Goal: Answer question/provide support: Share knowledge or assist other users

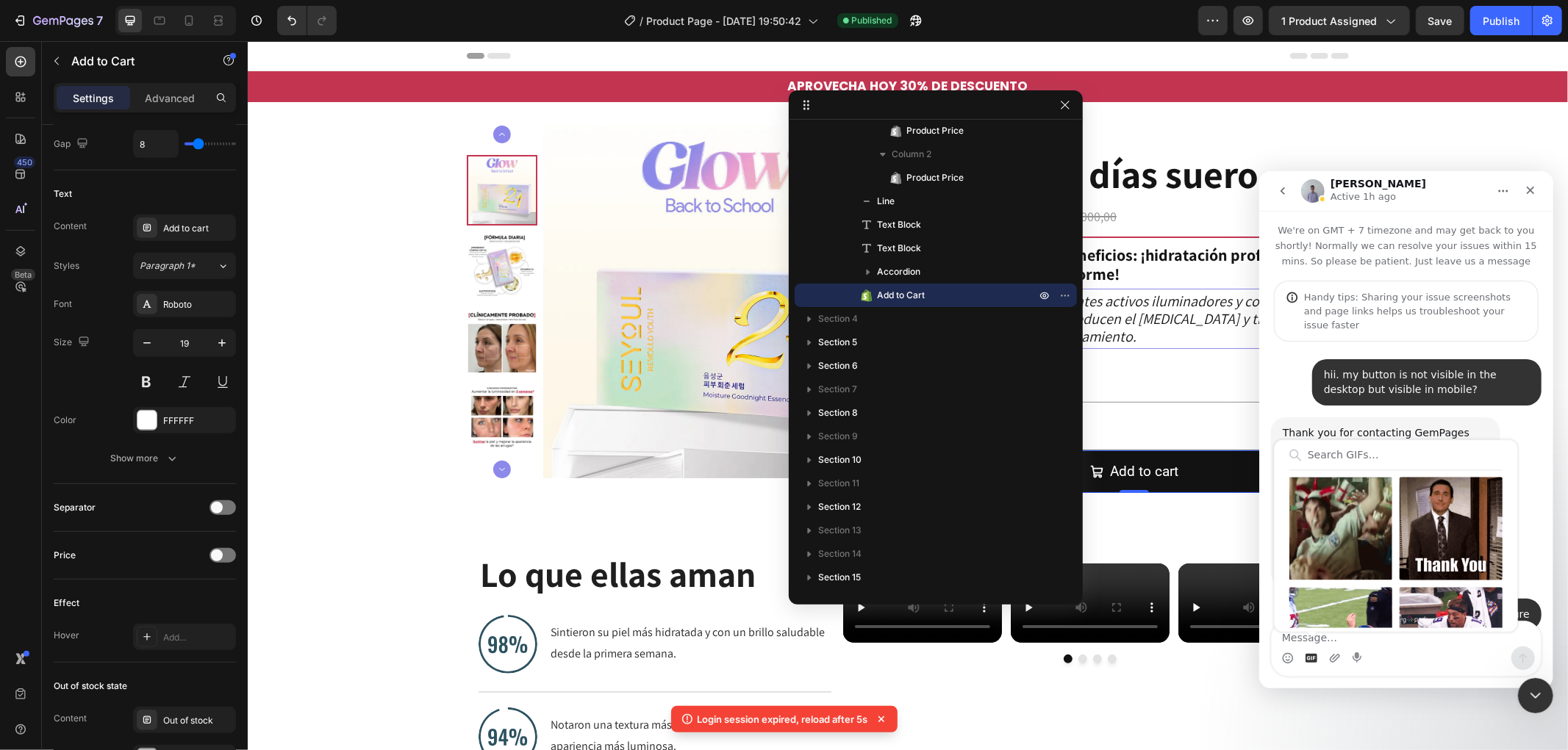
scroll to position [951, 0]
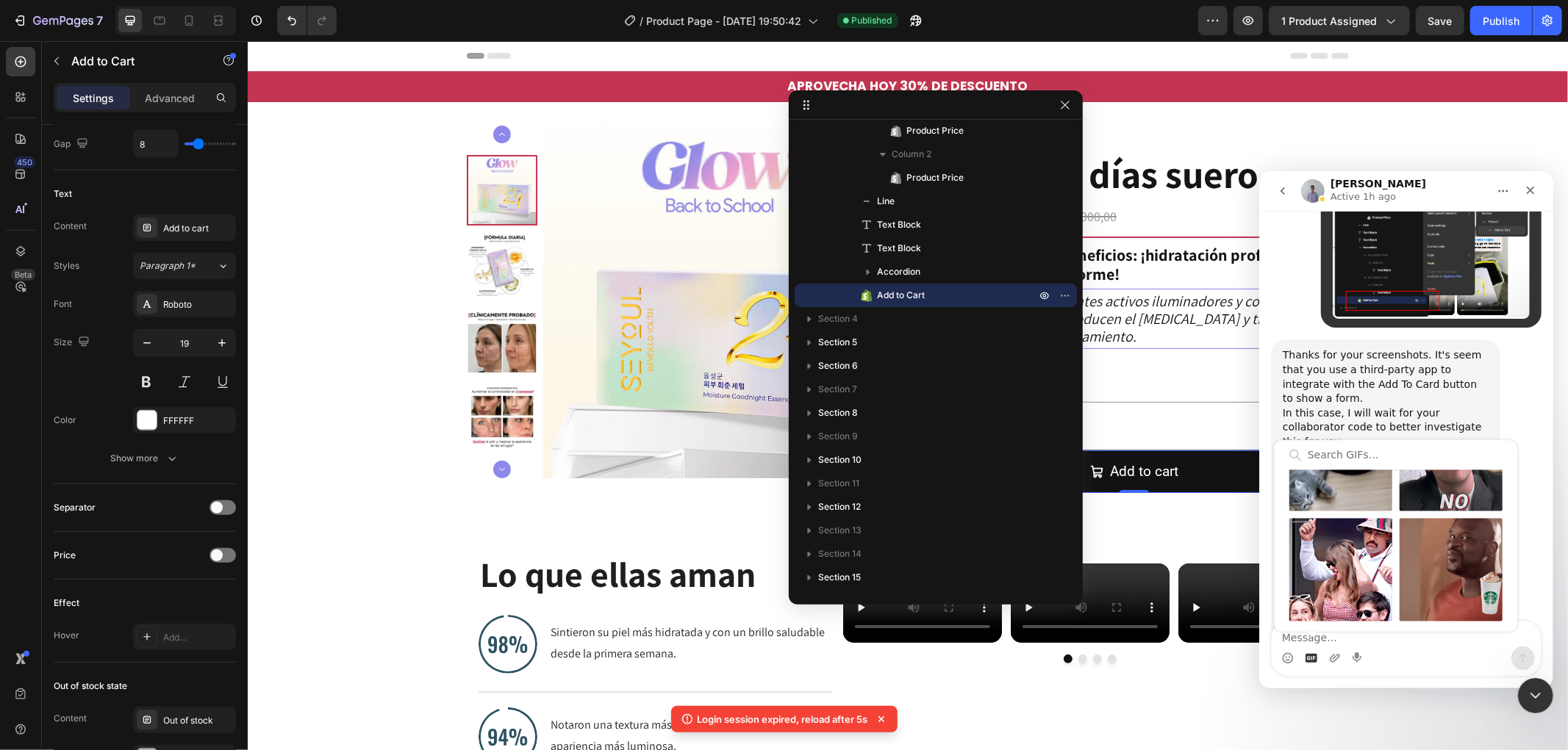
click at [1451, 456] on div "Brad says…" at bounding box center [1384, 554] width 206 height 197
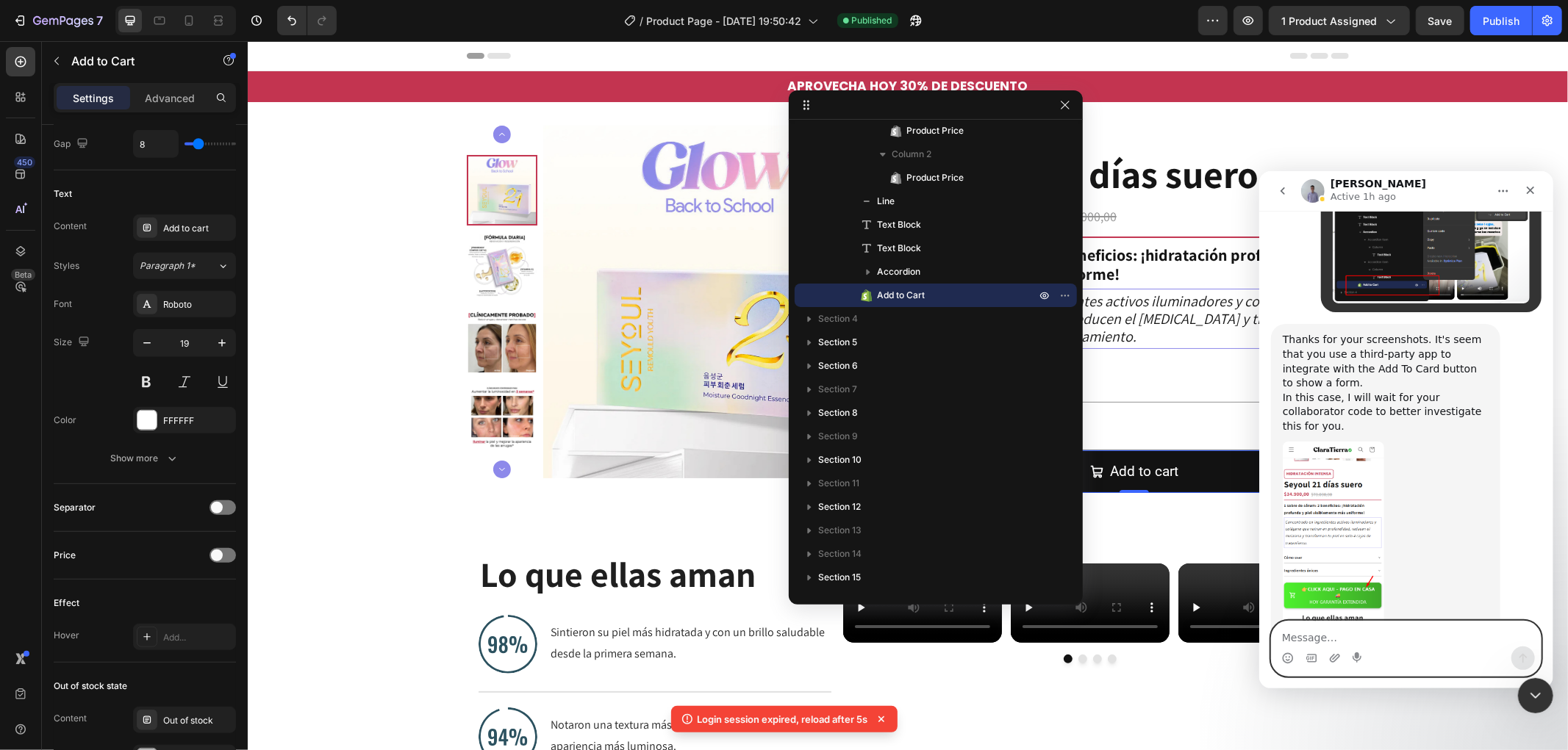
scroll to position [2515, 0]
click at [1383, 638] on textarea "Message…" at bounding box center [1405, 634] width 269 height 25
paste textarea "9146"
type textarea "9146"
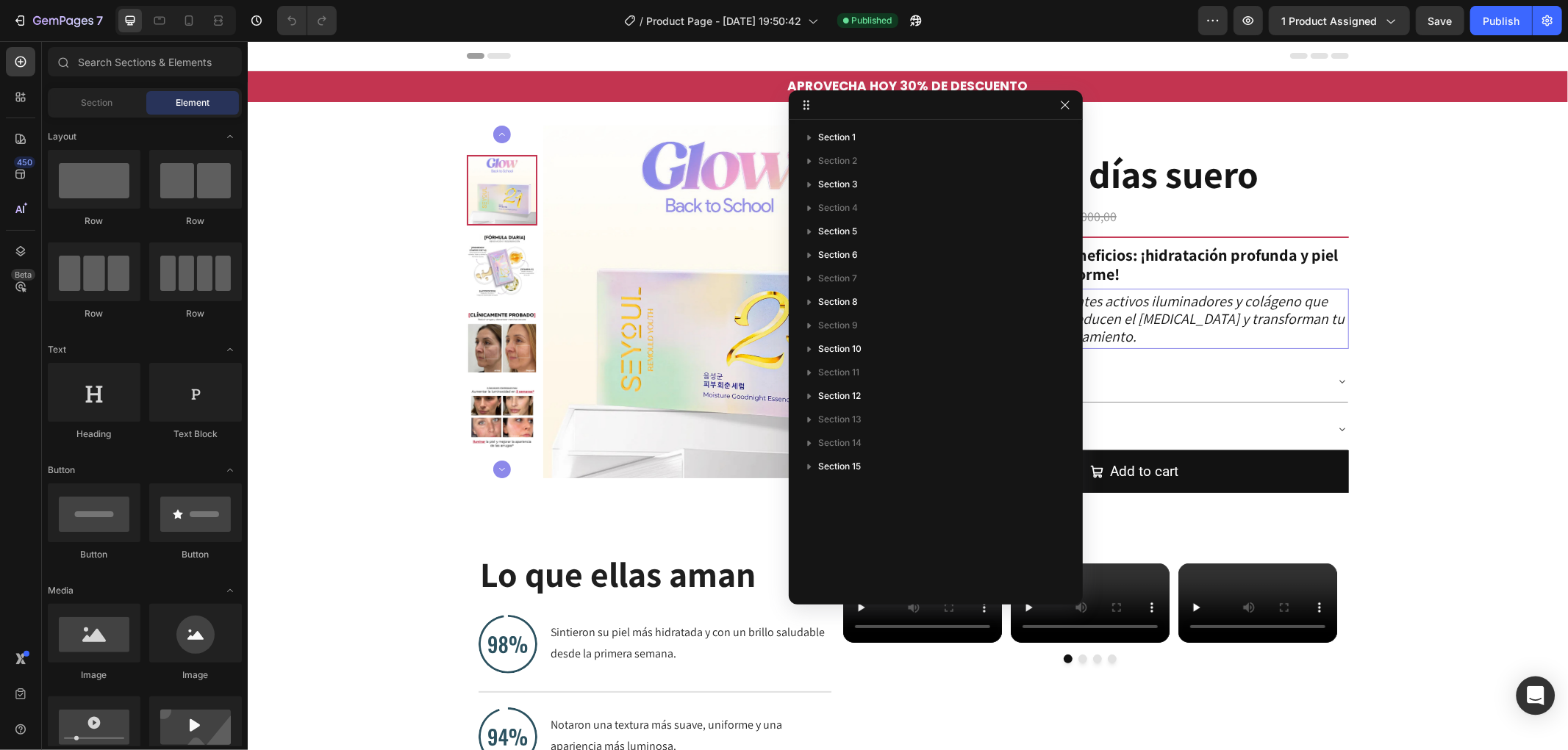
click at [1526, 695] on div "Open Intercom Messenger" at bounding box center [1536, 697] width 39 height 39
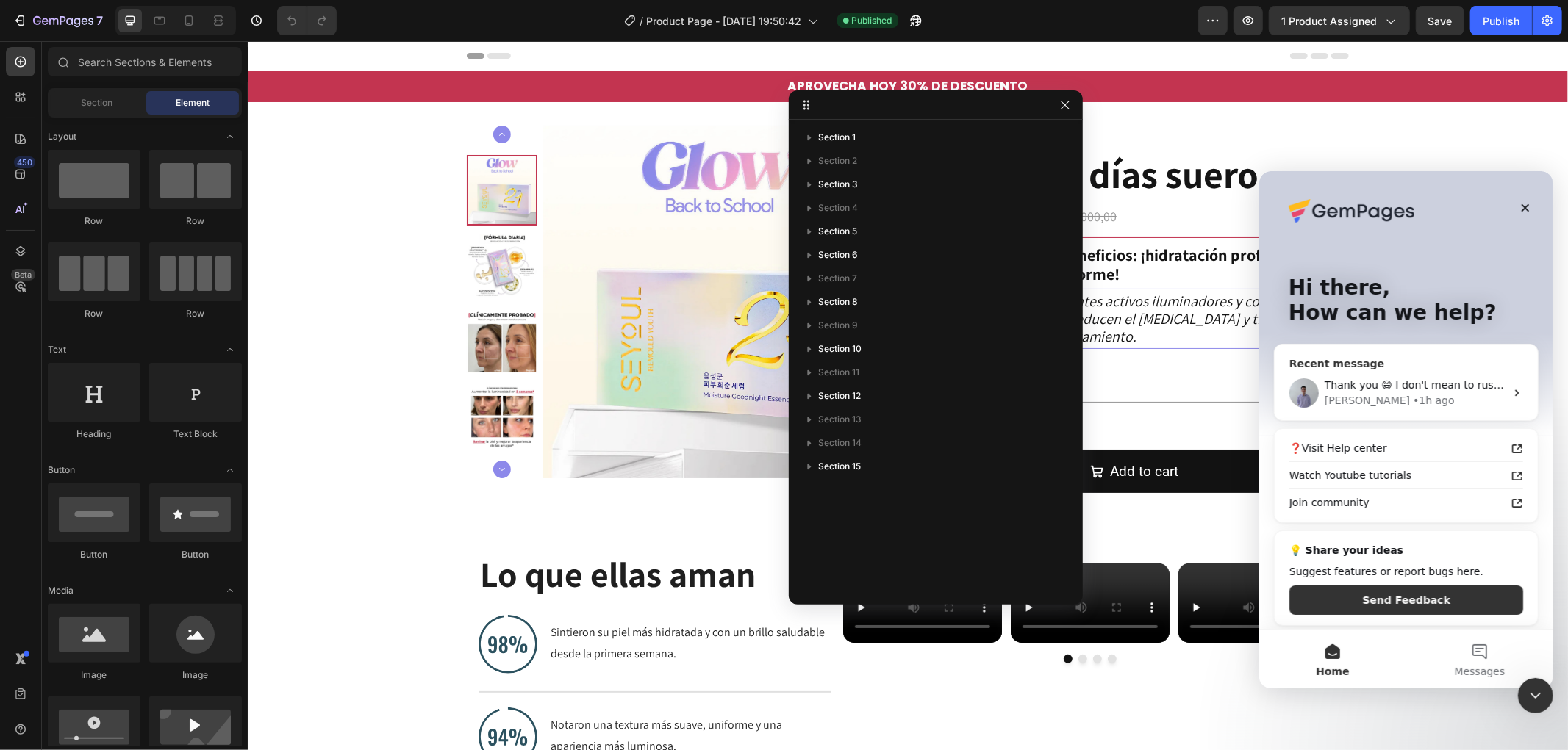
click at [1451, 379] on span "Thank you 😄 I don't mean to rush you. You can reach out to us at any time when …" at bounding box center [1583, 384] width 521 height 12
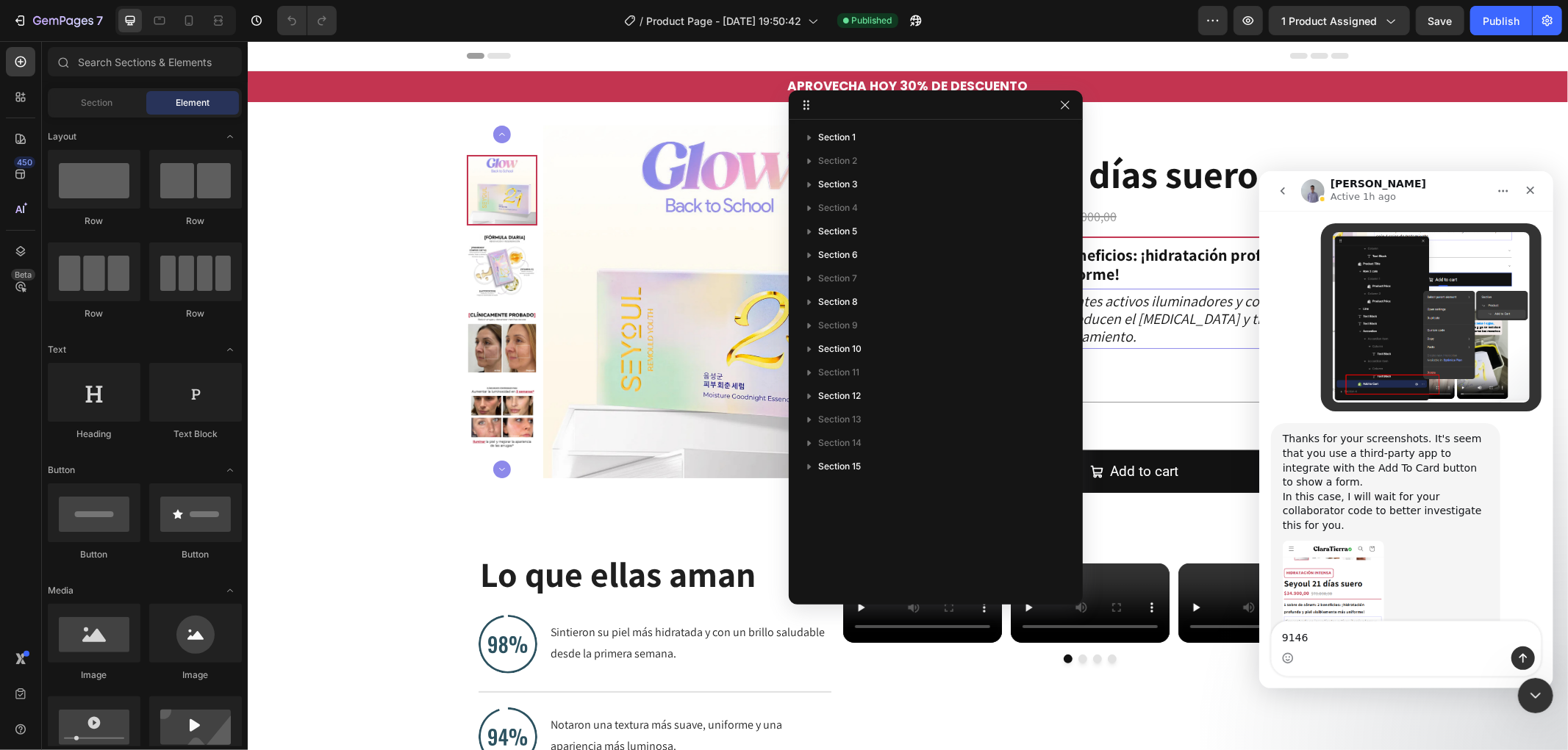
scroll to position [2501, 0]
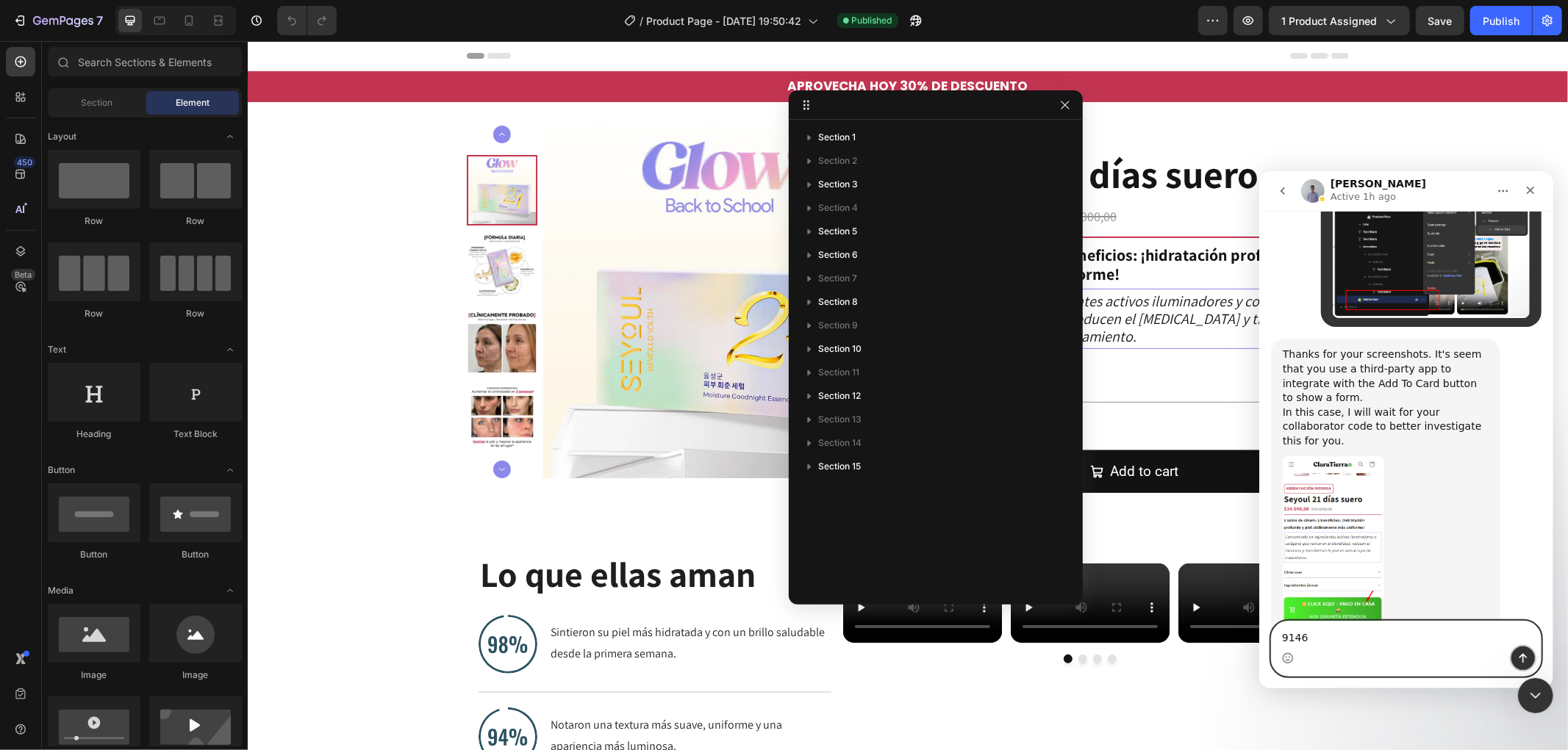
click at [1527, 658] on icon "Send a message…" at bounding box center [1522, 658] width 12 height 12
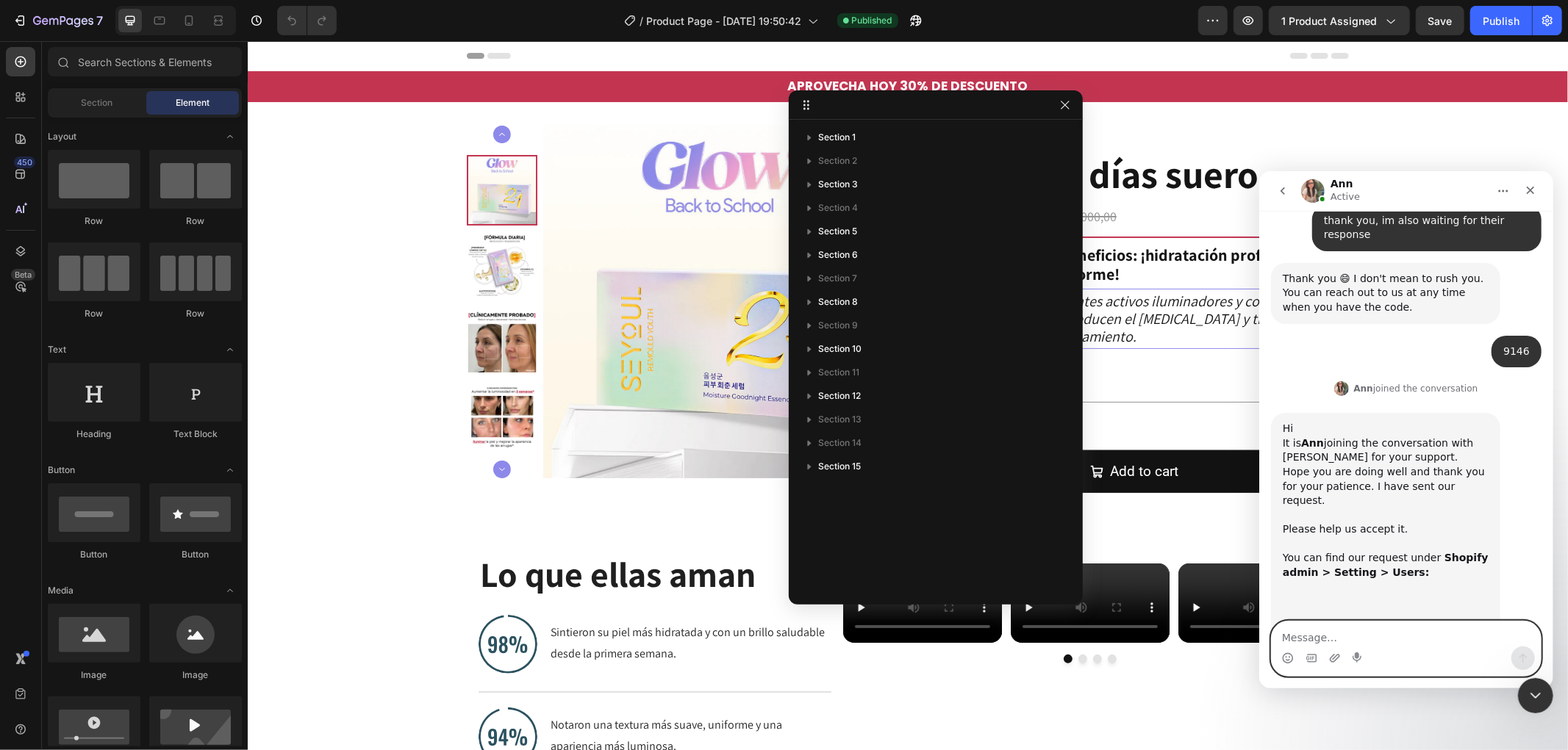
scroll to position [2944, 0]
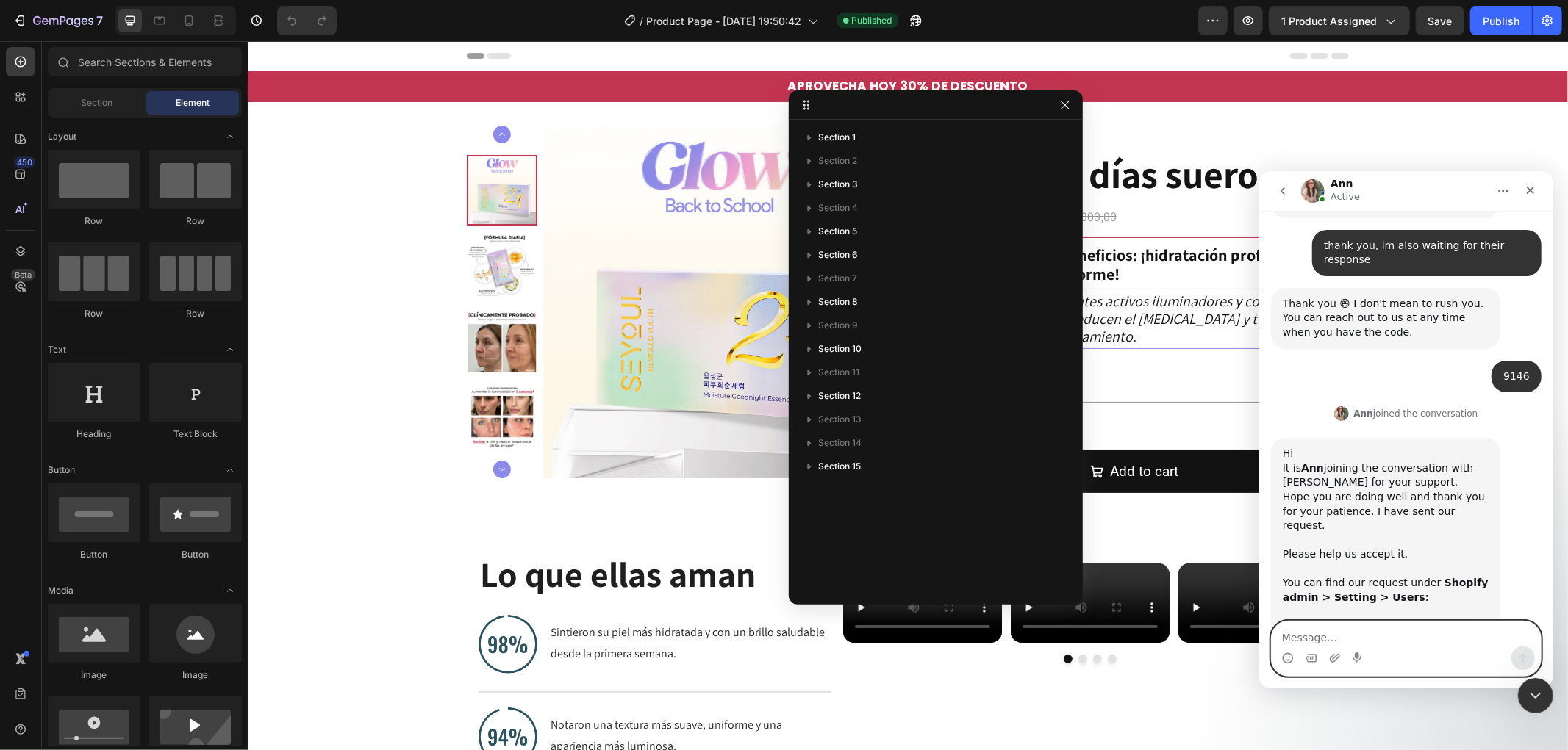
click at [1354, 626] on textarea "Message…" at bounding box center [1405, 634] width 269 height 25
type textarea "accepted"
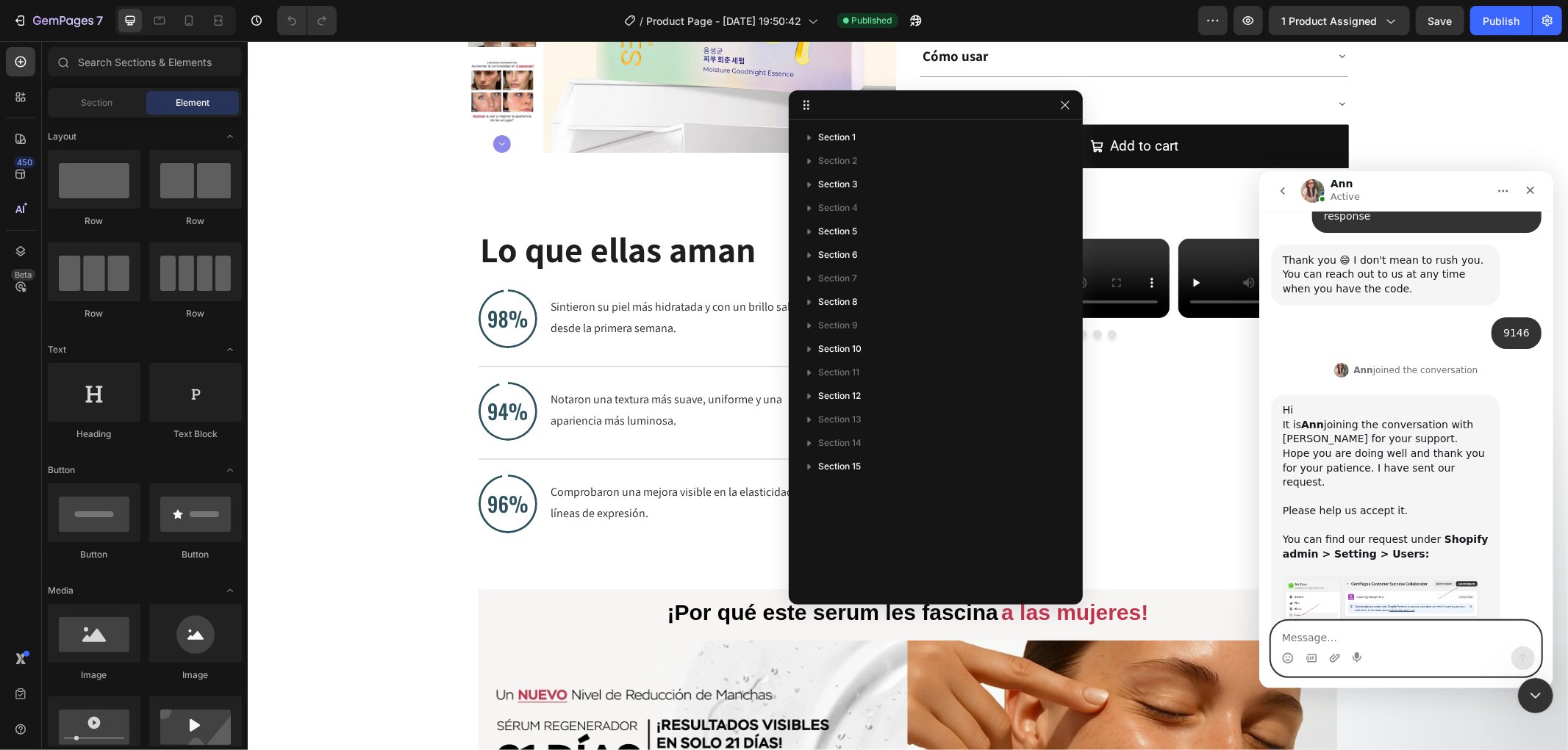
scroll to position [3044, 0]
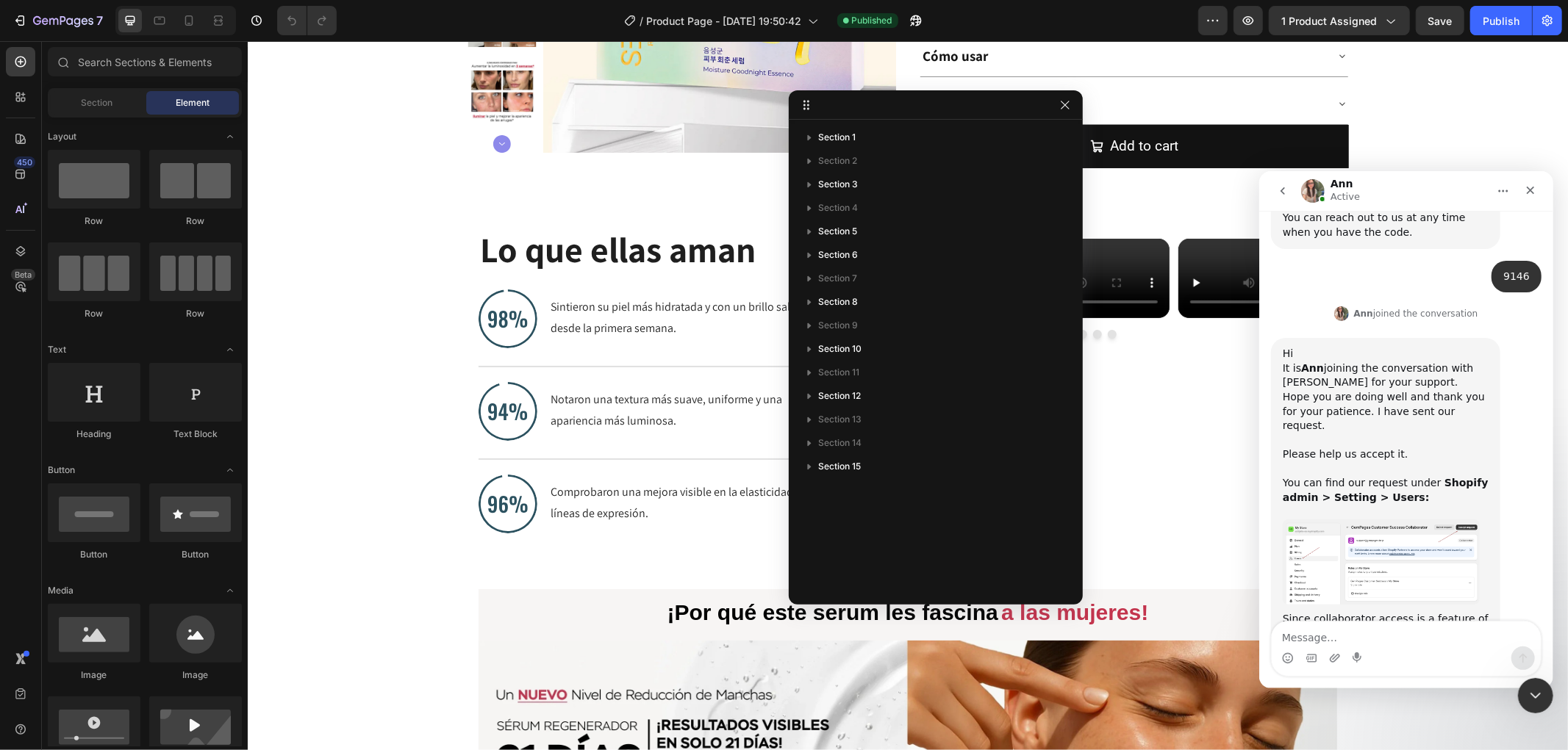
click at [1323, 519] on img "Ann says…" at bounding box center [1380, 561] width 197 height 85
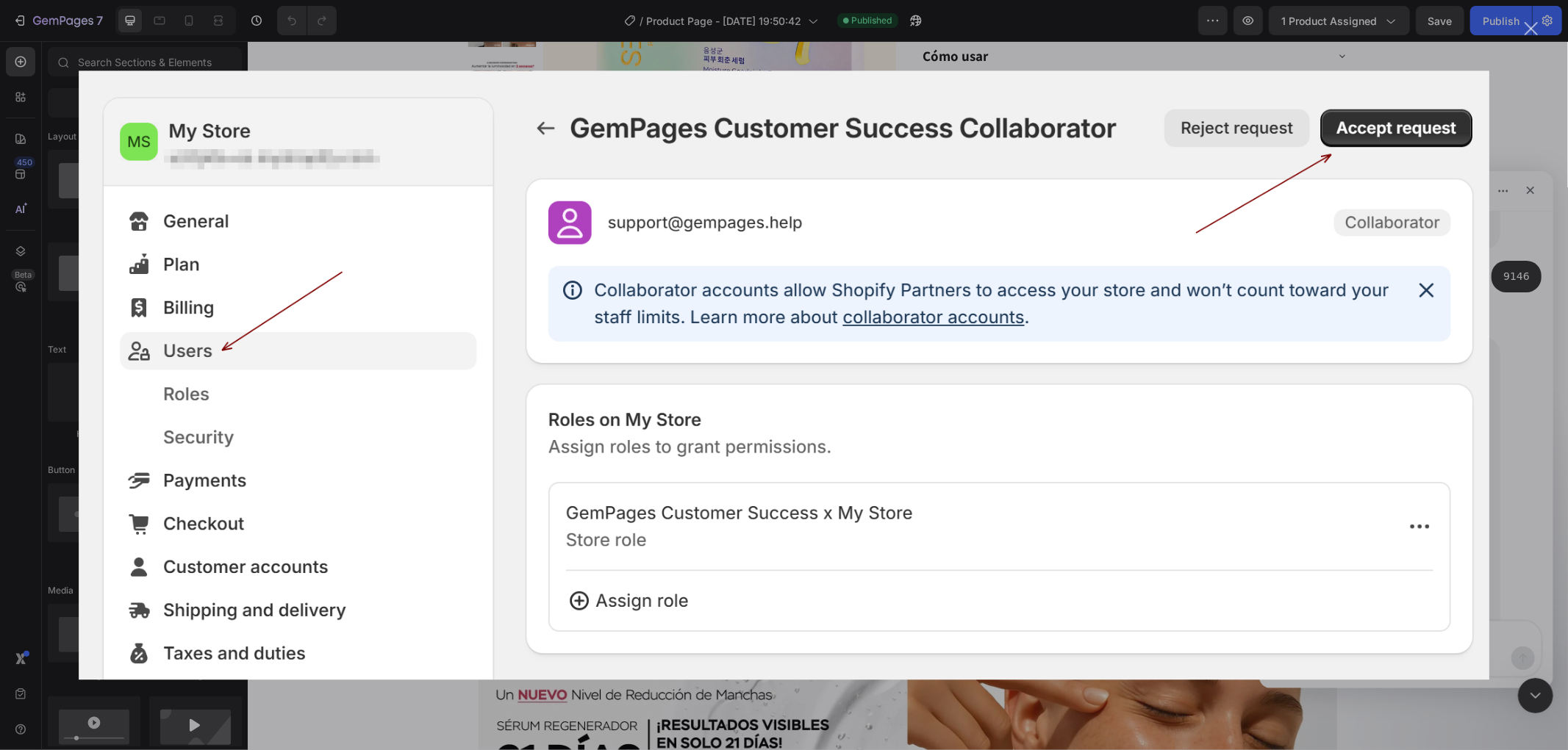
click at [1532, 31] on div "Close" at bounding box center [1531, 29] width 14 height 14
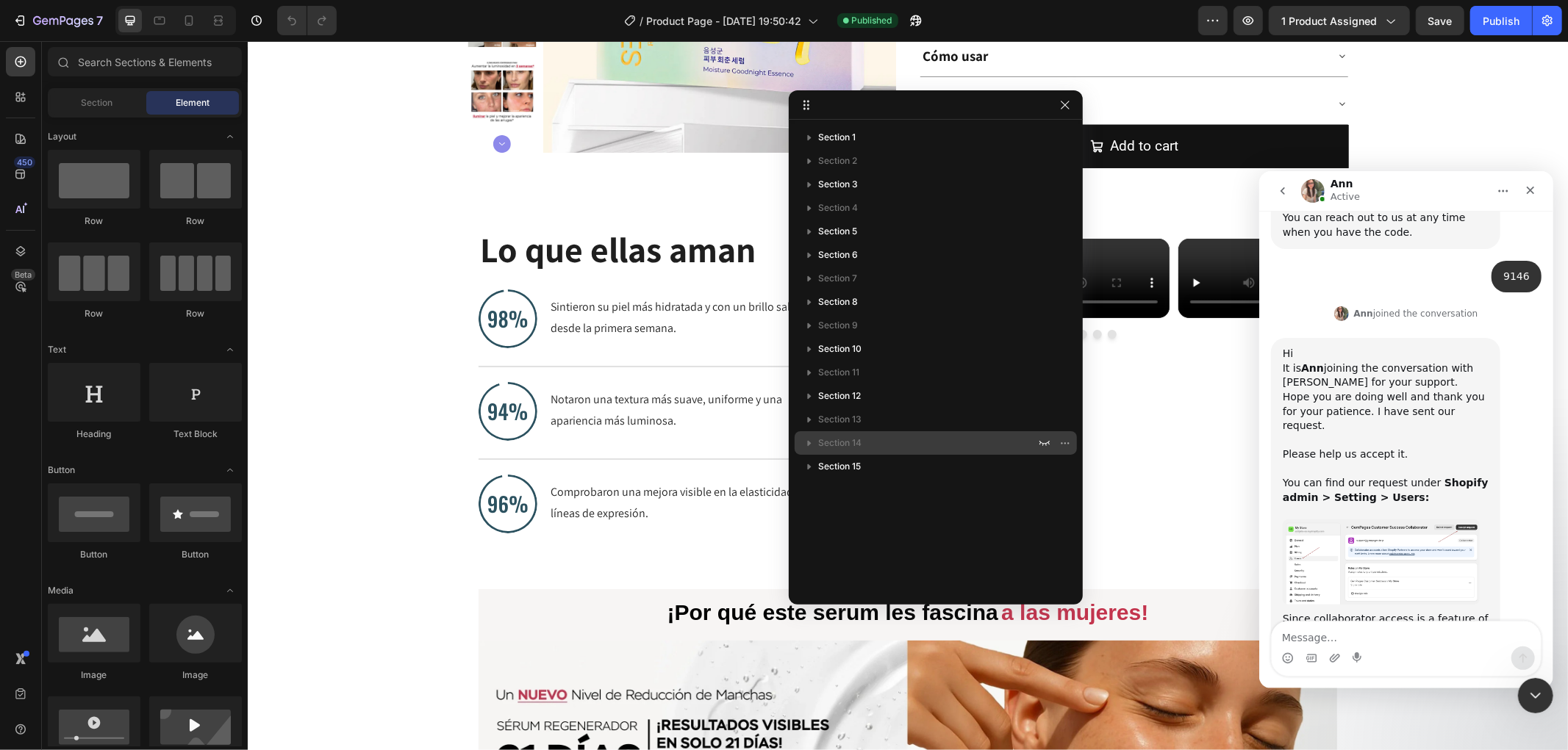
scroll to position [3046, 0]
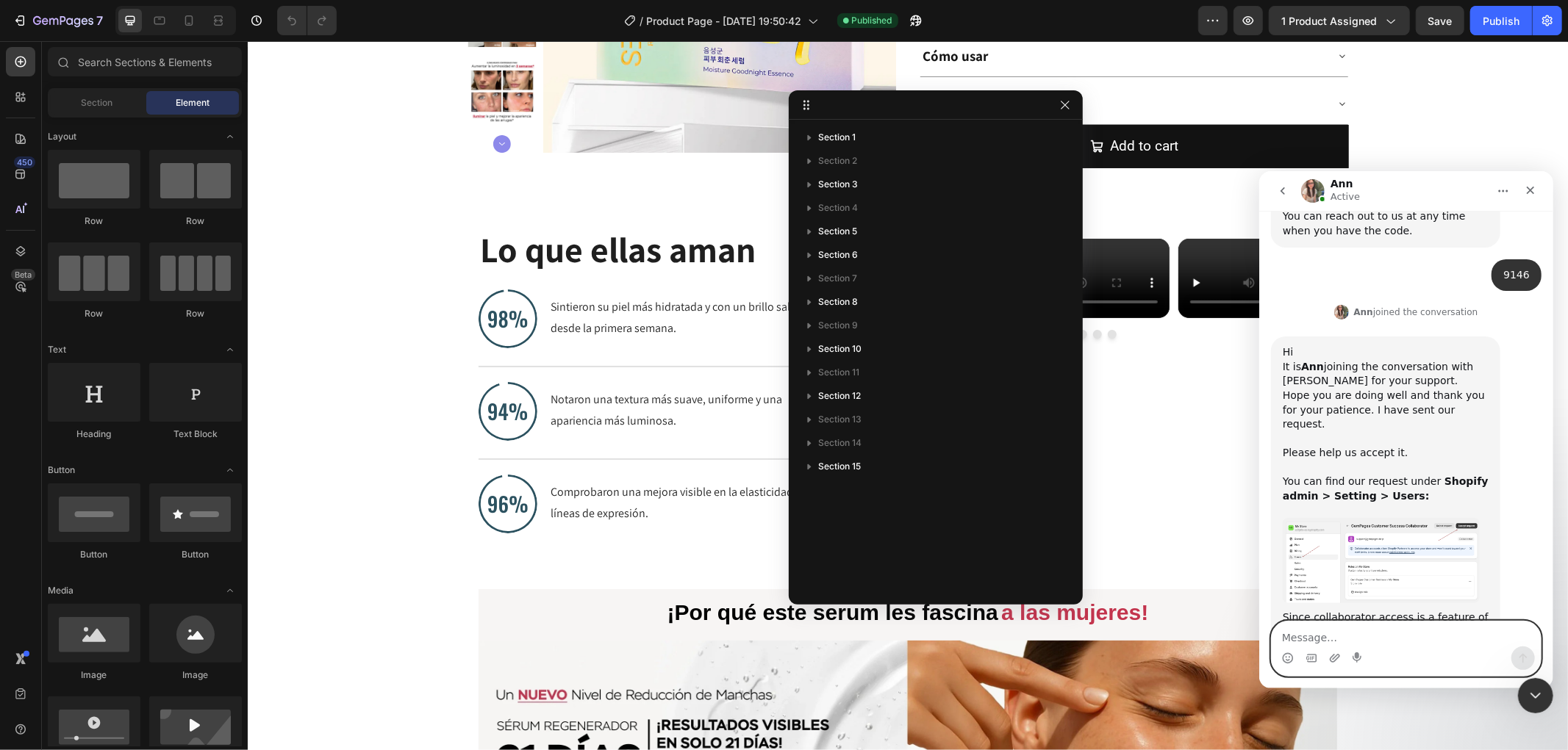
click at [1356, 626] on textarea "Message…" at bounding box center [1405, 634] width 269 height 25
type textarea "thank youuu"
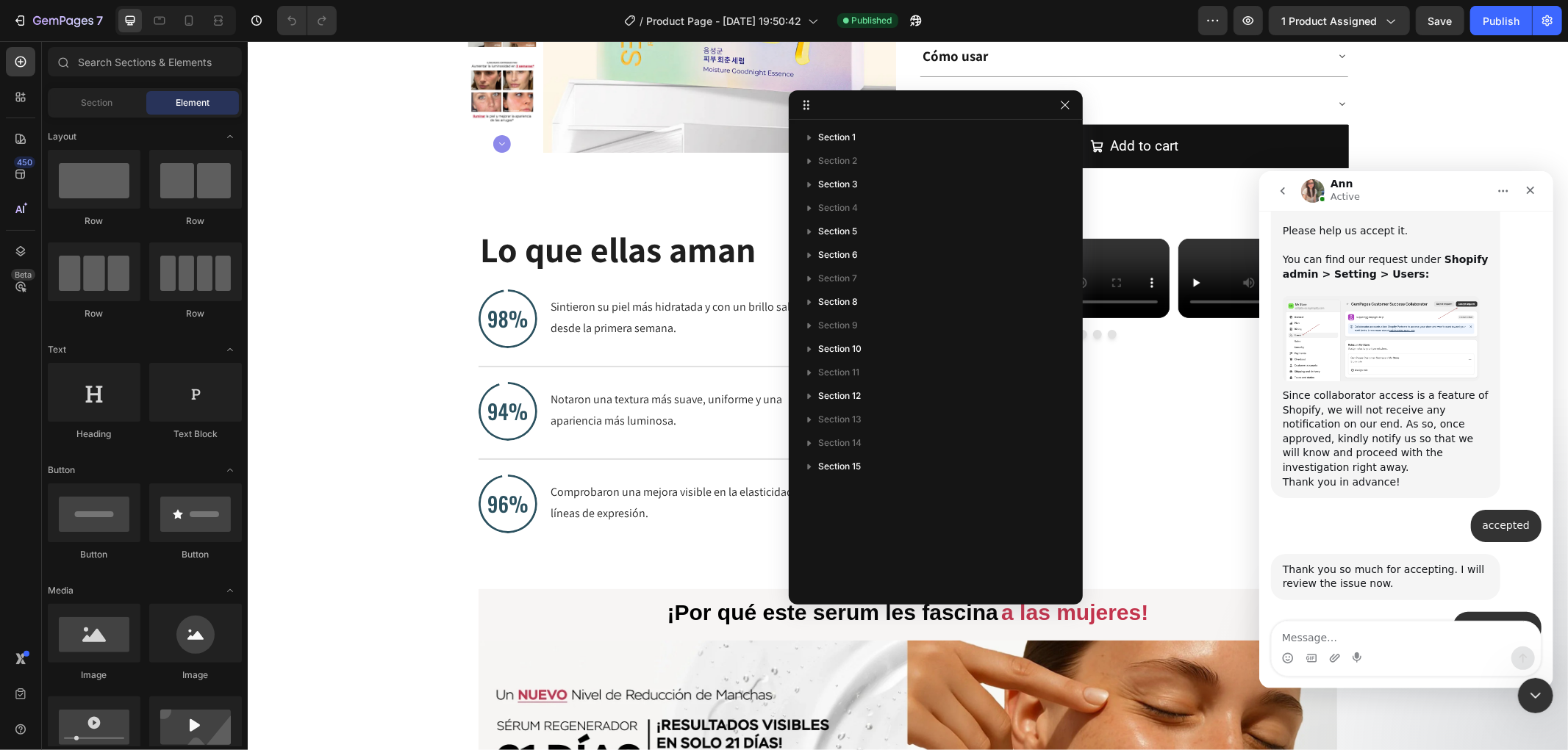
scroll to position [3326, 0]
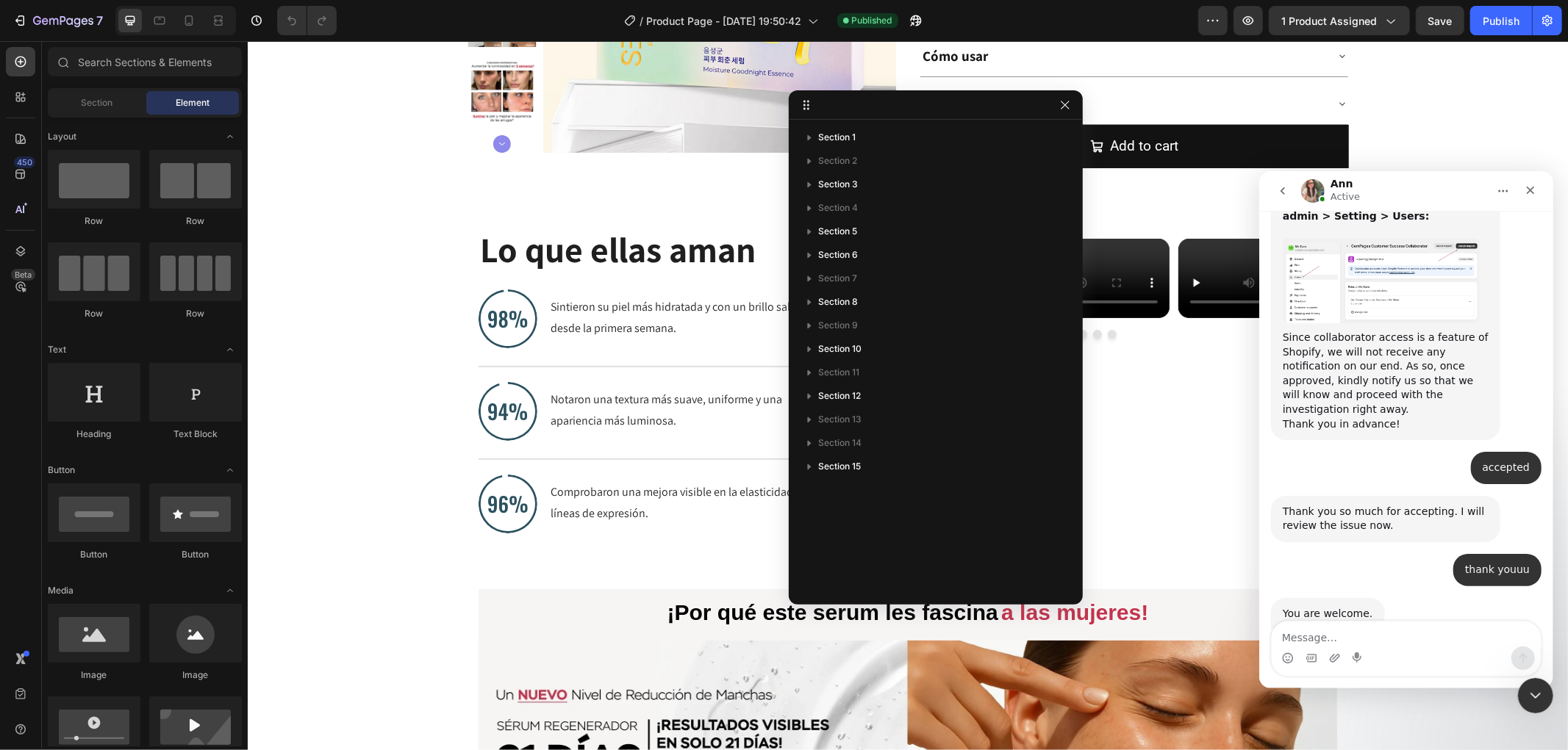
click at [1430, 741] on link "[URL][DOMAIN_NAME]" at bounding box center [1372, 747] width 114 height 12
drag, startPoint x: 1566, startPoint y: 187, endPoint x: 1566, endPoint y: 149, distance: 38.0
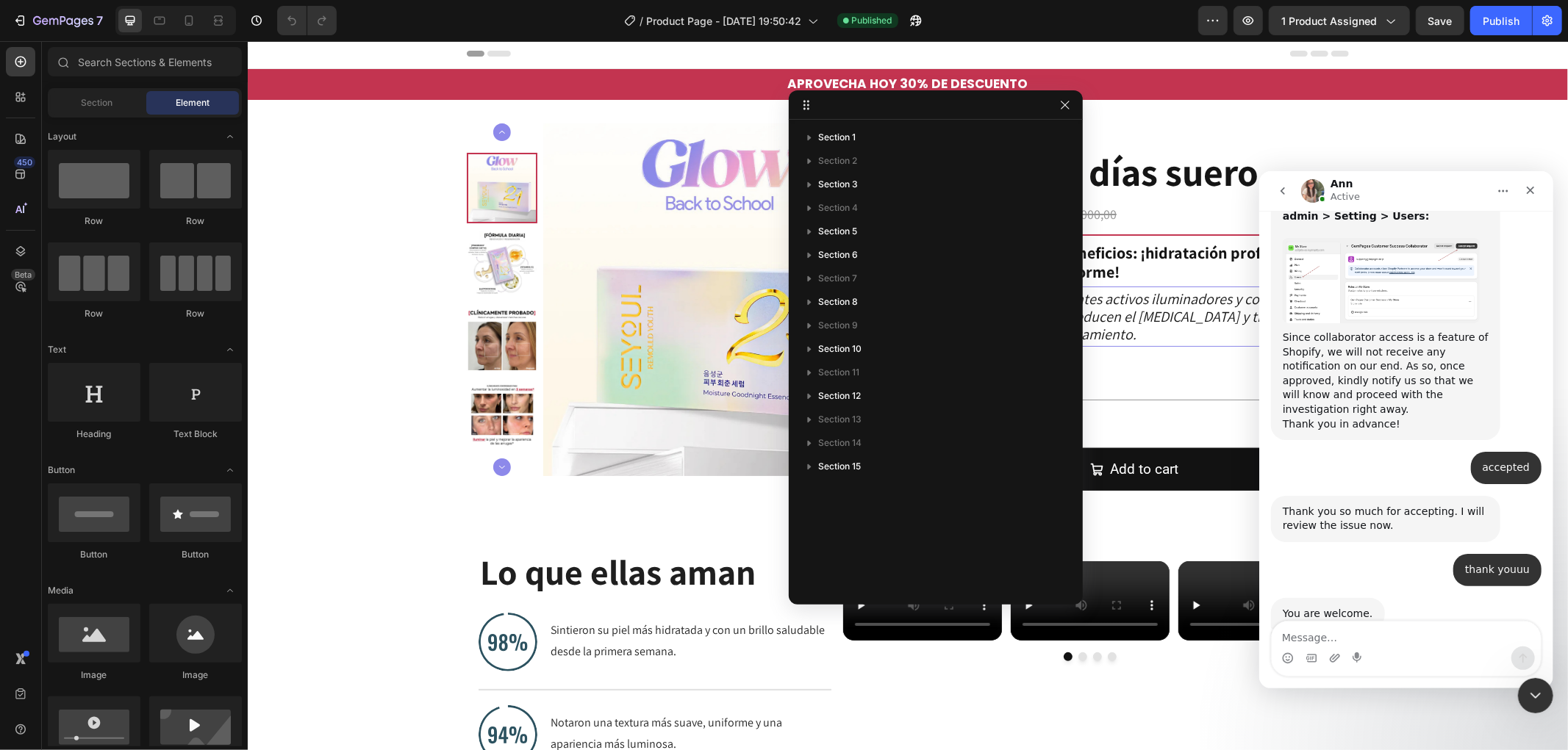
scroll to position [0, 0]
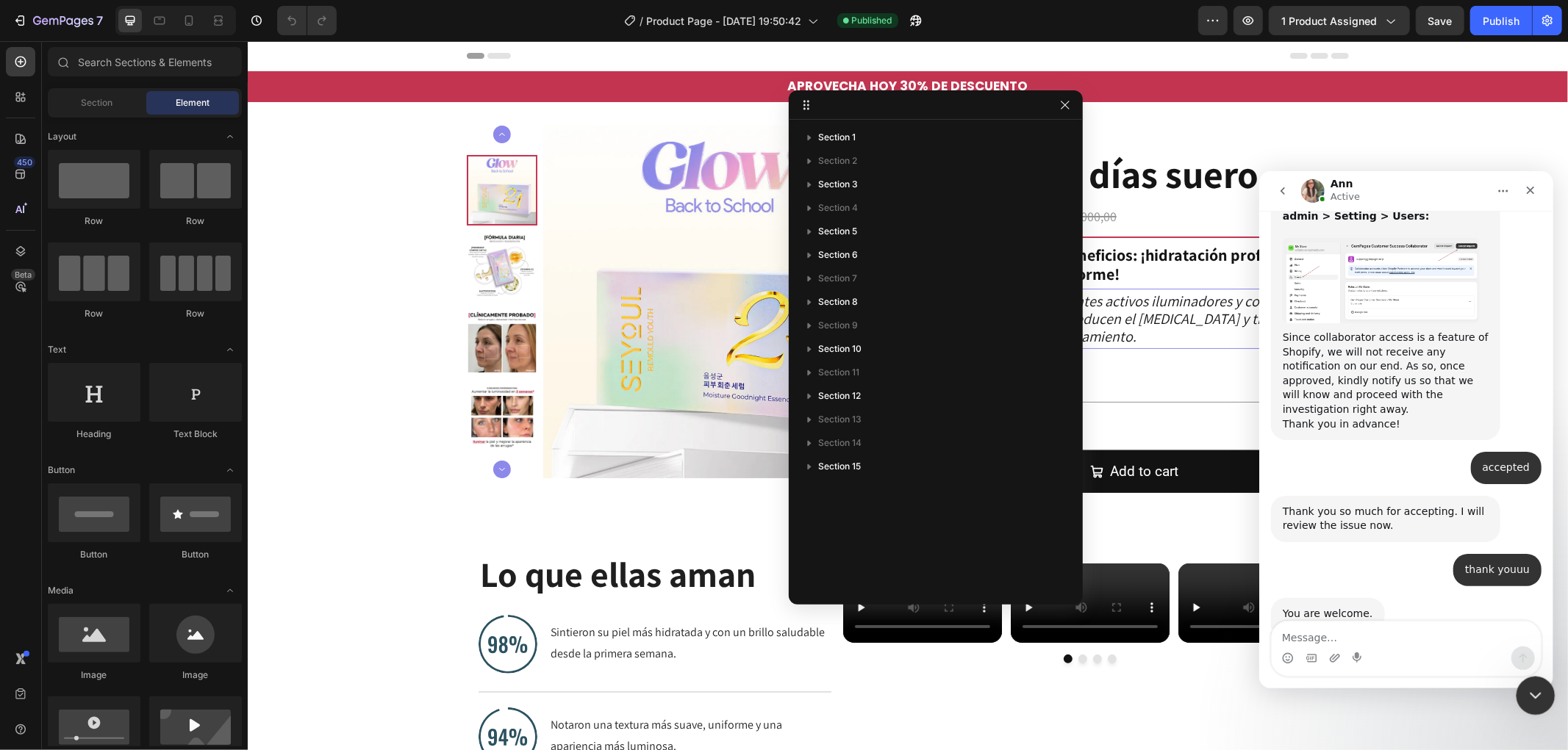
click at [1533, 699] on icon "Close Intercom Messenger" at bounding box center [1532, 693] width 18 height 18
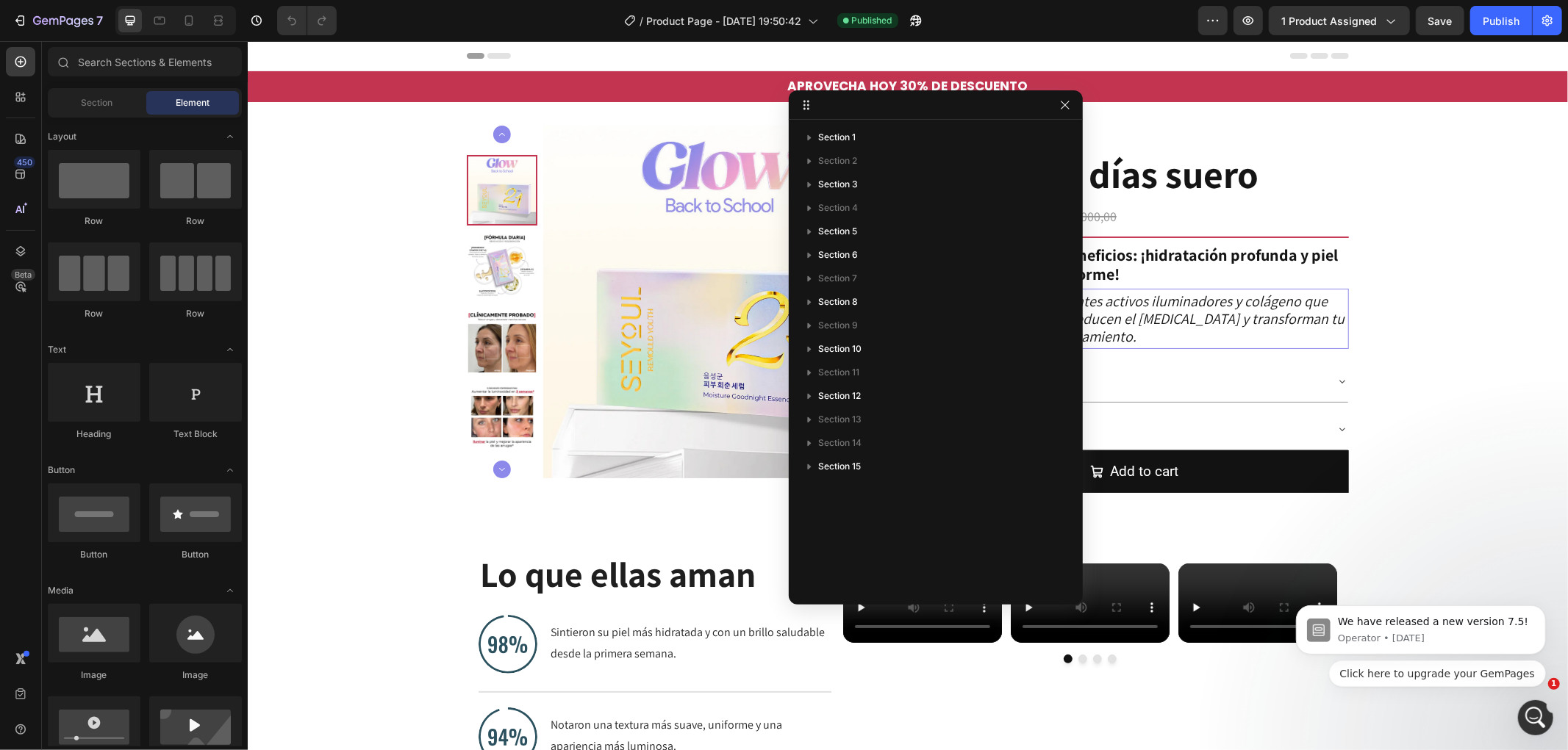
scroll to position [3325, 0]
click at [1056, 108] on button "button" at bounding box center [1064, 105] width 18 height 18
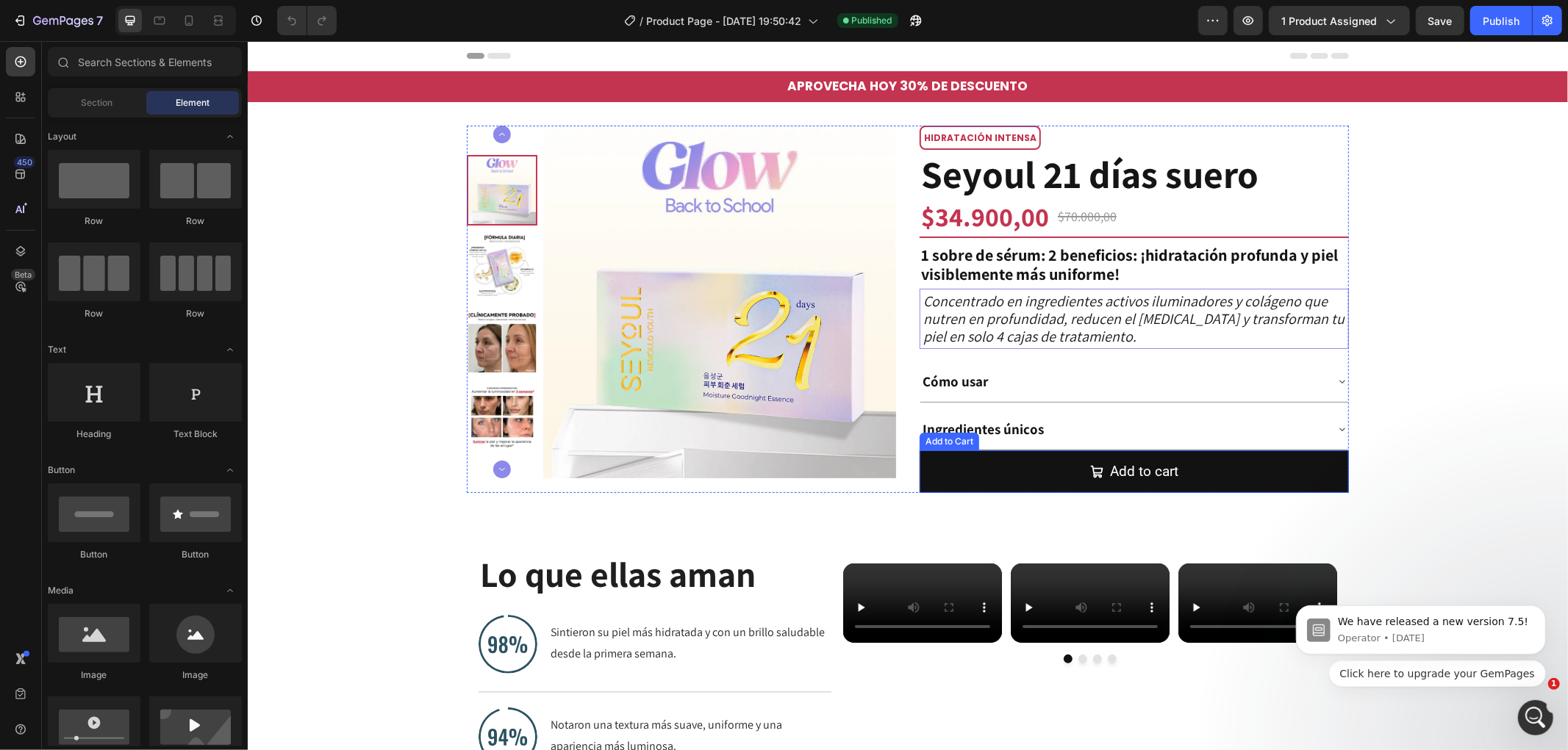
click at [989, 478] on button "Add to cart" at bounding box center [1133, 471] width 429 height 42
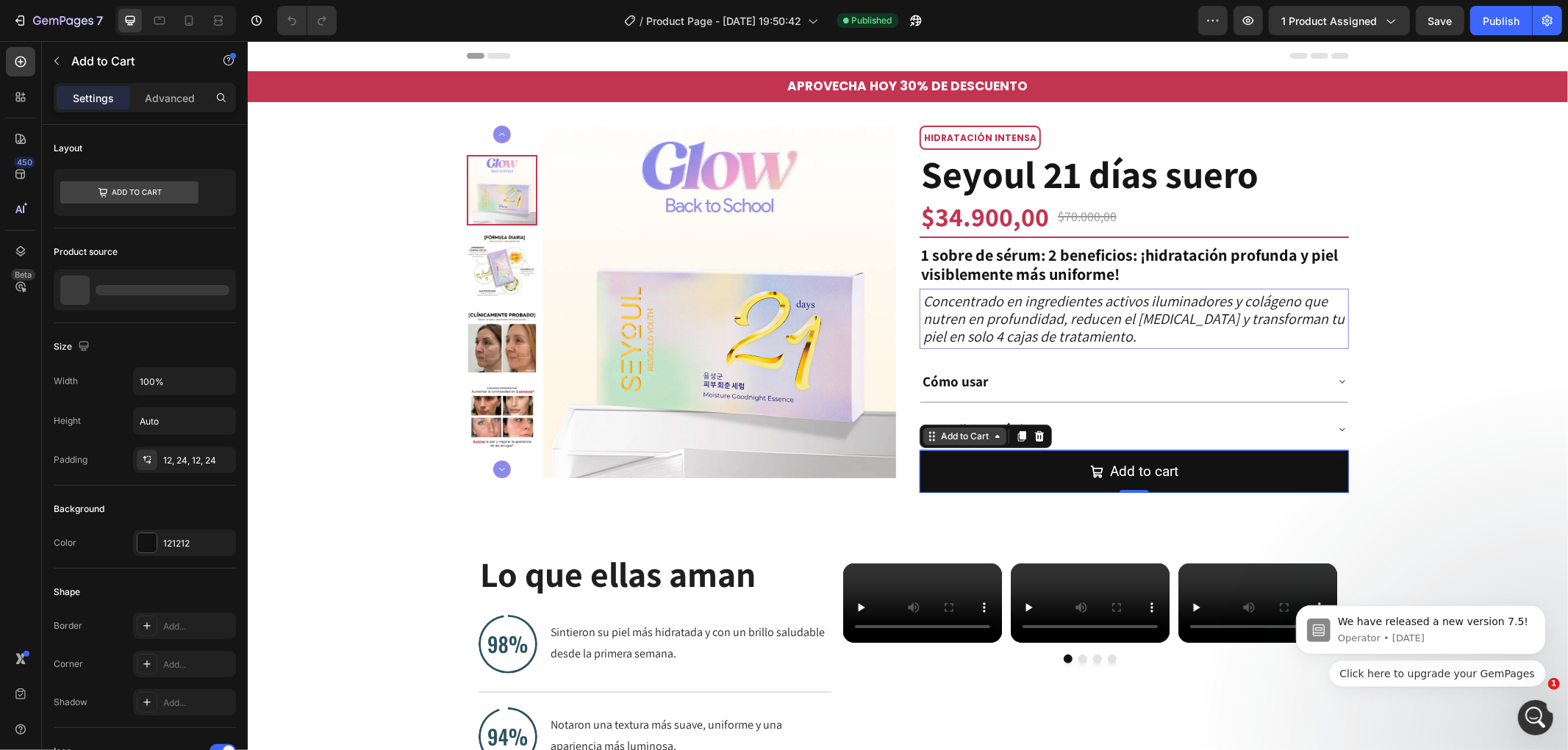
click at [991, 436] on icon at bounding box center [997, 436] width 12 height 12
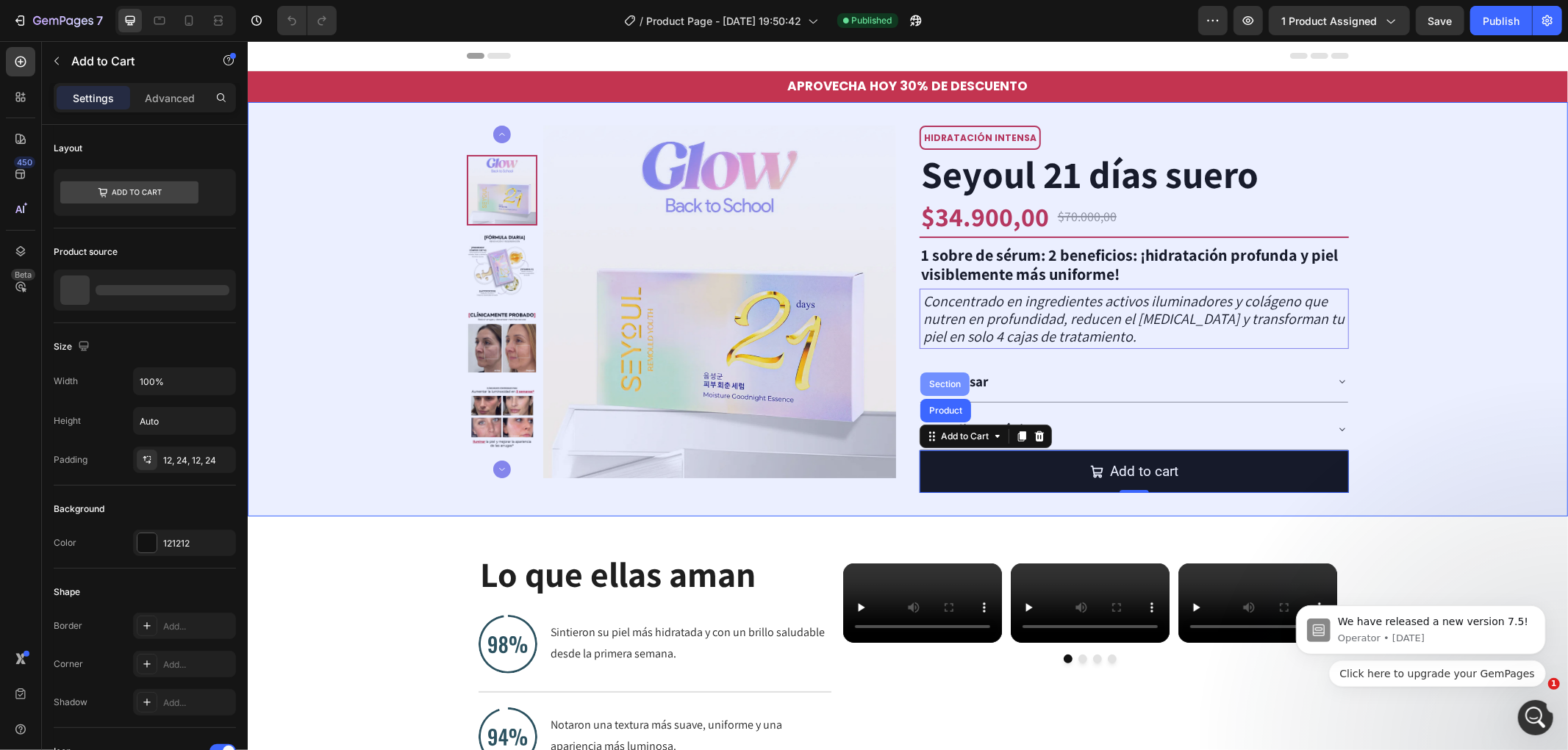
click at [942, 383] on div "Section" at bounding box center [944, 383] width 37 height 8
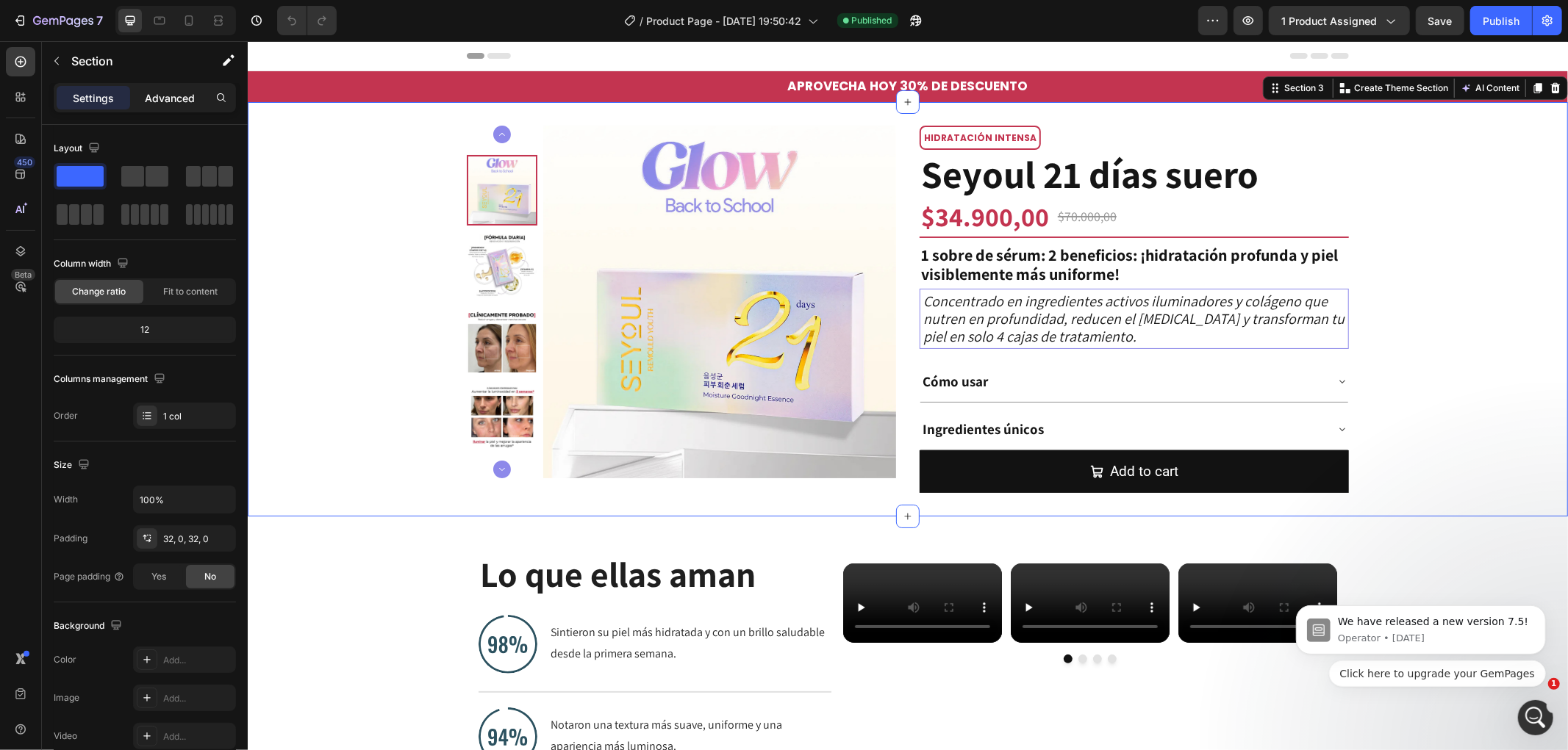
click at [179, 97] on p "Advanced" at bounding box center [169, 98] width 50 height 15
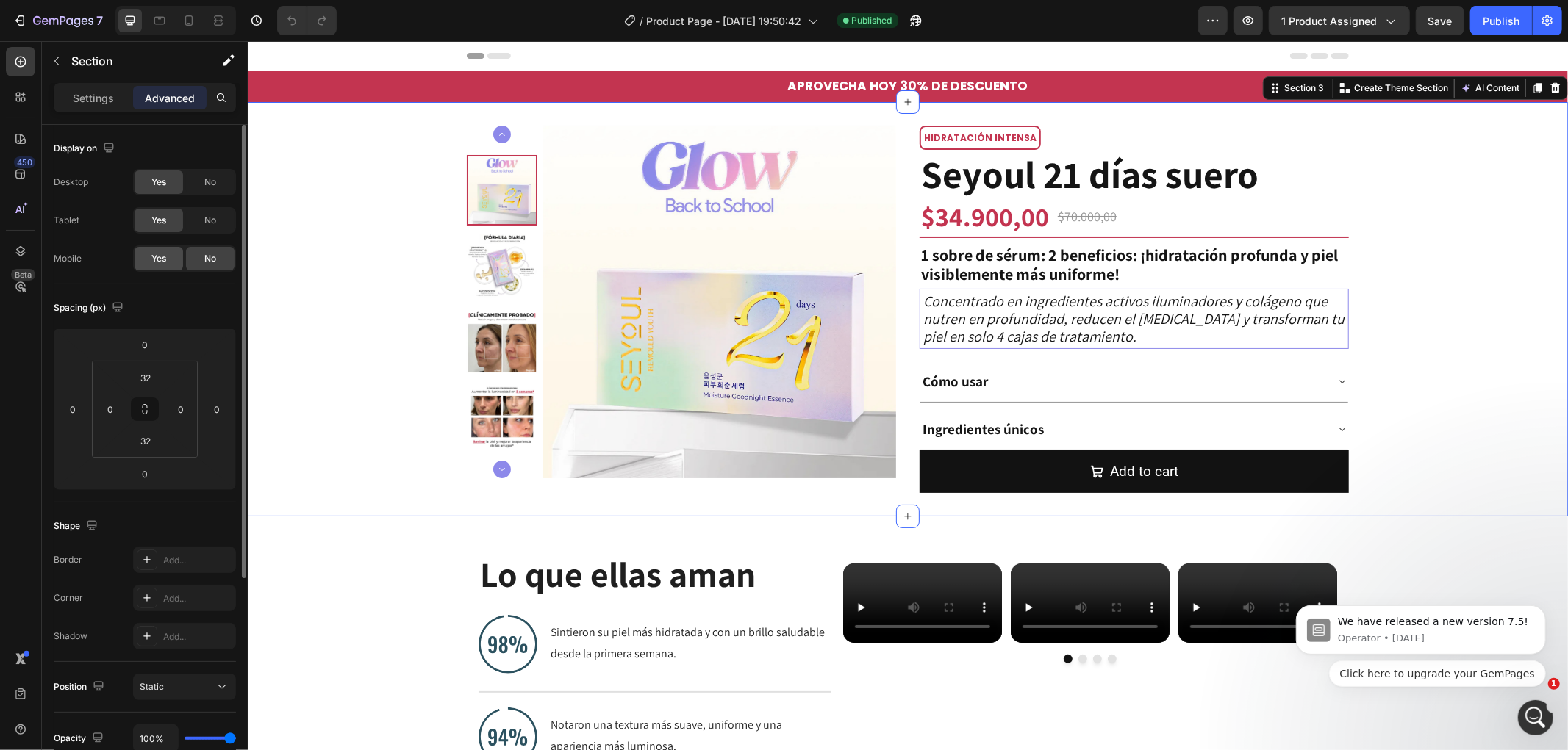
click at [152, 263] on span "Yes" at bounding box center [158, 259] width 14 height 14
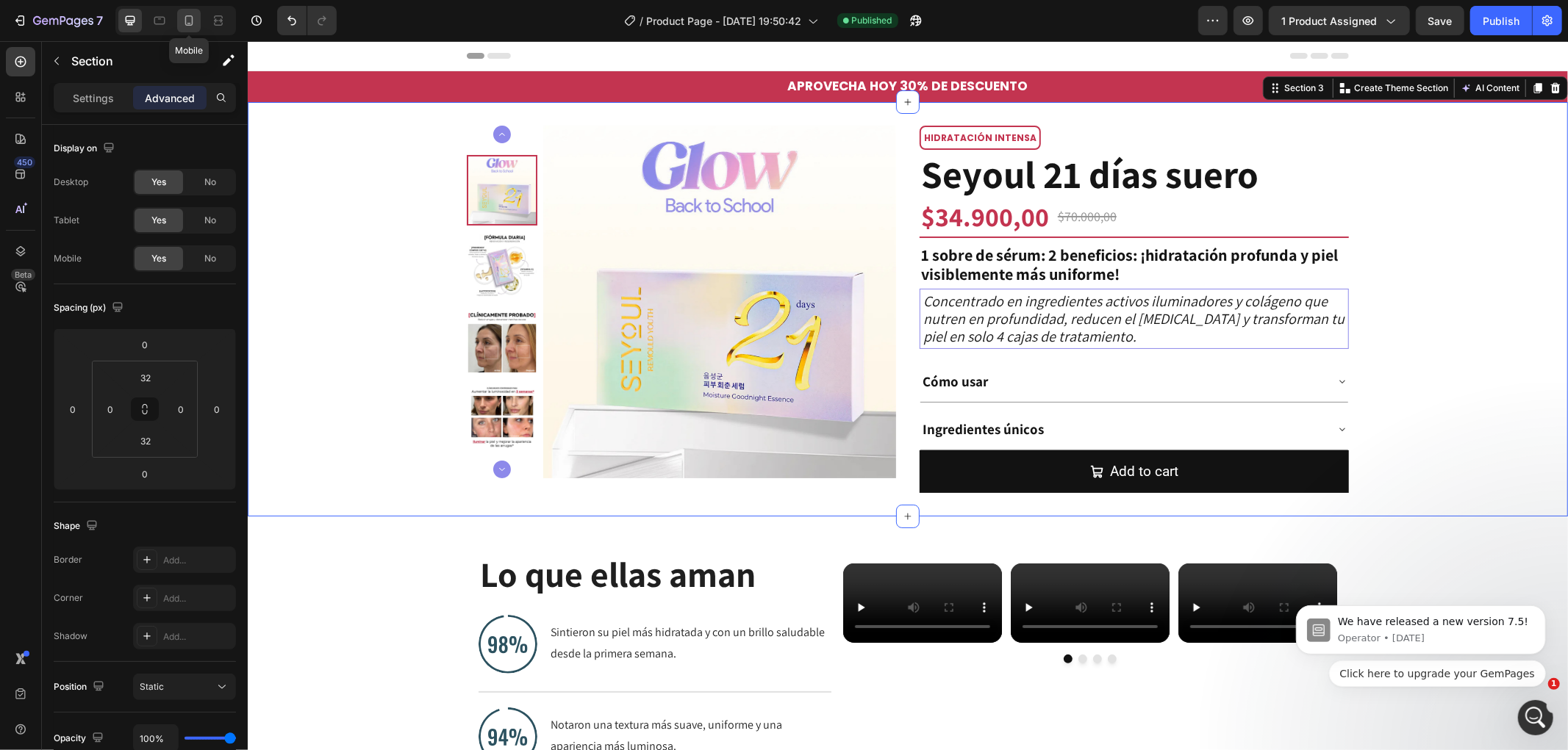
click at [187, 19] on icon at bounding box center [188, 20] width 14 height 14
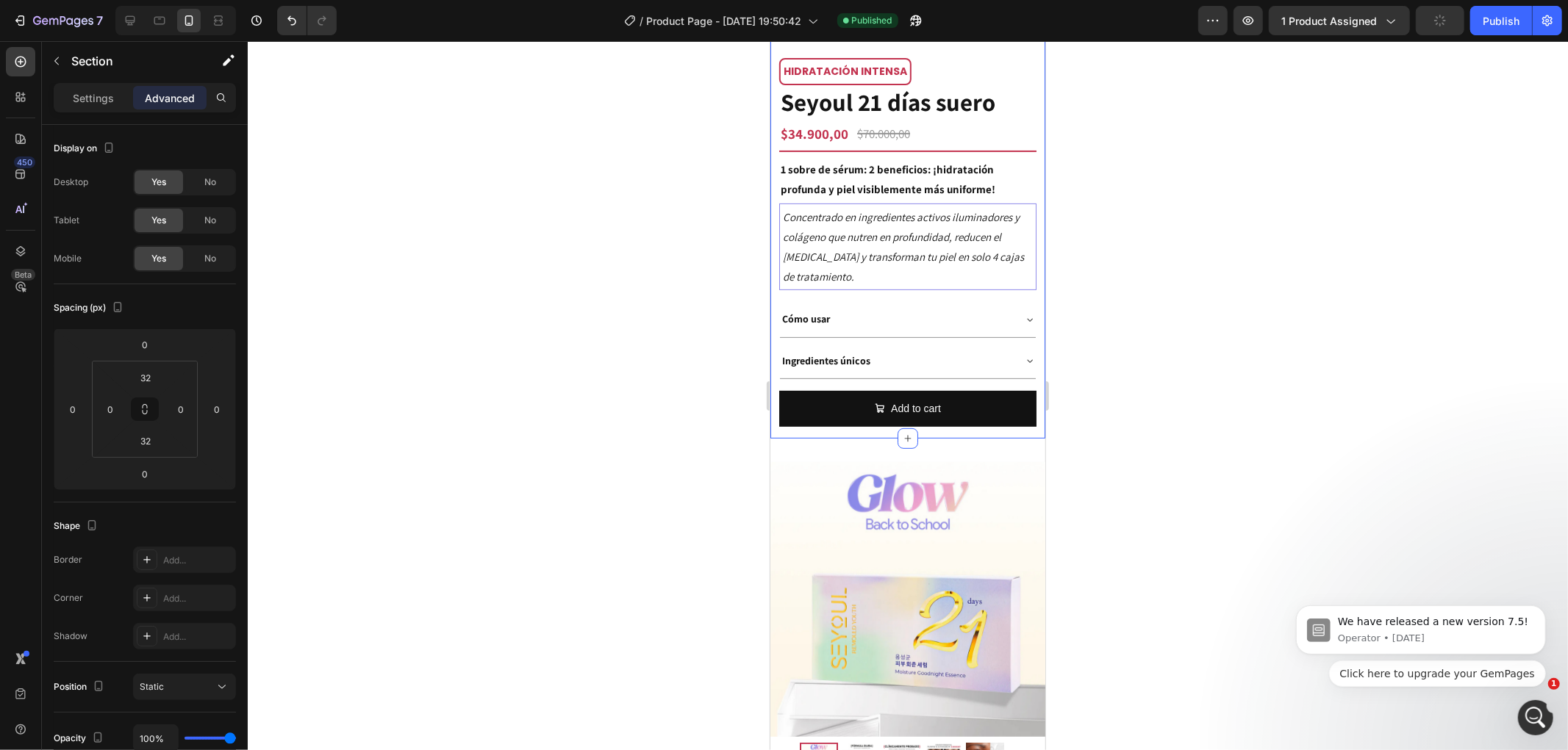
scroll to position [408, 0]
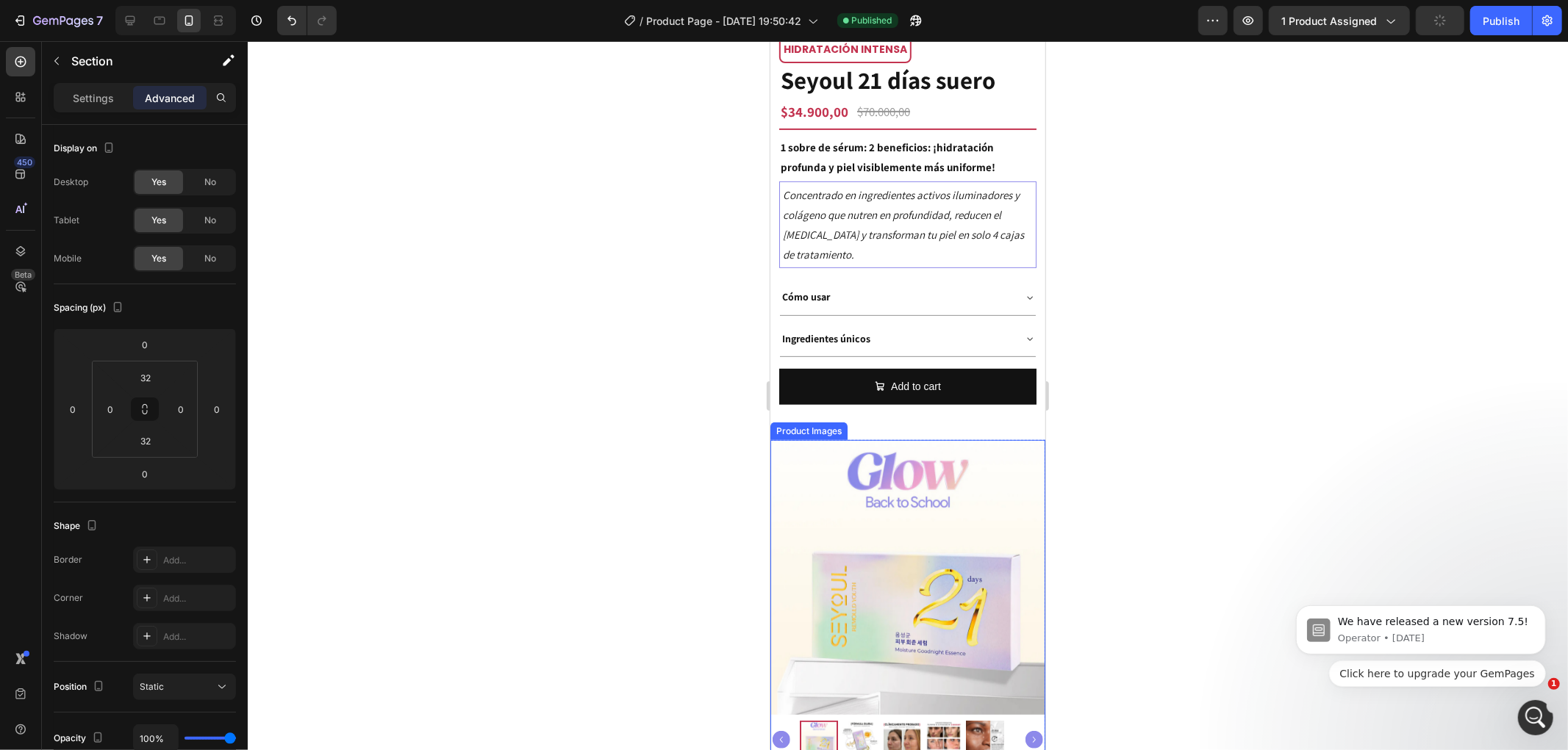
click at [978, 439] on img at bounding box center [907, 576] width 275 height 275
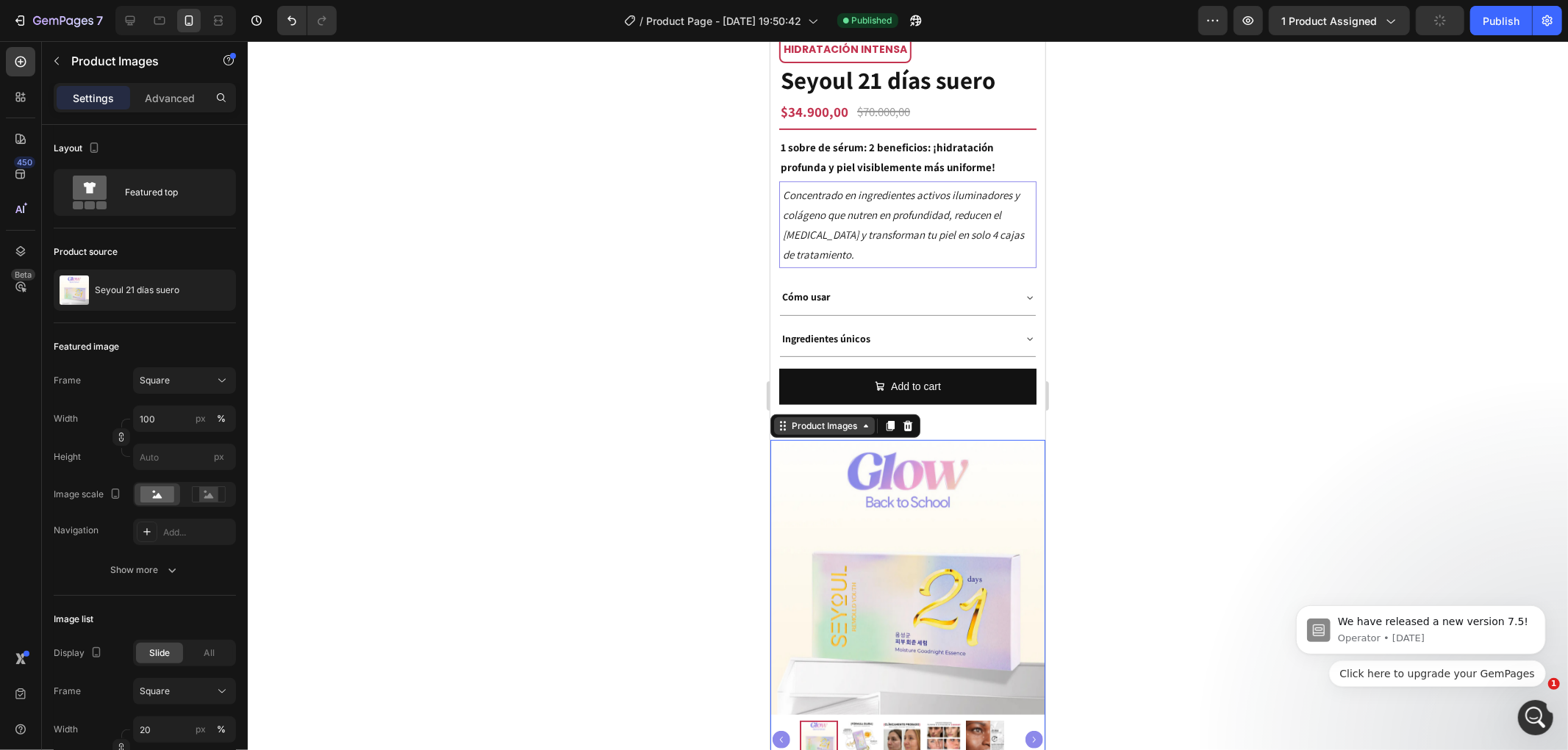
click at [847, 419] on div "Product Images" at bounding box center [824, 426] width 71 height 14
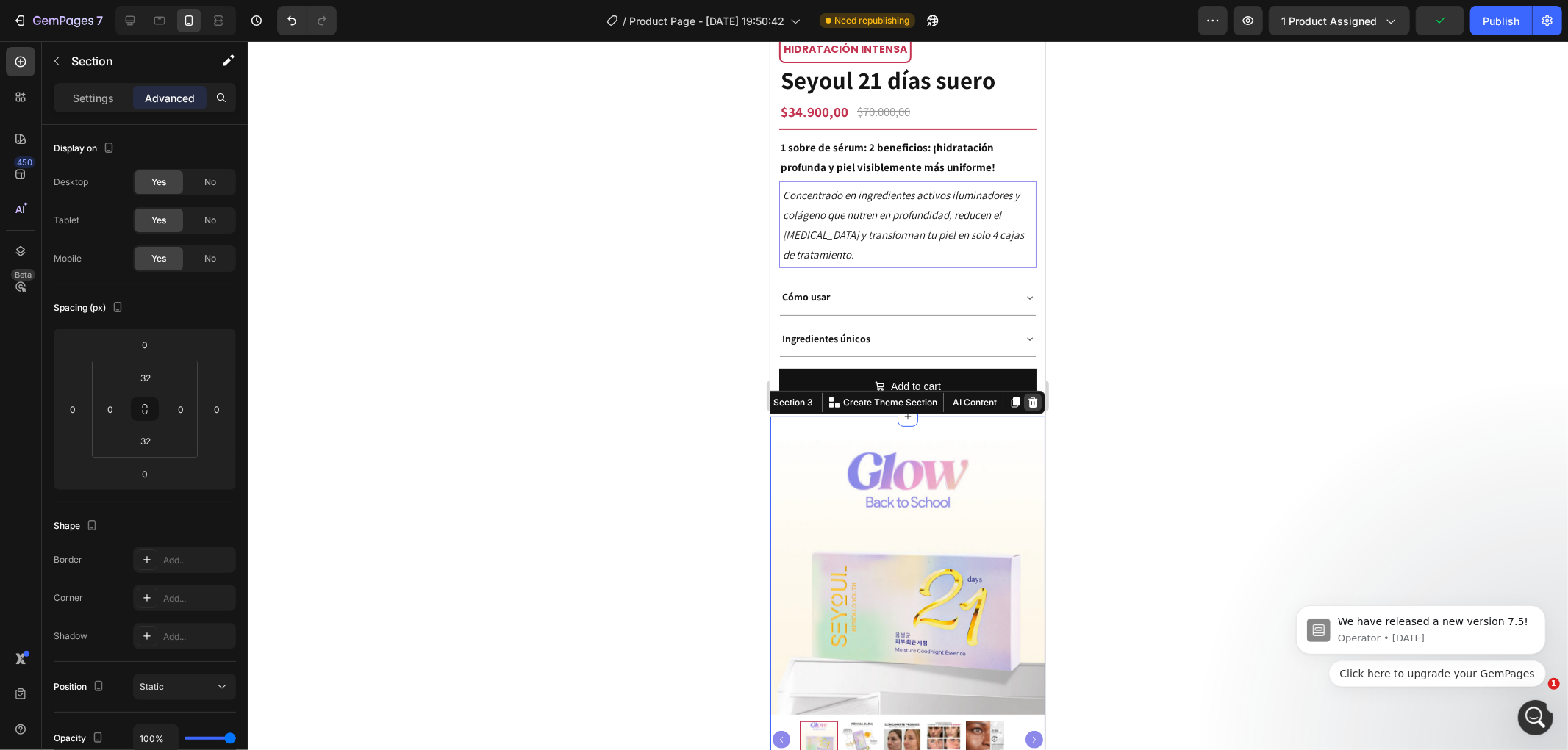
click at [1028, 397] on icon at bounding box center [1032, 402] width 9 height 10
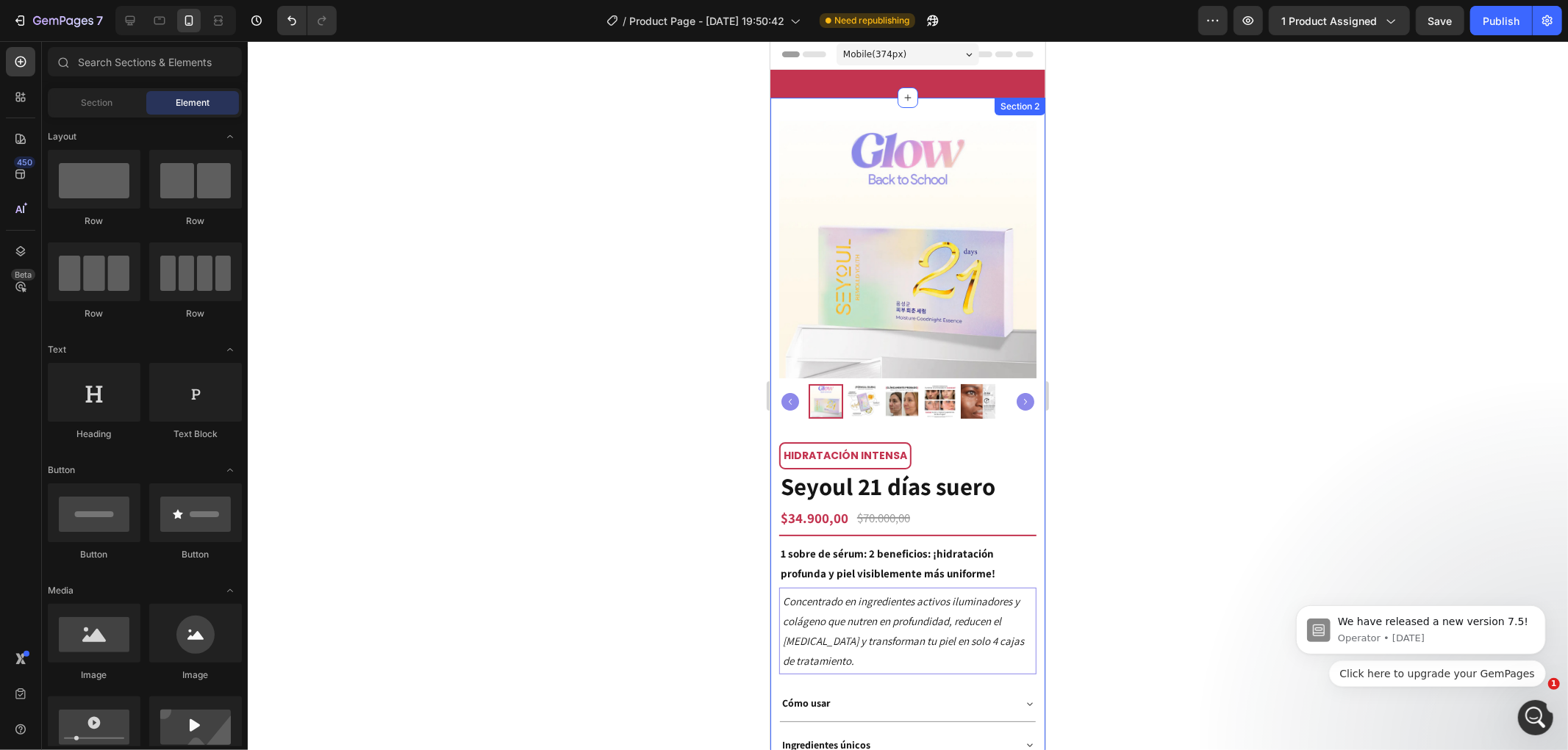
scroll to position [0, 0]
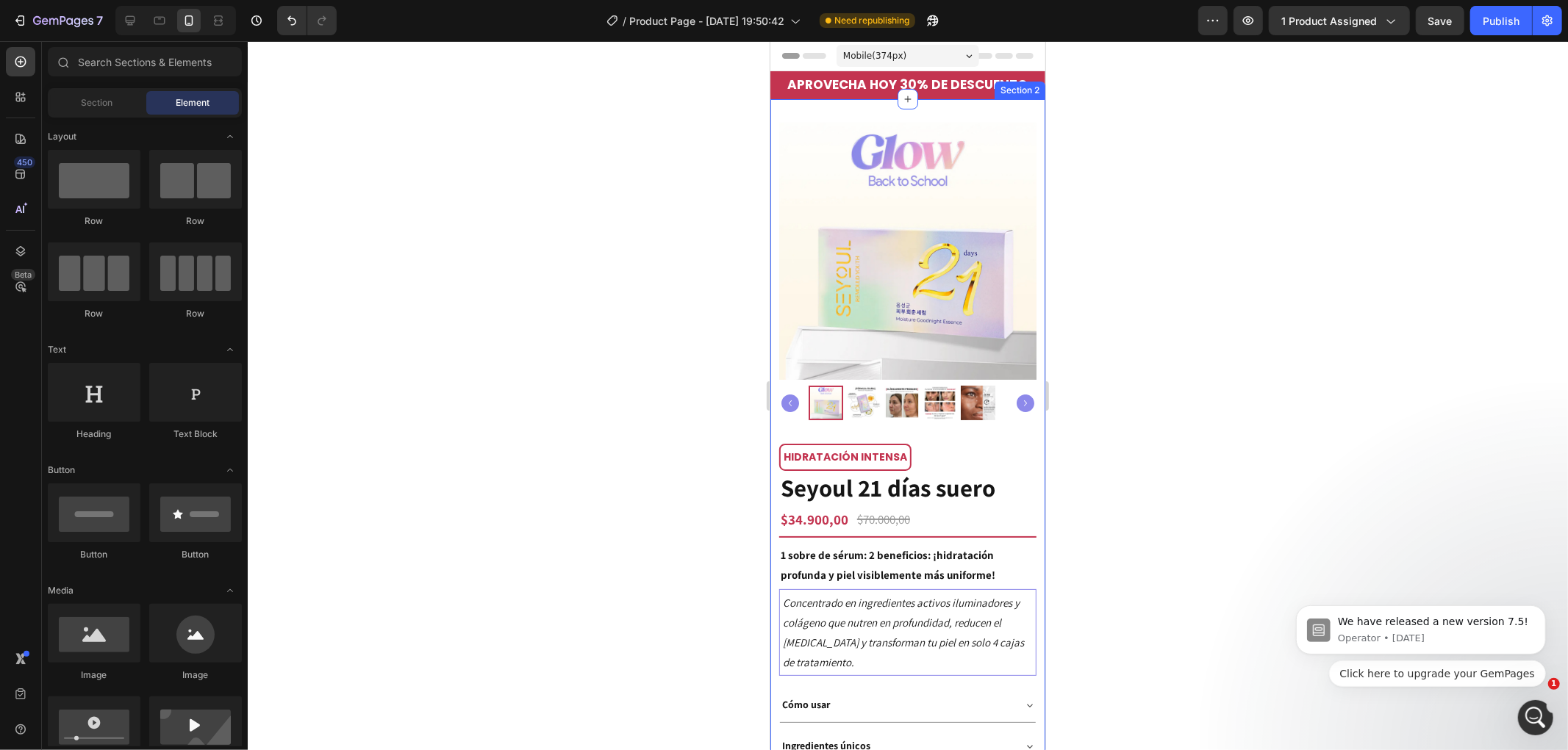
click at [1026, 228] on div "Product Images HIDRATACIÓN INTENSA Text Block Row Seyoul 21 [PERSON_NAME] [PERS…" at bounding box center [907, 460] width 275 height 725
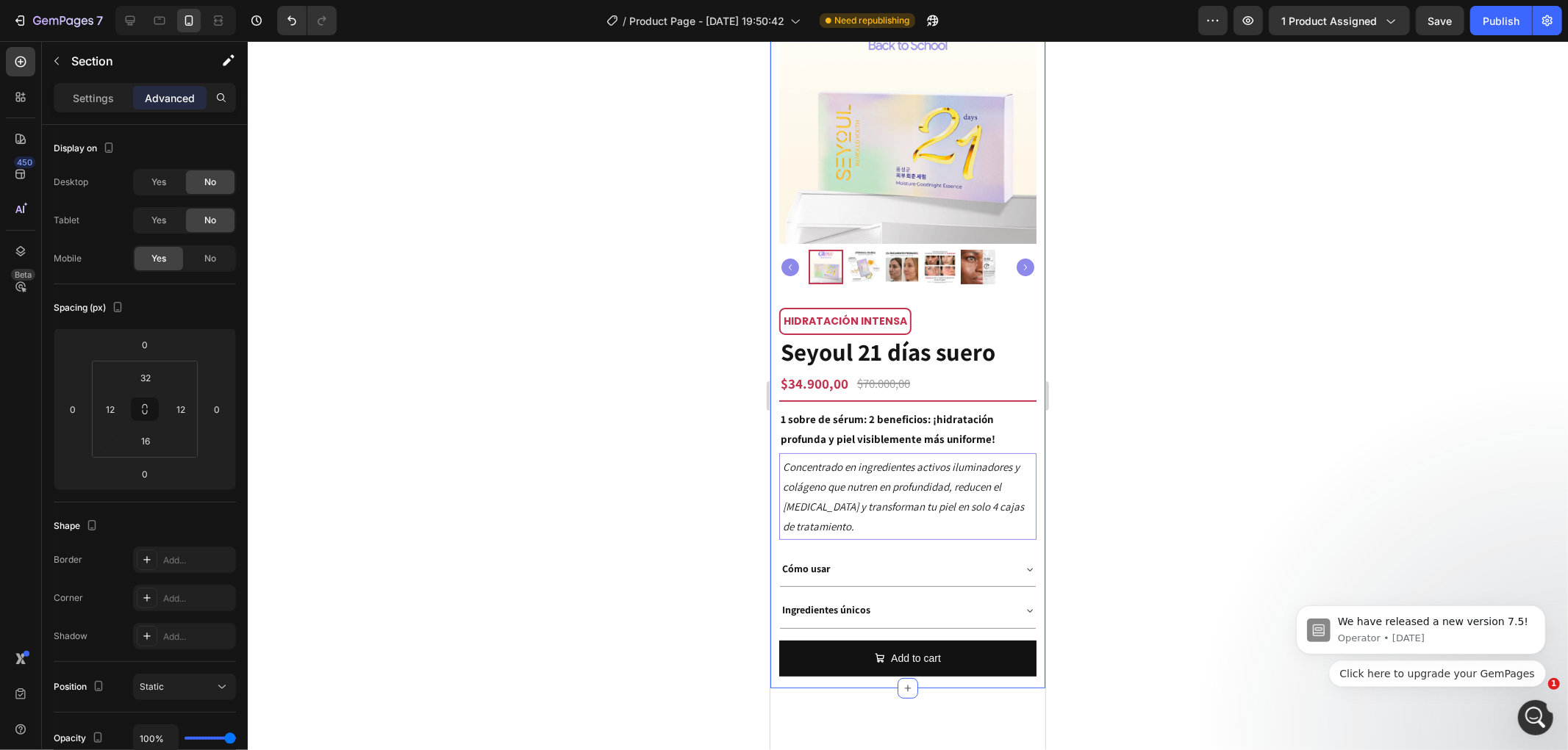
scroll to position [163, 0]
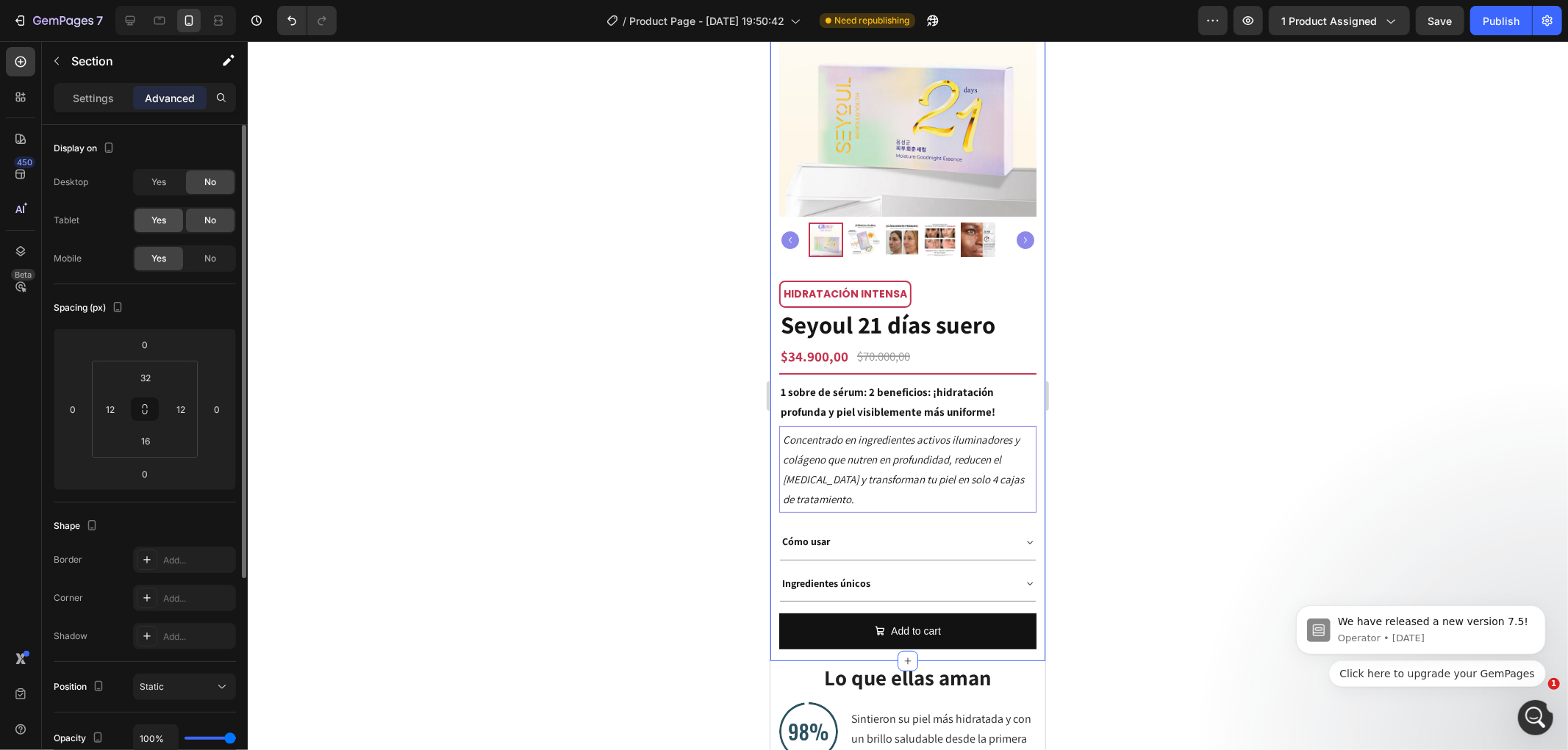
click at [159, 216] on span "Yes" at bounding box center [158, 221] width 14 height 14
click at [167, 185] on div "Yes" at bounding box center [158, 182] width 48 height 24
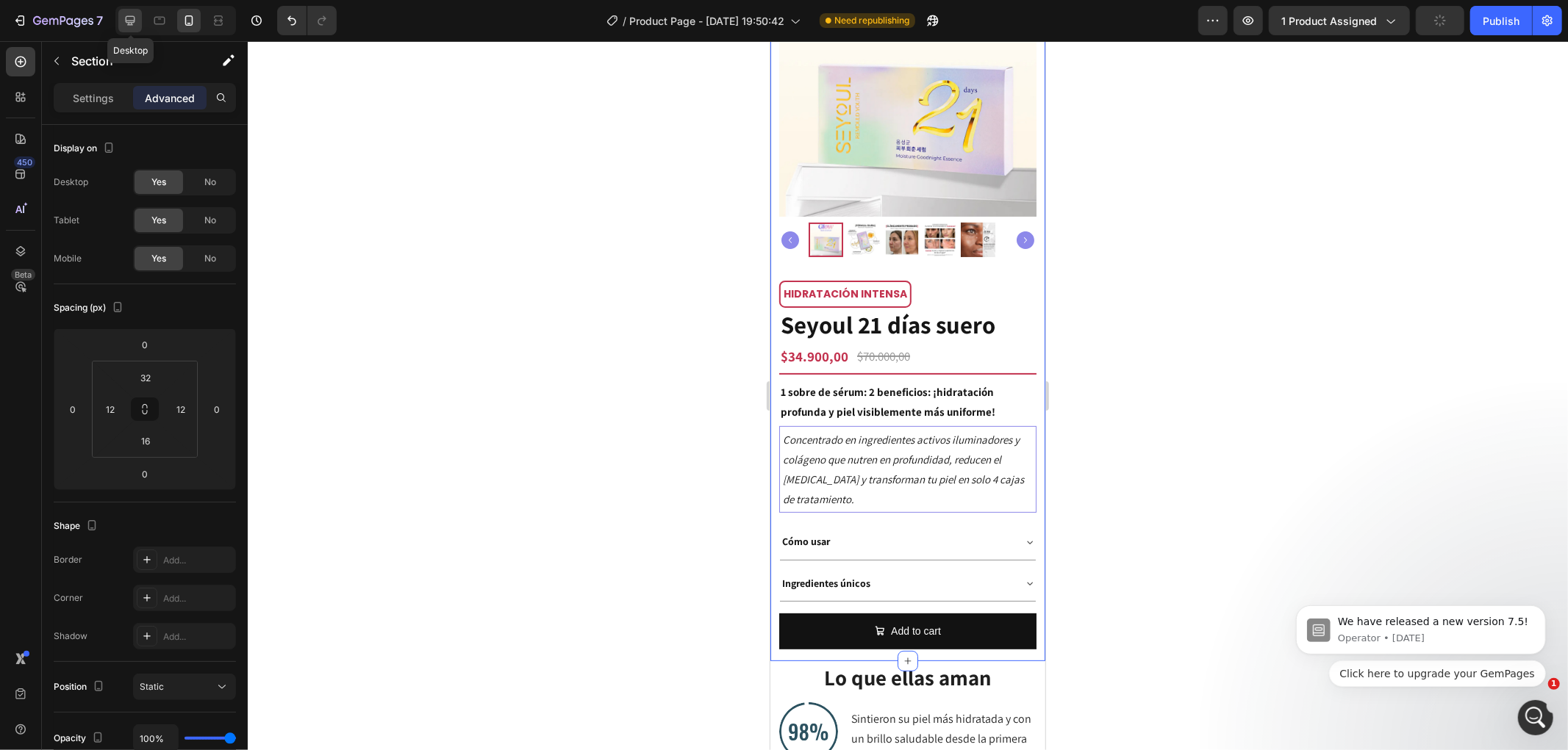
click at [130, 19] on icon at bounding box center [130, 20] width 14 height 14
type input "0"
type input "32"
type input "0"
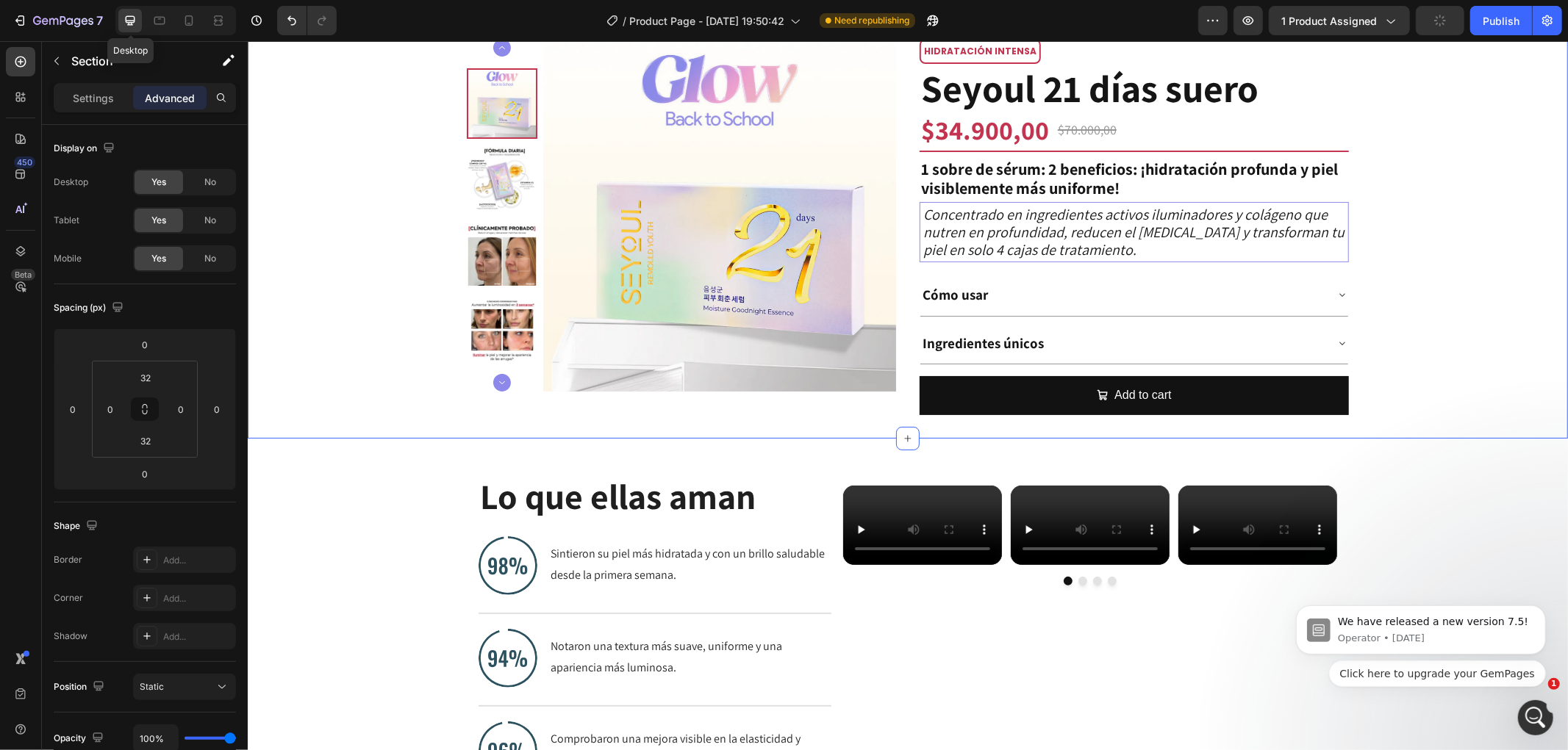
scroll to position [6, 0]
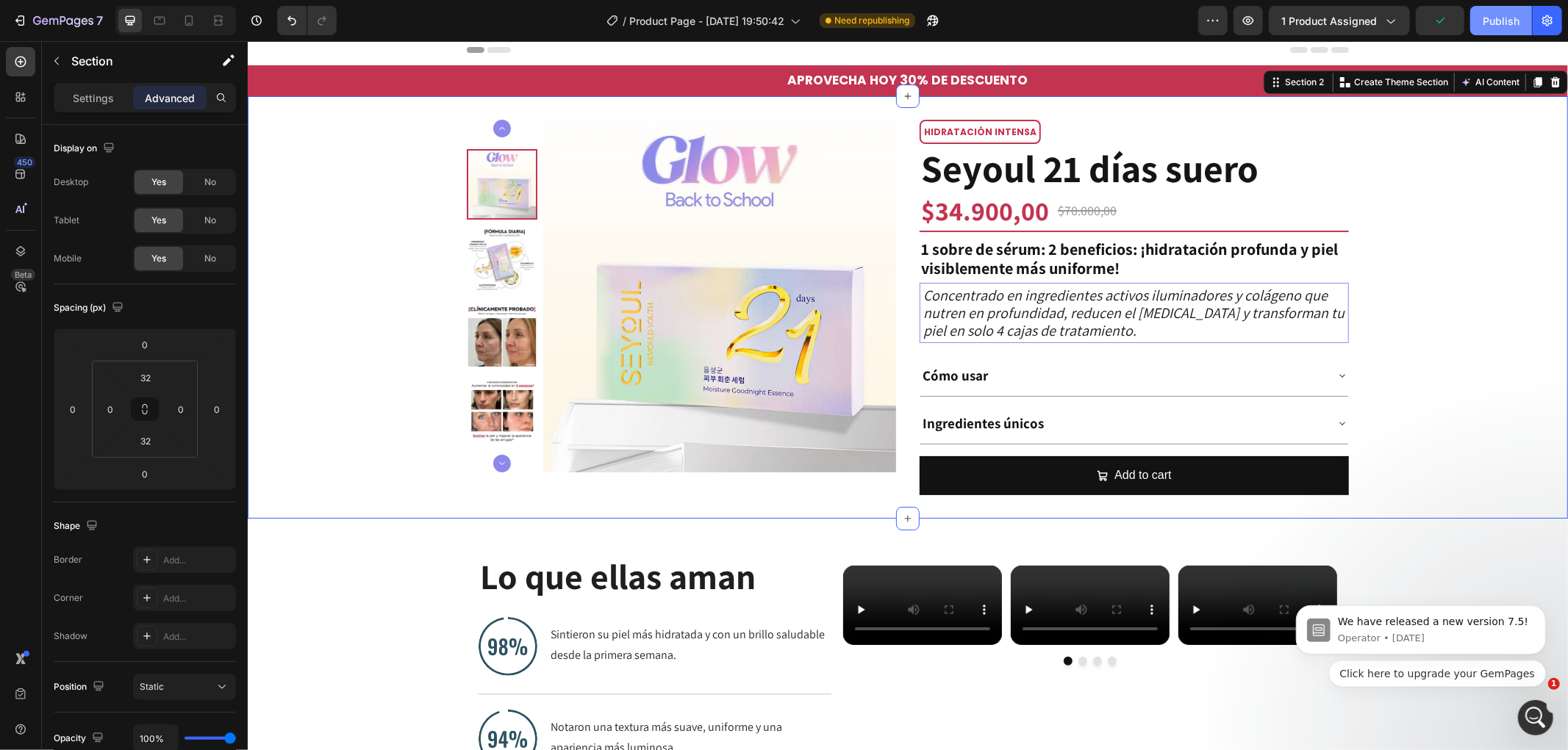
click at [1487, 27] on div "Publish" at bounding box center [1500, 21] width 36 height 15
click at [194, 27] on icon at bounding box center [188, 20] width 14 height 14
type input "12"
type input "16"
type input "12"
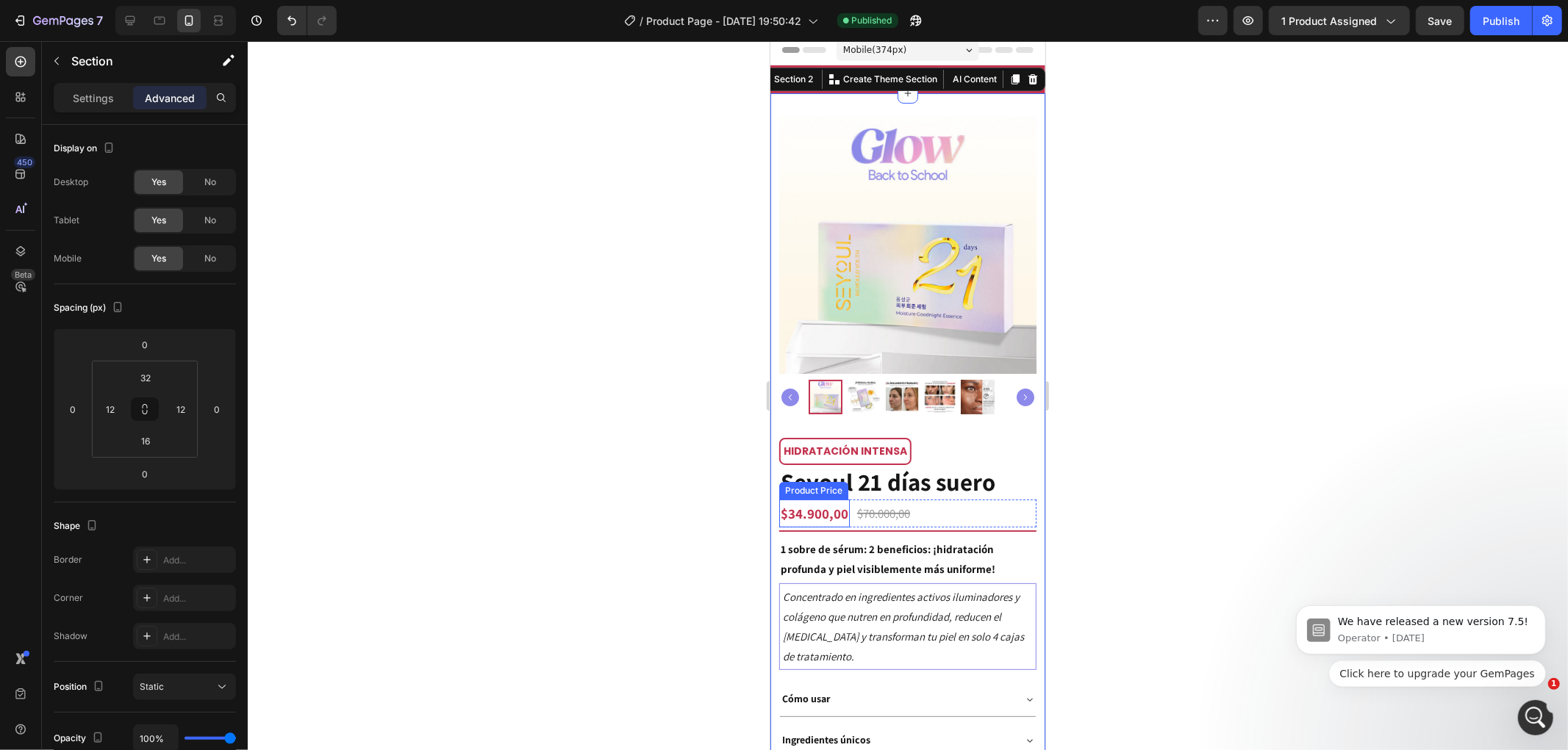
click at [798, 499] on div "$34.900,00" at bounding box center [813, 512] width 70 height 28
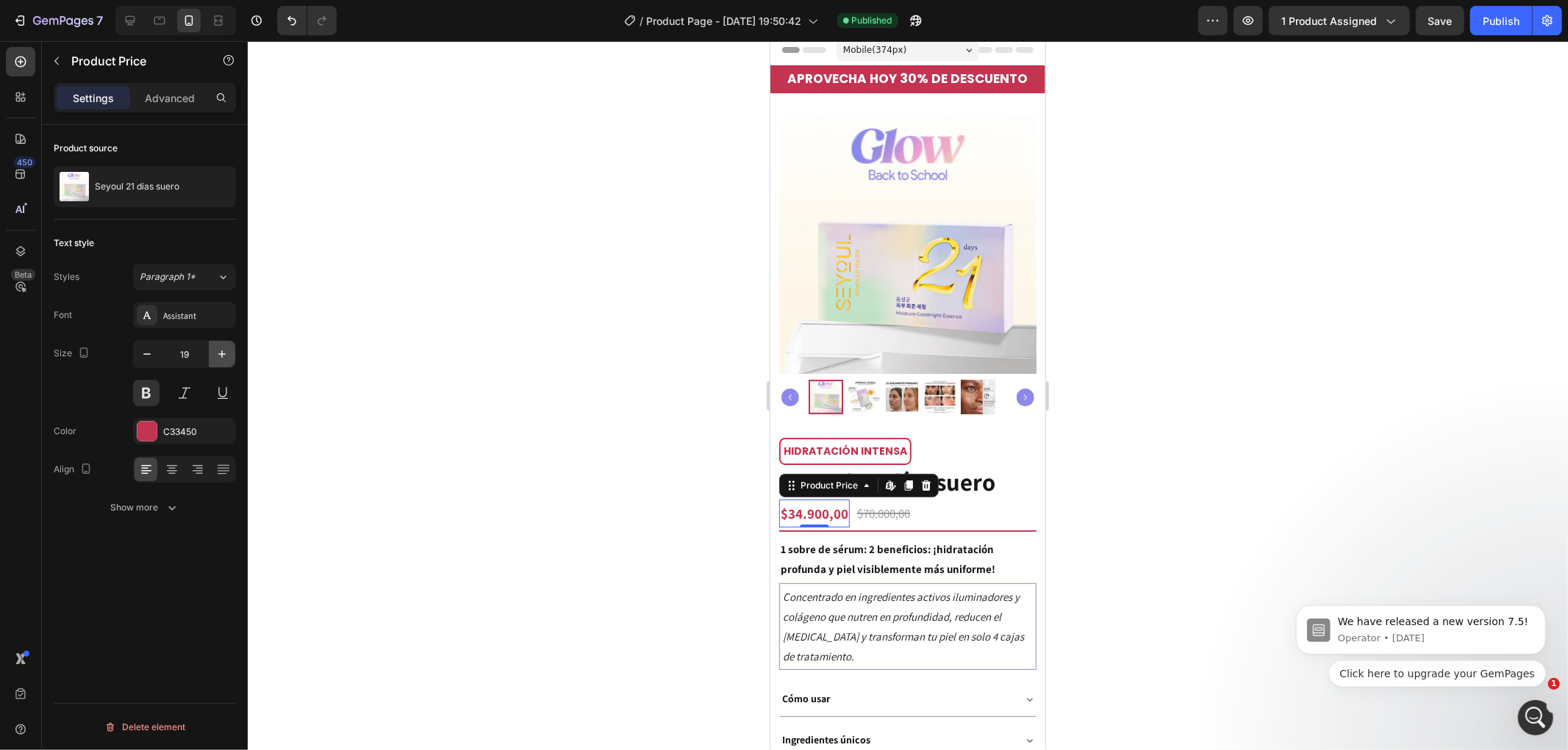
click at [211, 348] on button "button" at bounding box center [222, 354] width 26 height 26
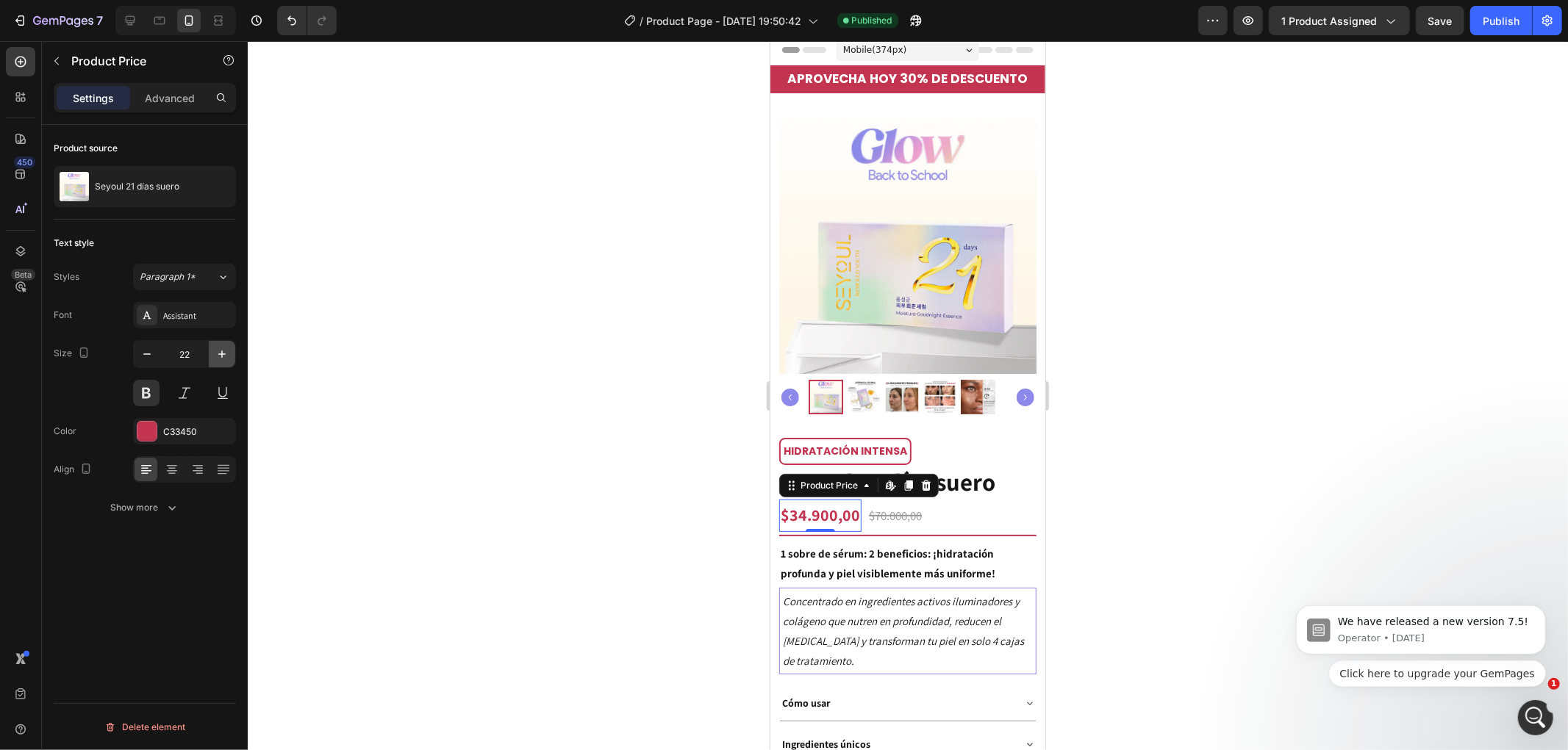
click at [211, 348] on button "button" at bounding box center [222, 354] width 26 height 26
click at [211, 347] on button "button" at bounding box center [222, 354] width 26 height 26
type input "26"
click at [1247, 460] on div at bounding box center [908, 396] width 1320 height 709
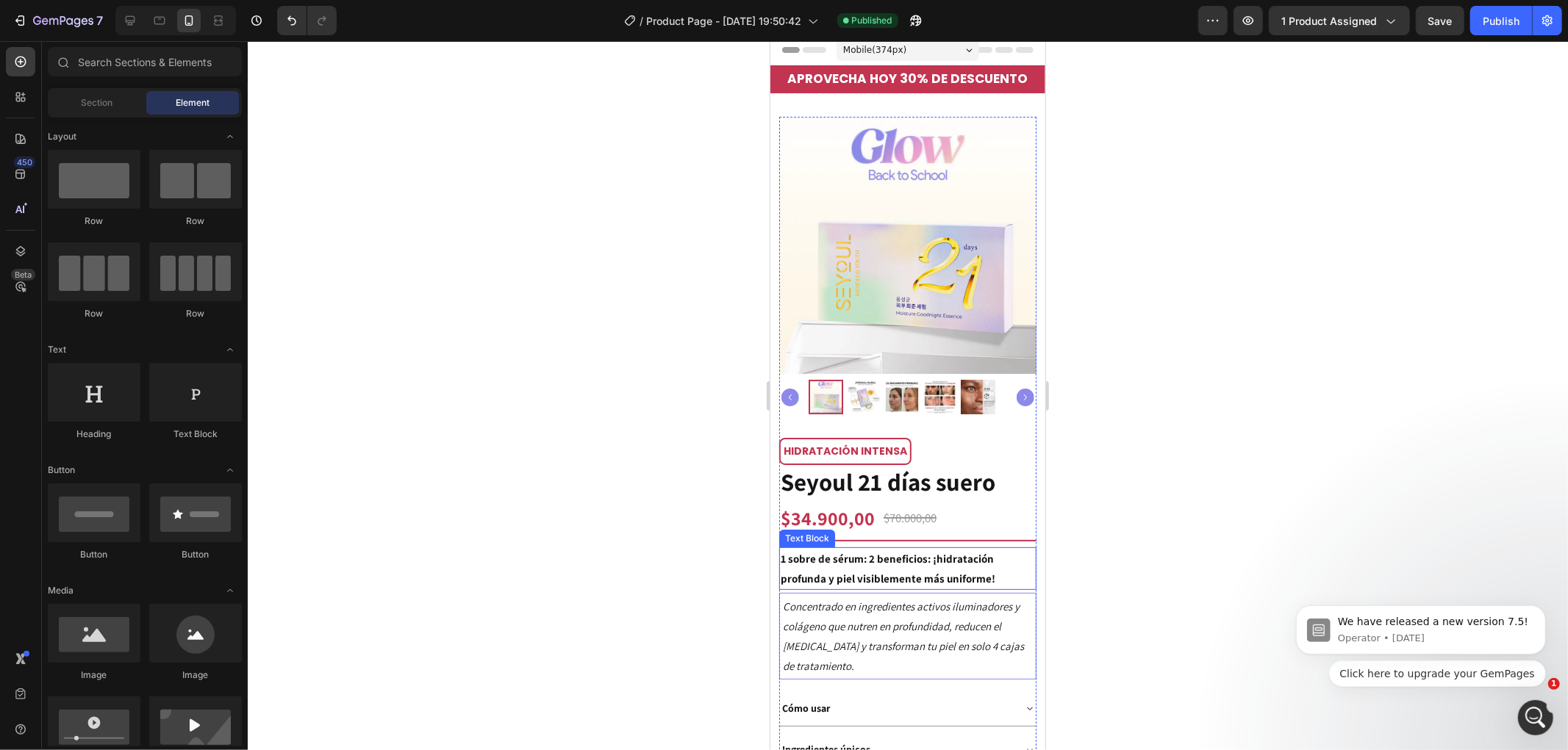
click at [895, 554] on p "1 sobre de sérum: 2 beneficios: ¡hidratación profunda y piel visiblemente más u…" at bounding box center [907, 568] width 254 height 40
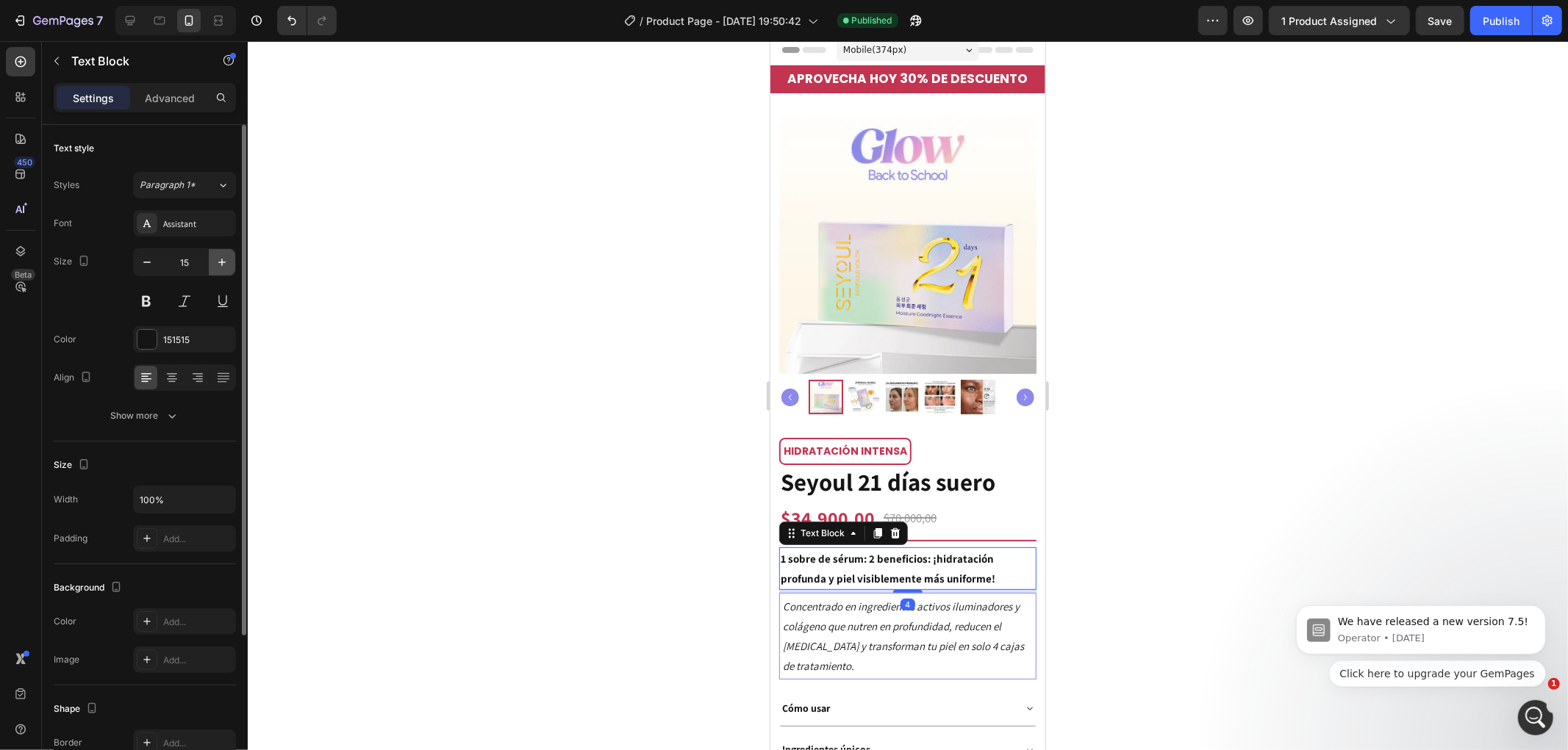
click at [222, 263] on icon "button" at bounding box center [222, 262] width 8 height 8
type input "17"
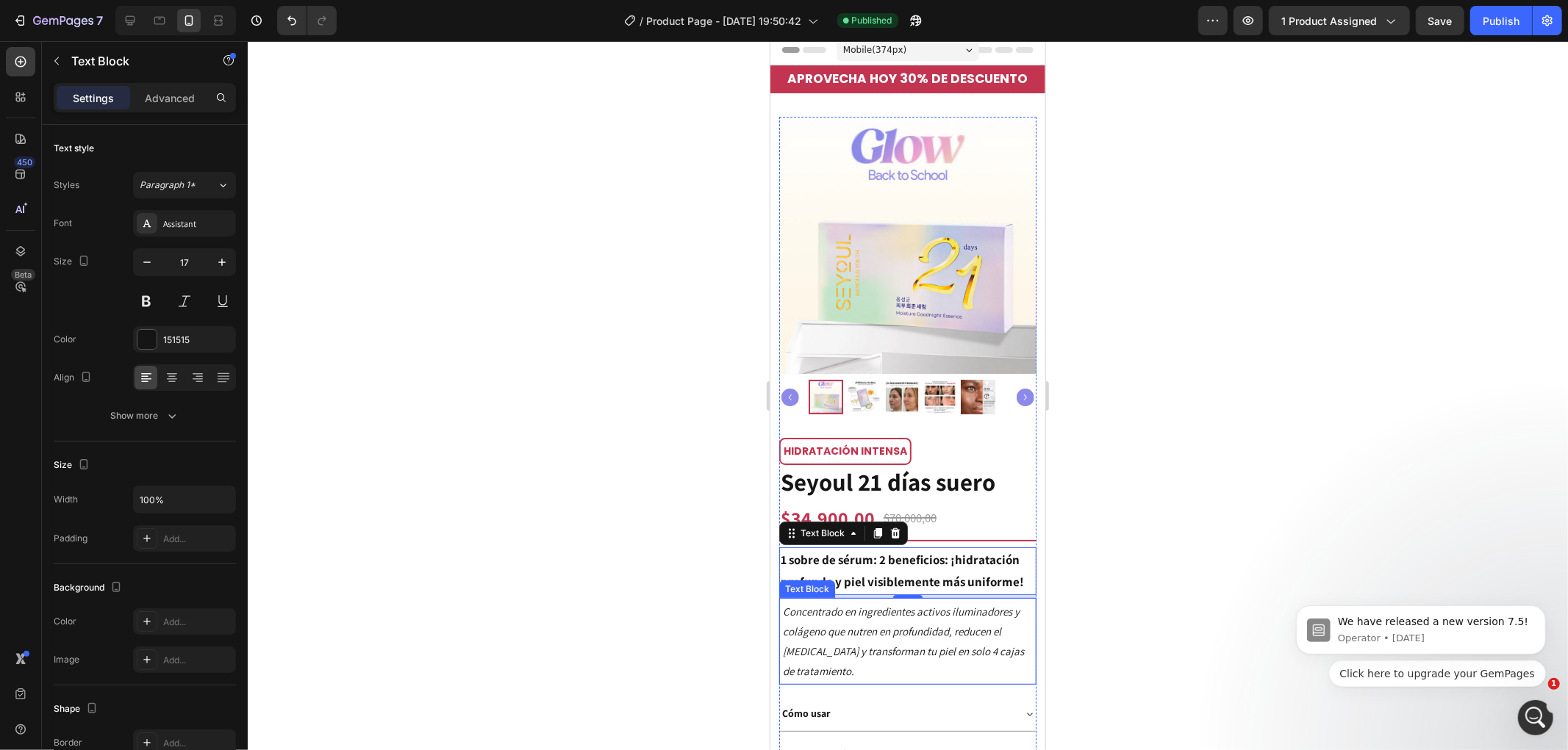
click at [950, 626] on p "Concentrado en ingredientes activos iluminadores y colágeno que nutren en profu…" at bounding box center [907, 641] width 250 height 80
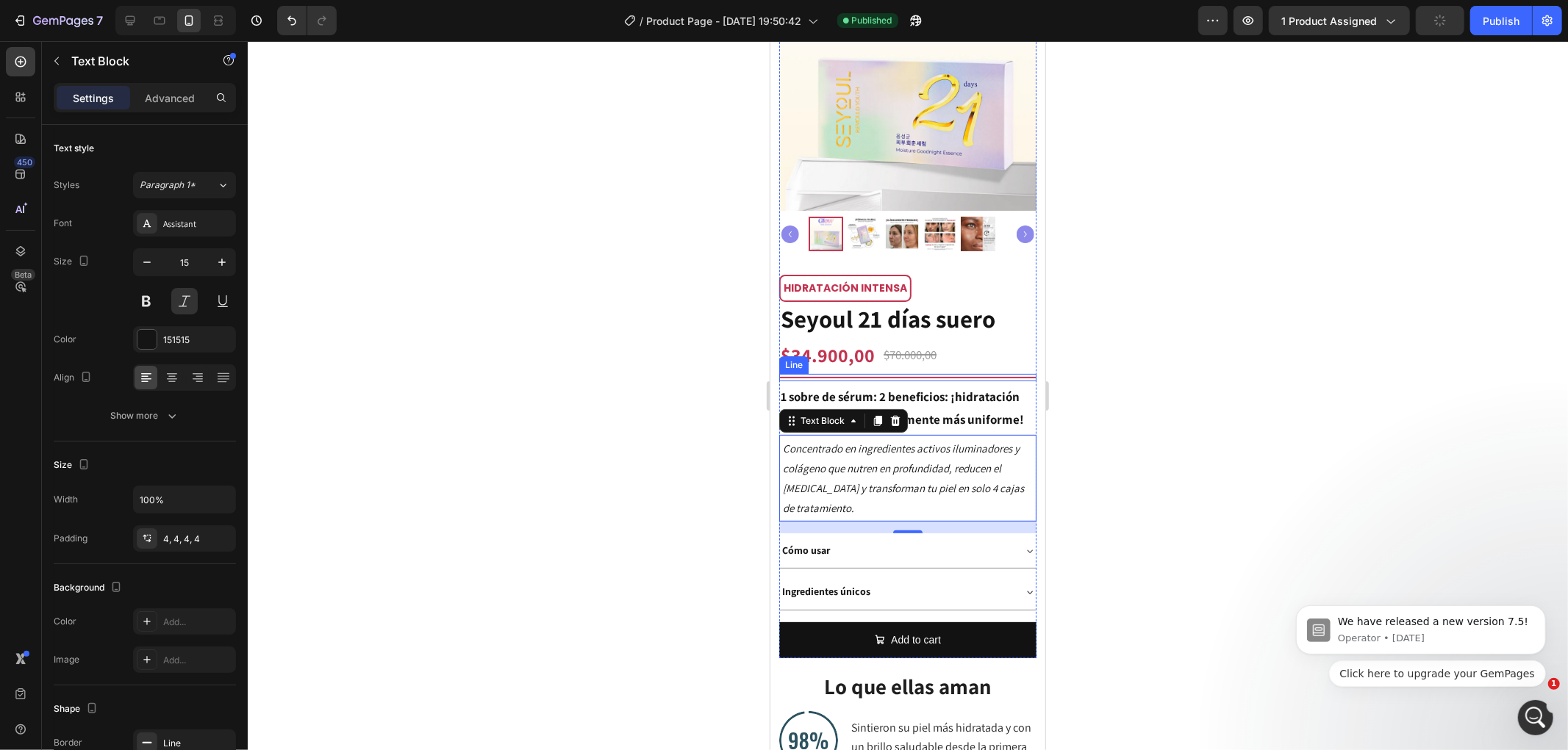
scroll to position [170, 0]
click at [1000, 521] on div "16" at bounding box center [907, 527] width 257 height 12
click at [936, 521] on div "16" at bounding box center [907, 527] width 257 height 12
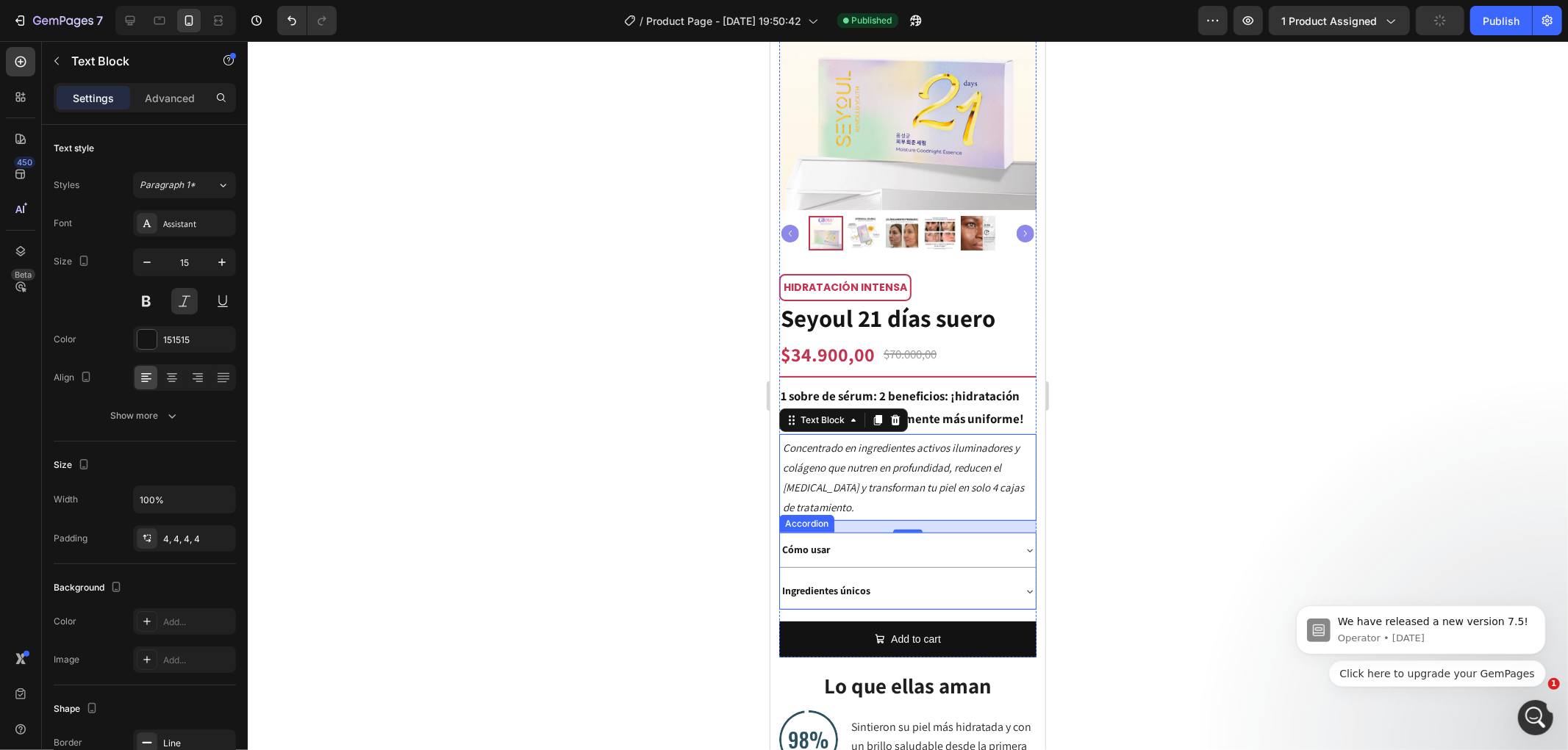
click at [939, 538] on div "Cómo usar" at bounding box center [895, 549] width 232 height 23
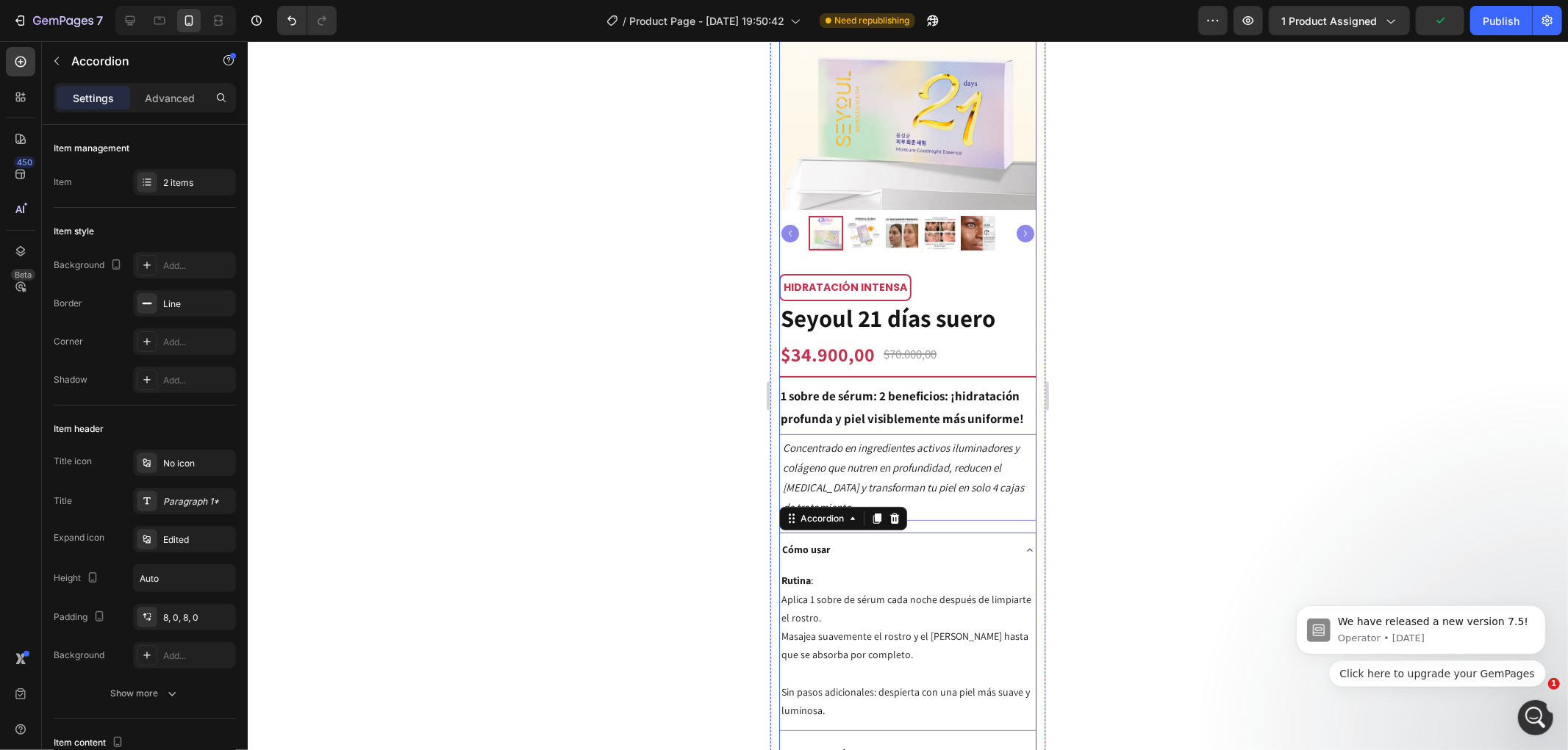
click at [1002, 510] on div "HIDRATACIÓN INTENSA Text Block Row Seyoul 21 [PERSON_NAME] [PERSON_NAME] Produc…" at bounding box center [907, 546] width 257 height 546
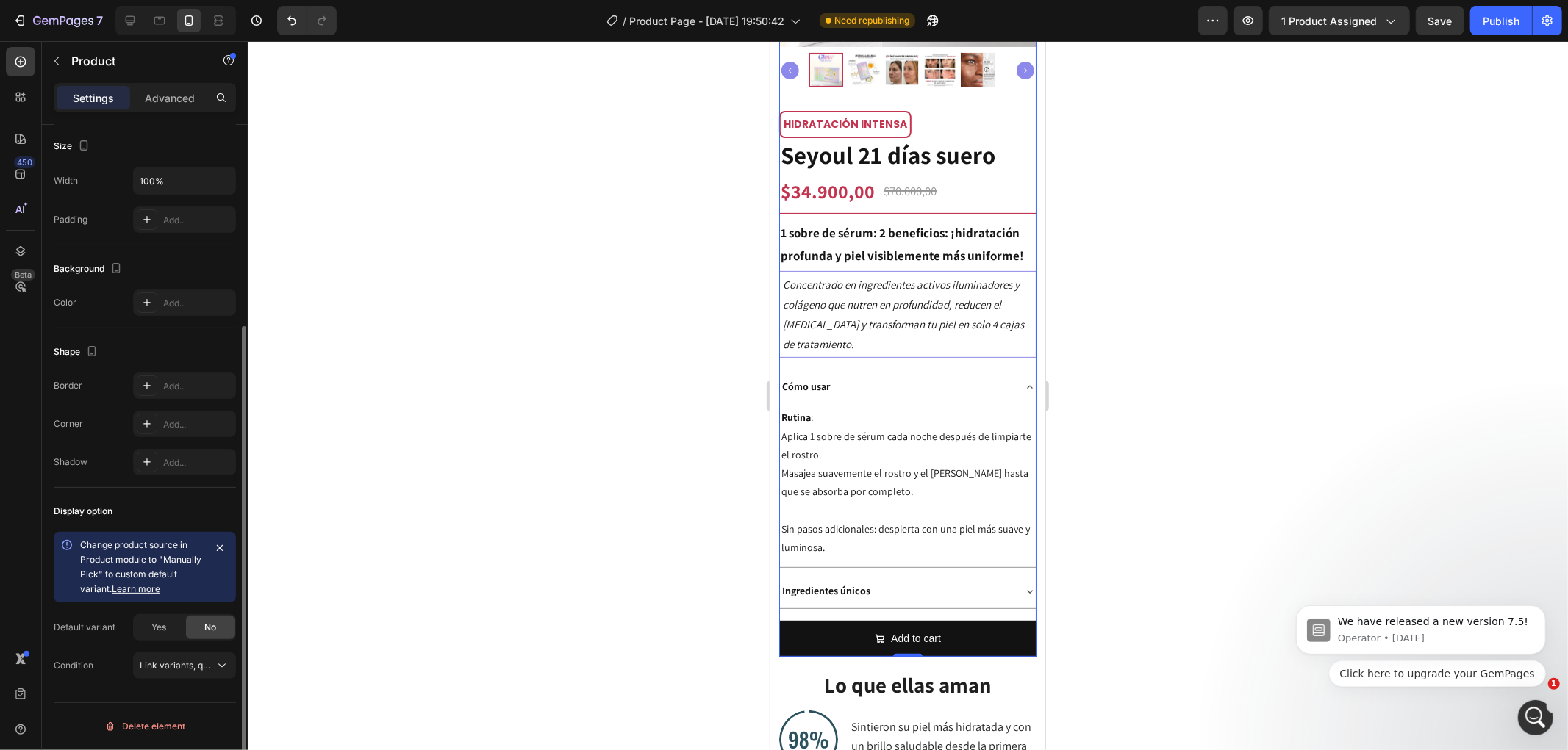
scroll to position [0, 0]
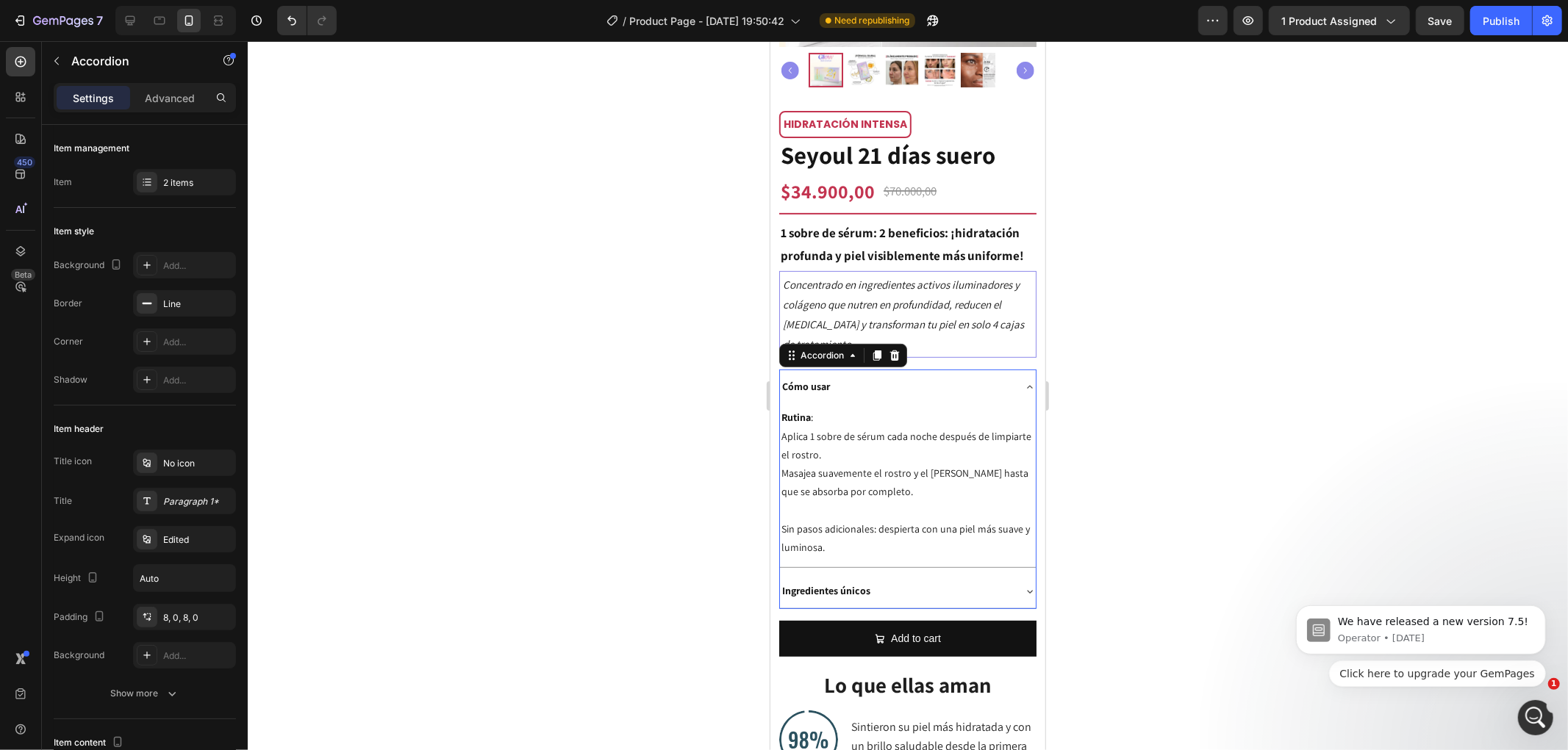
click at [922, 386] on div "Cómo usar" at bounding box center [907, 386] width 256 height 35
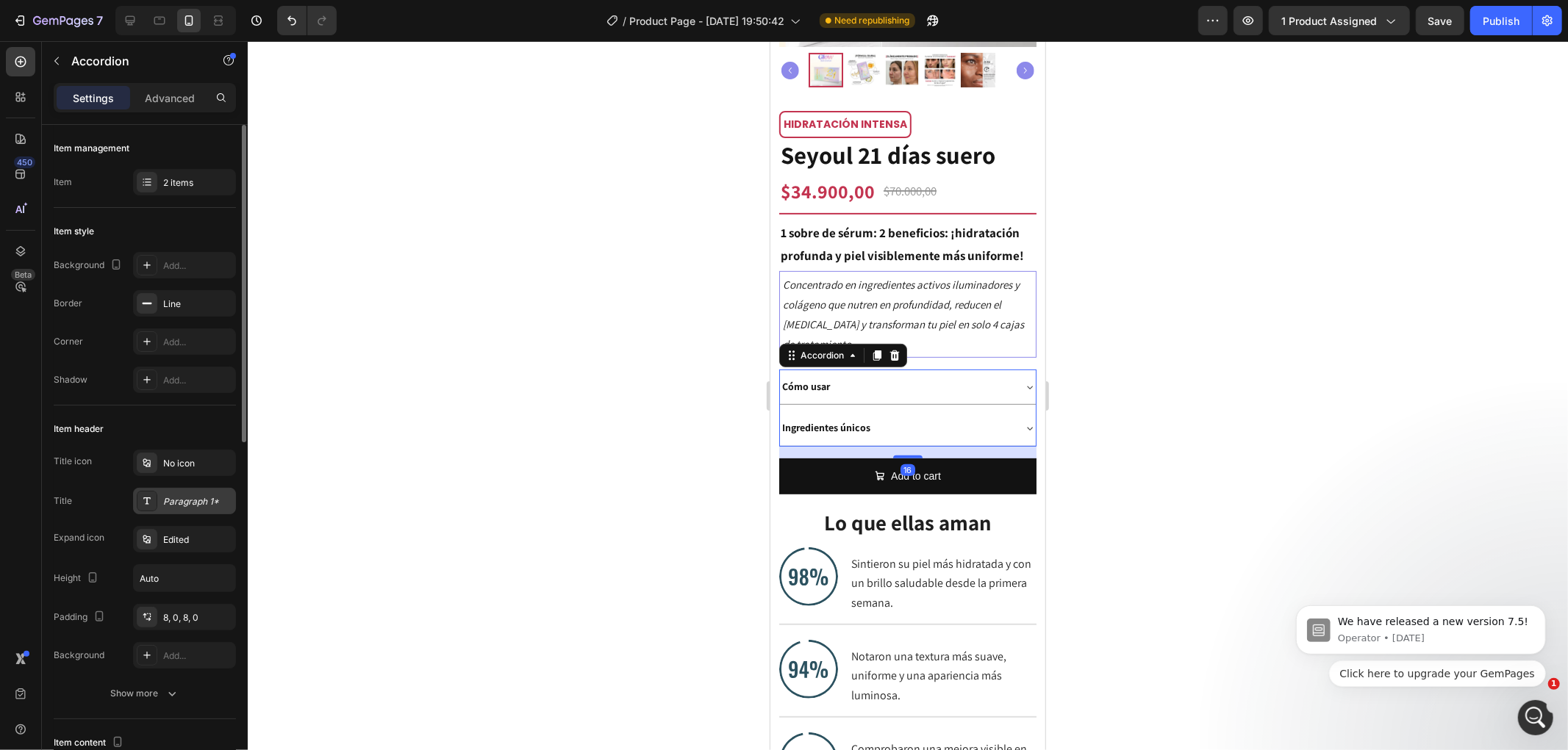
click at [179, 505] on div "Paragraph 1*" at bounding box center [198, 502] width 69 height 14
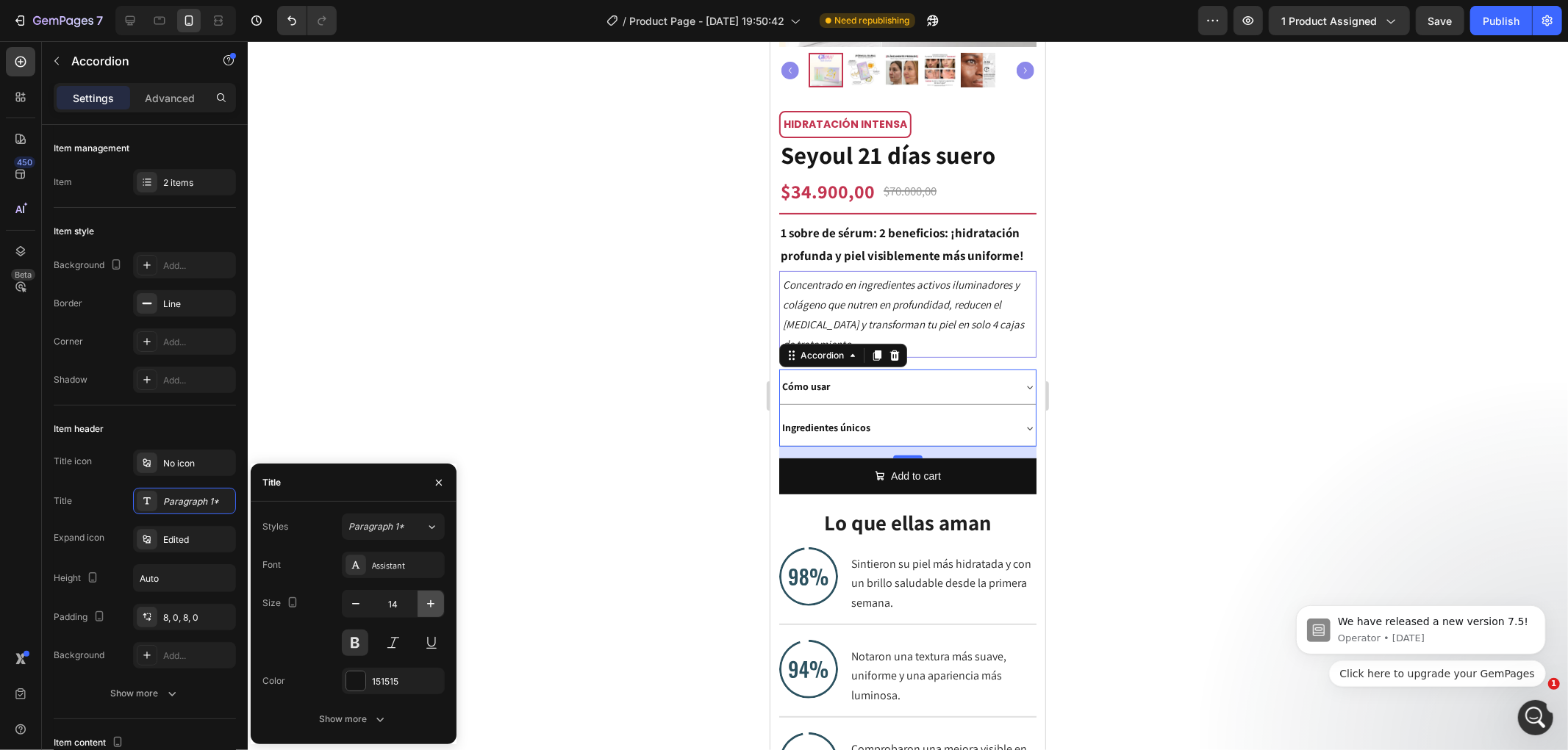
click at [429, 597] on icon "button" at bounding box center [430, 604] width 14 height 14
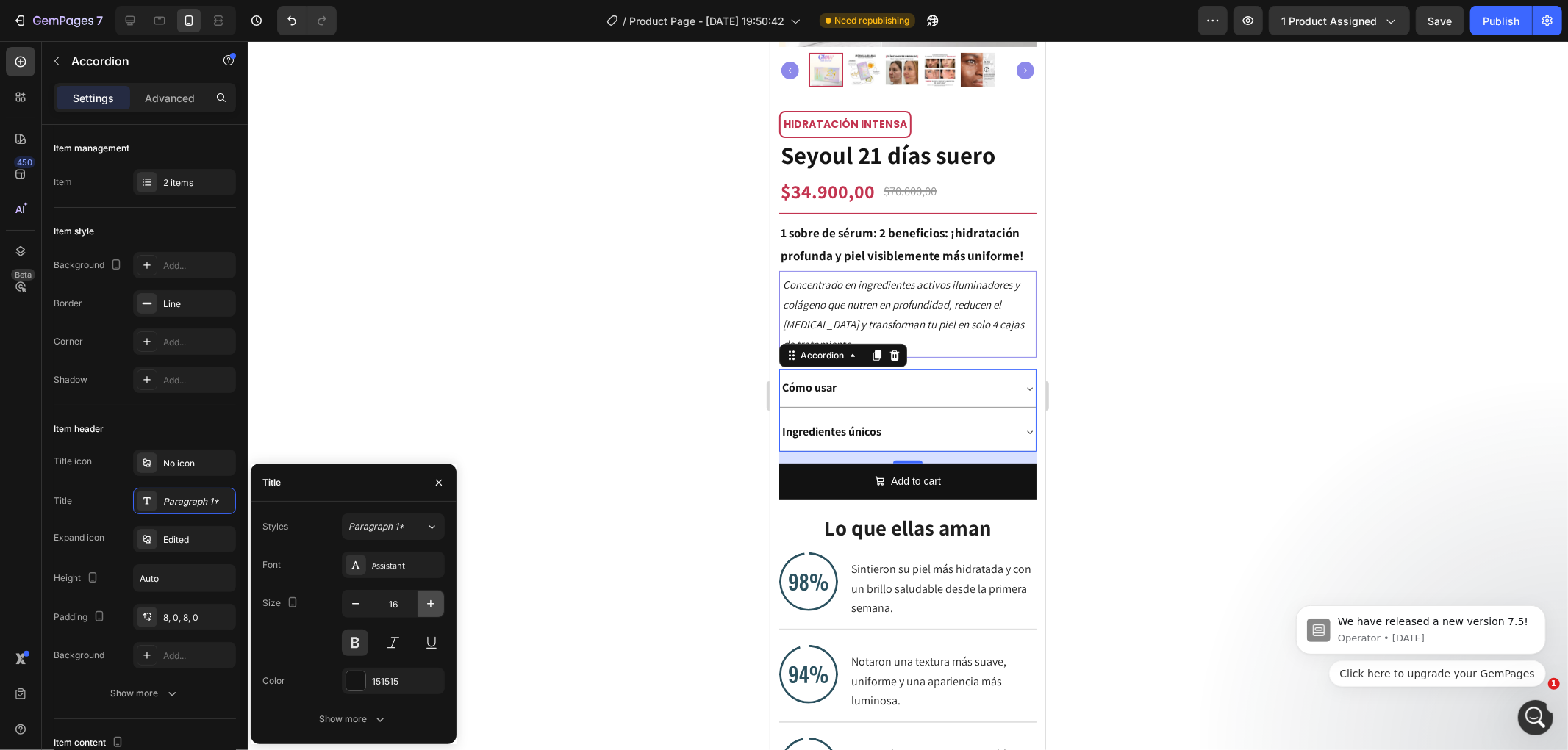
click at [429, 597] on icon "button" at bounding box center [430, 604] width 14 height 14
type input "18"
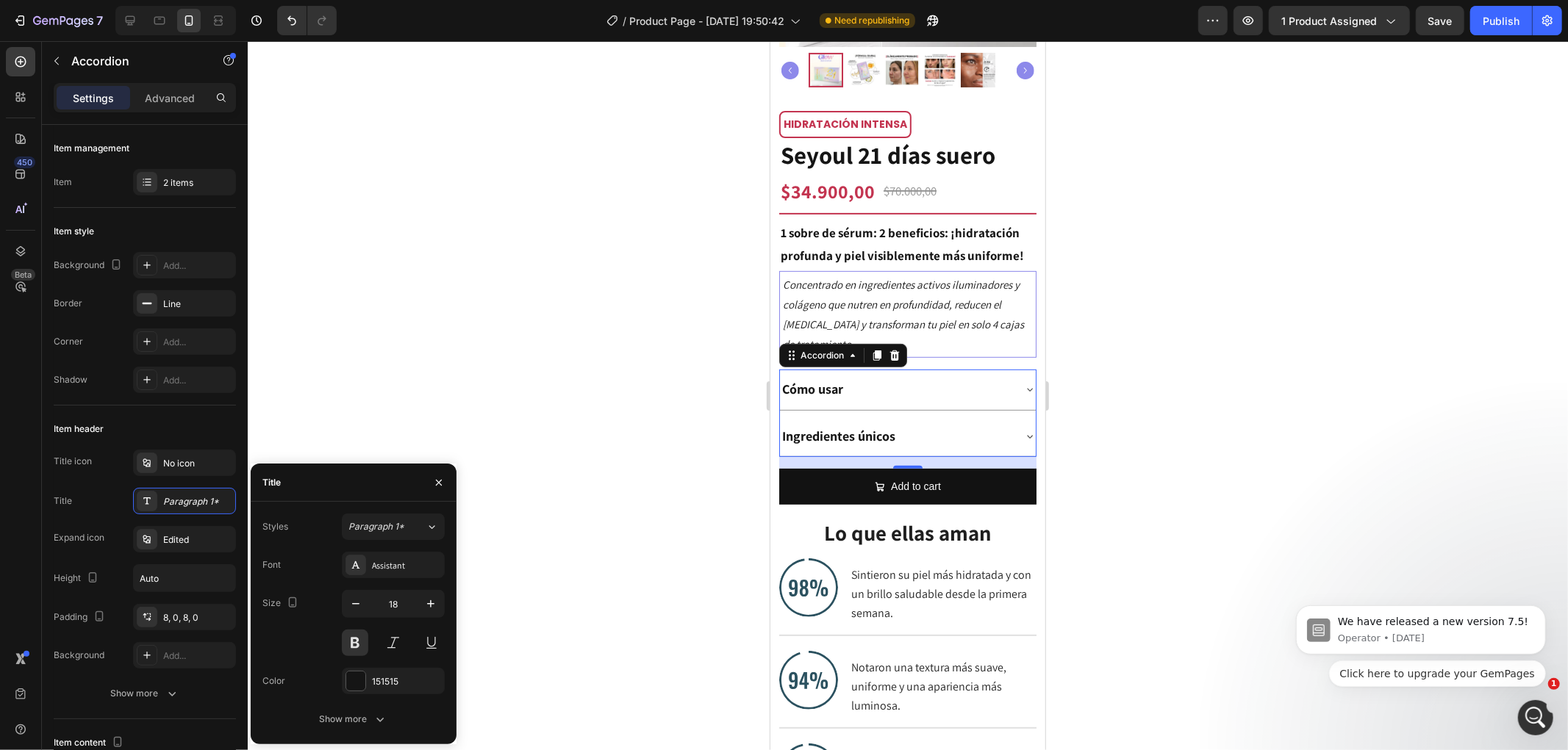
click at [981, 382] on div "Cómo usar" at bounding box center [895, 389] width 232 height 28
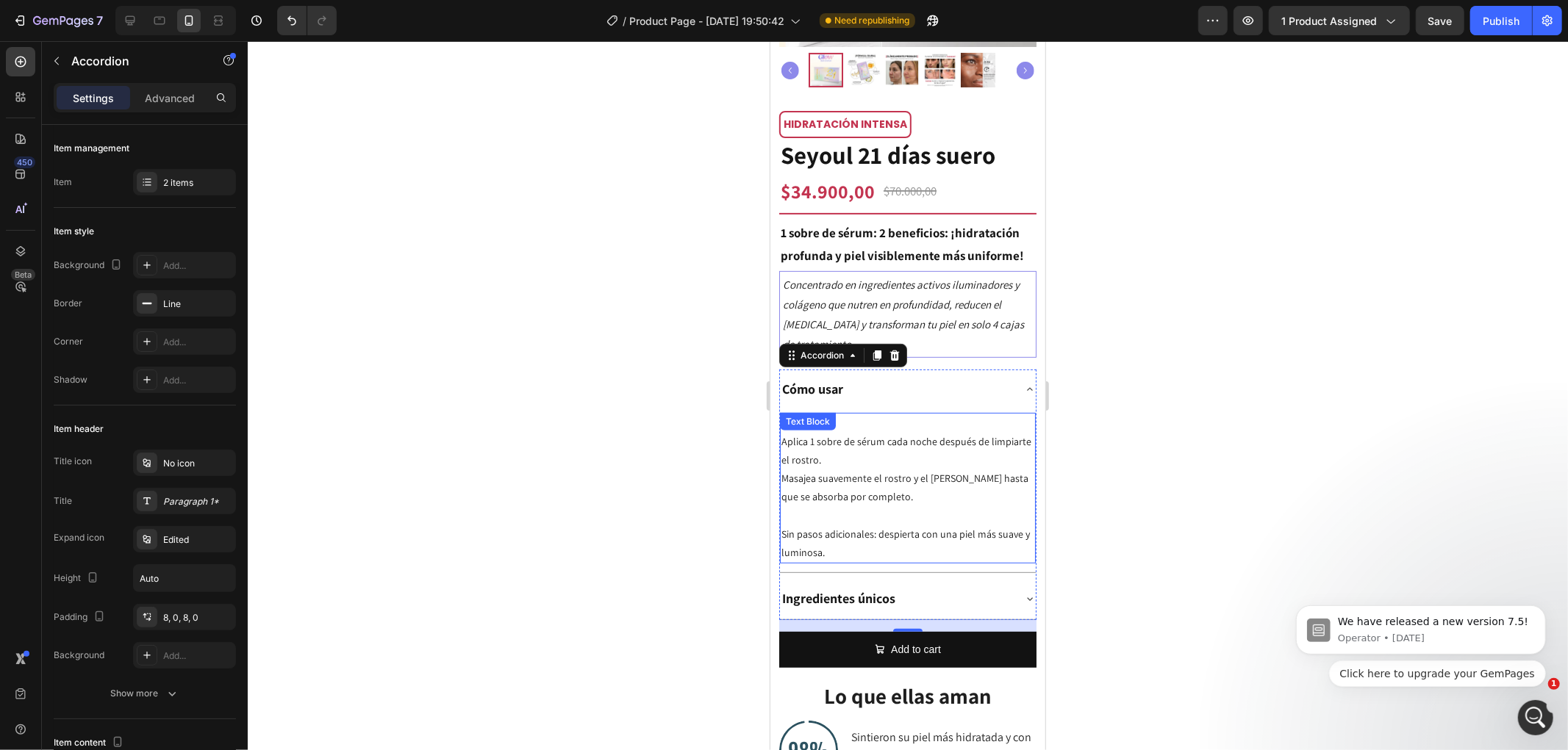
click at [961, 432] on p "Rutina : Aplica 1 sobre de sérum cada noche después de limpiarte el rostro. Mas…" at bounding box center [907, 460] width 253 height 92
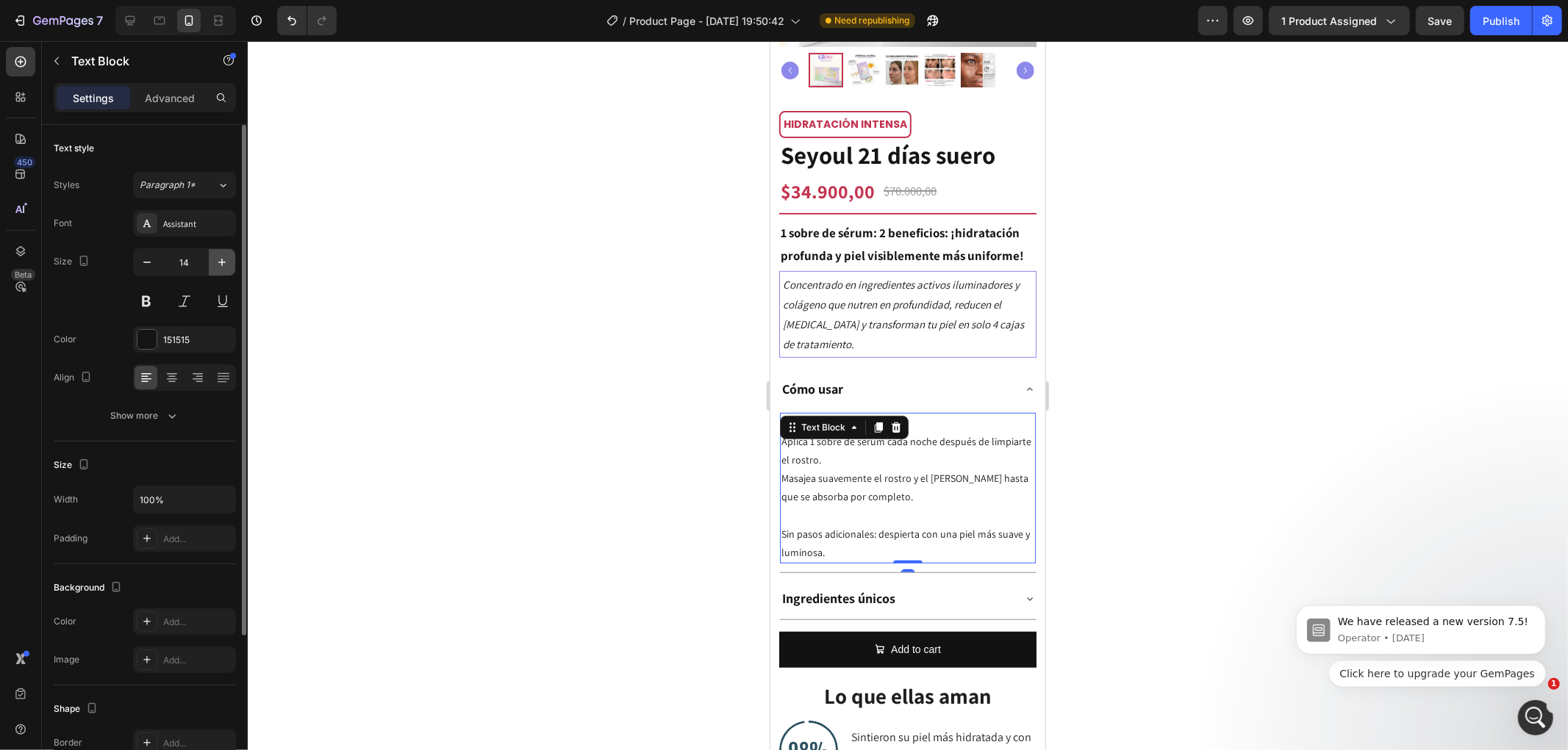
click at [214, 268] on icon "button" at bounding box center [221, 262] width 14 height 14
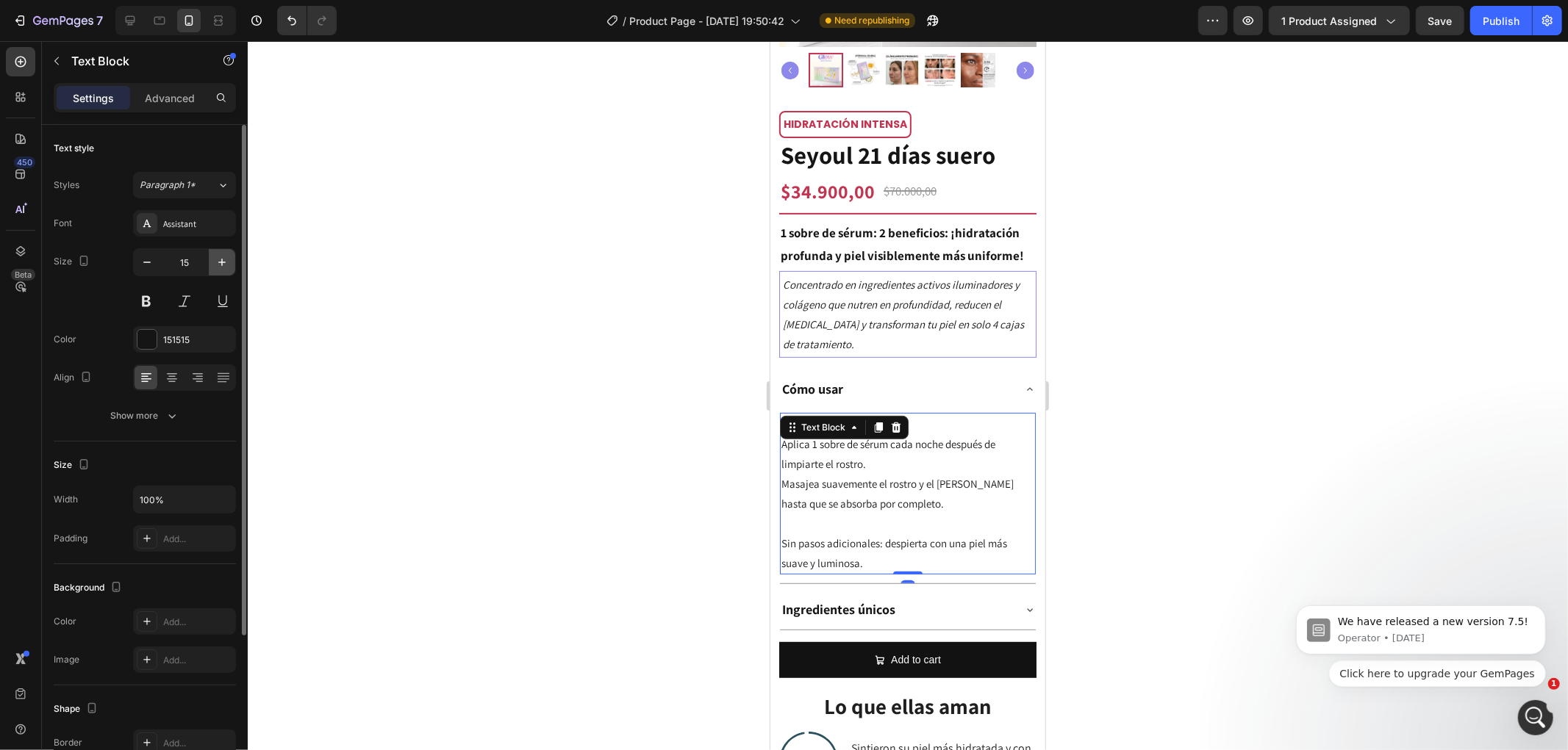
type input "16"
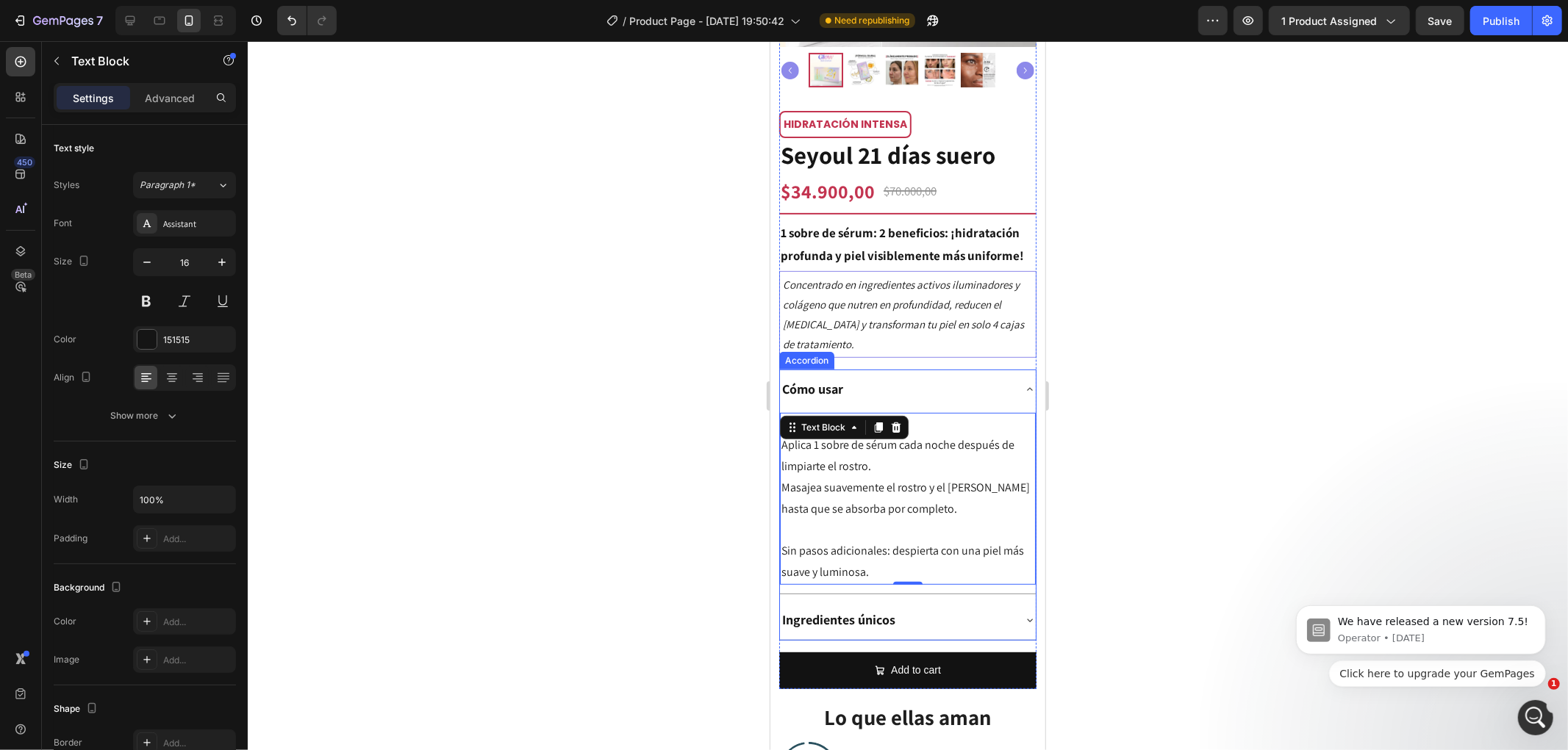
click at [972, 620] on div "Ingredientes únicos" at bounding box center [895, 619] width 232 height 28
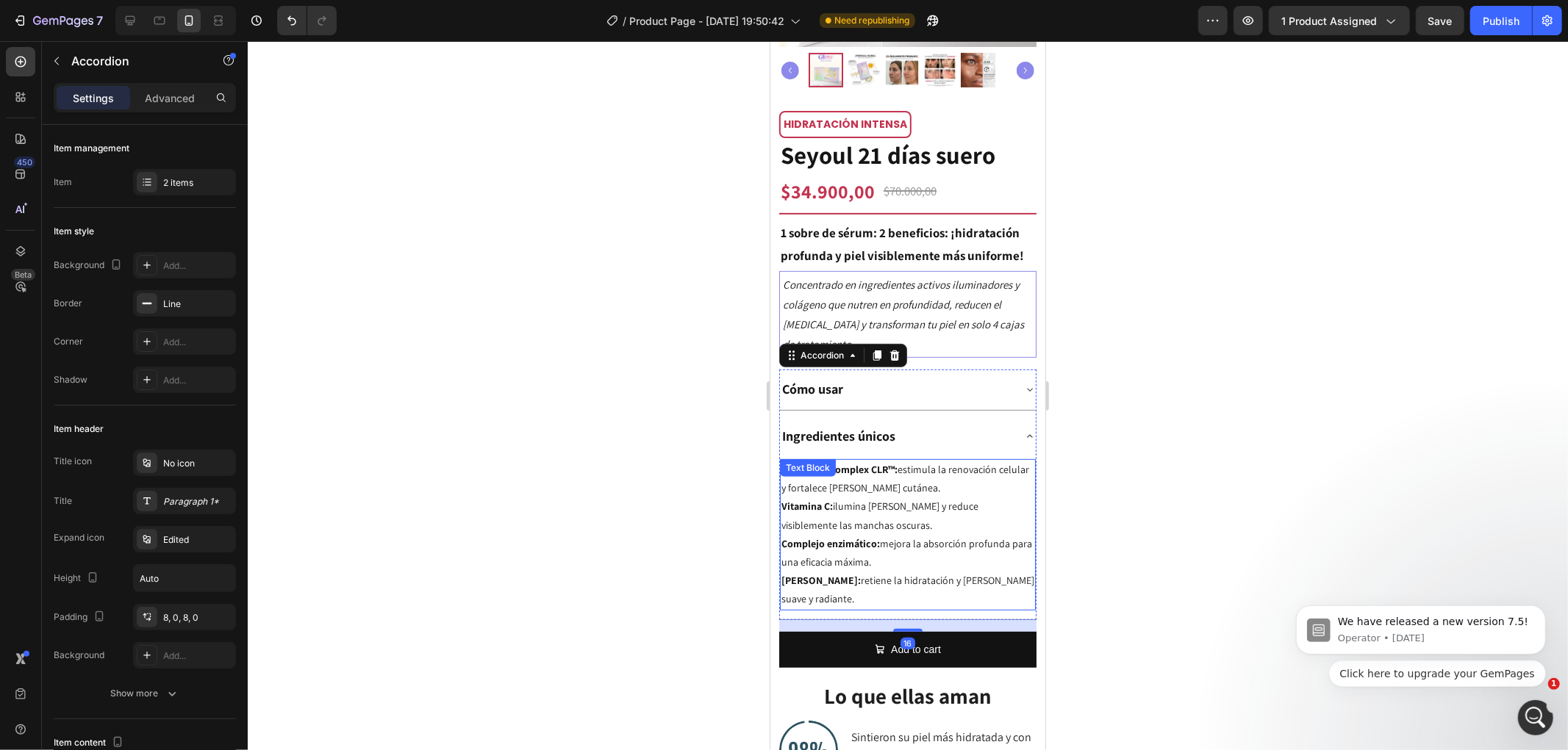
click at [934, 499] on p "Vitamina C: ilumina [PERSON_NAME] y reduce visiblemente las manchas oscuras." at bounding box center [907, 515] width 253 height 36
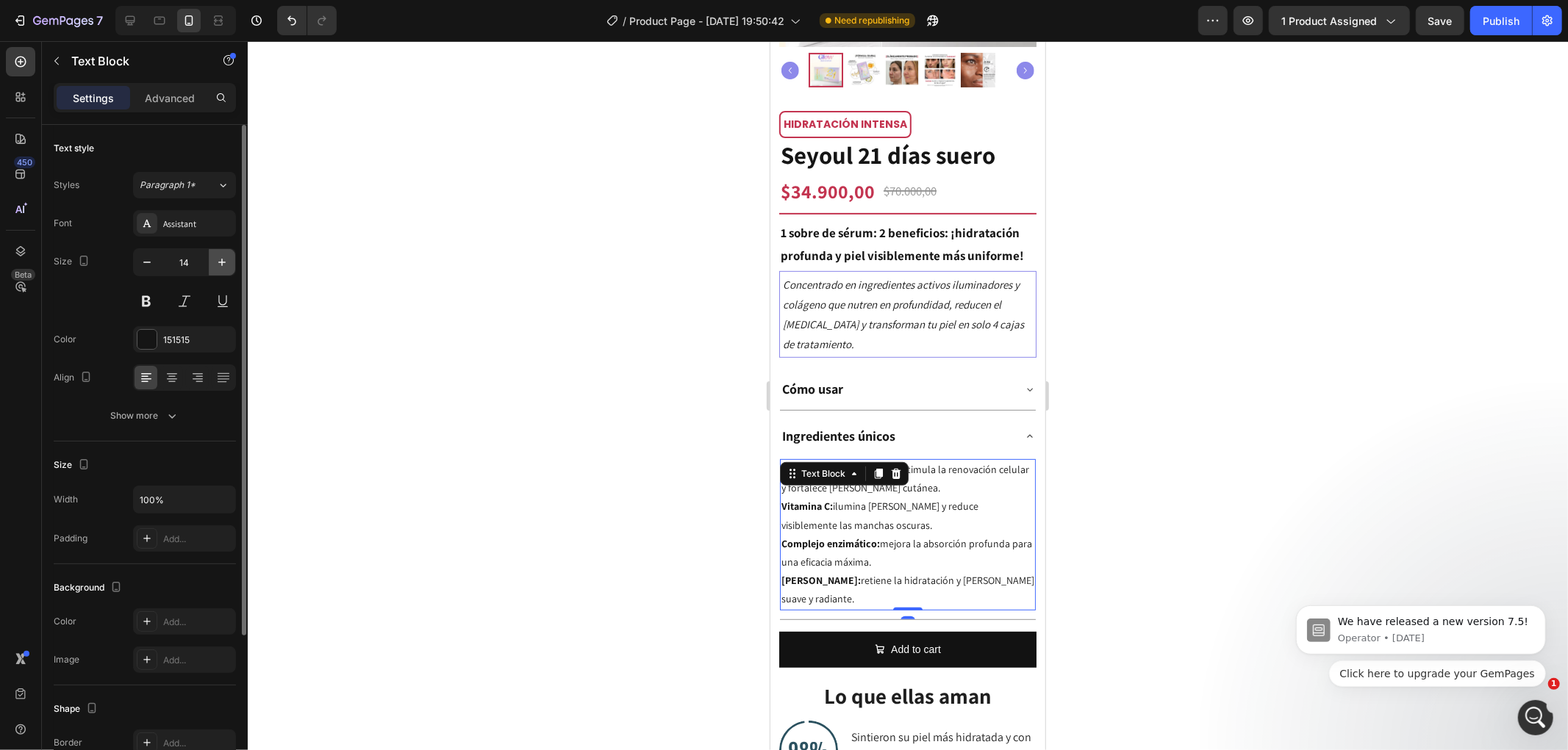
click at [223, 255] on icon "button" at bounding box center [221, 262] width 14 height 14
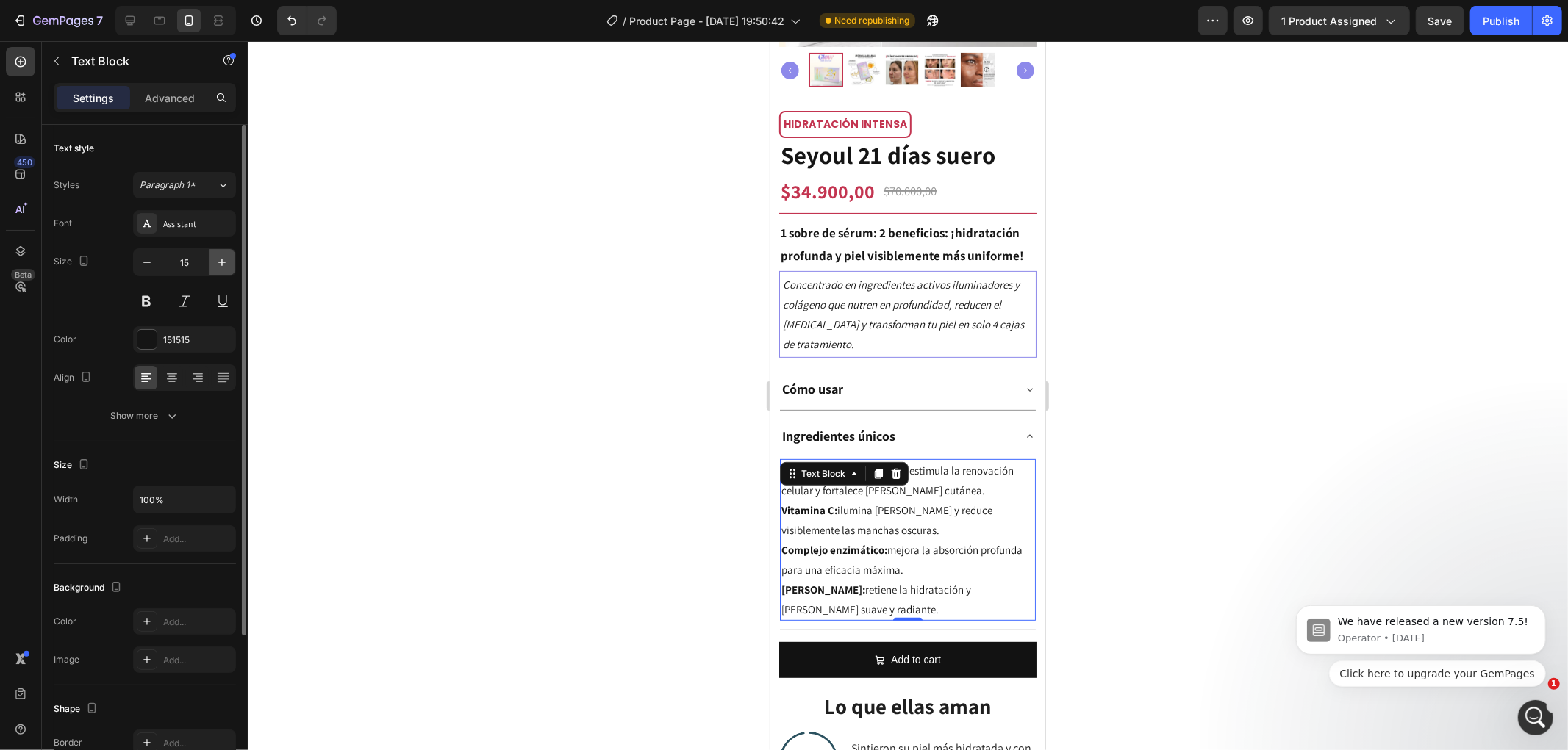
click at [223, 255] on icon "button" at bounding box center [221, 262] width 14 height 14
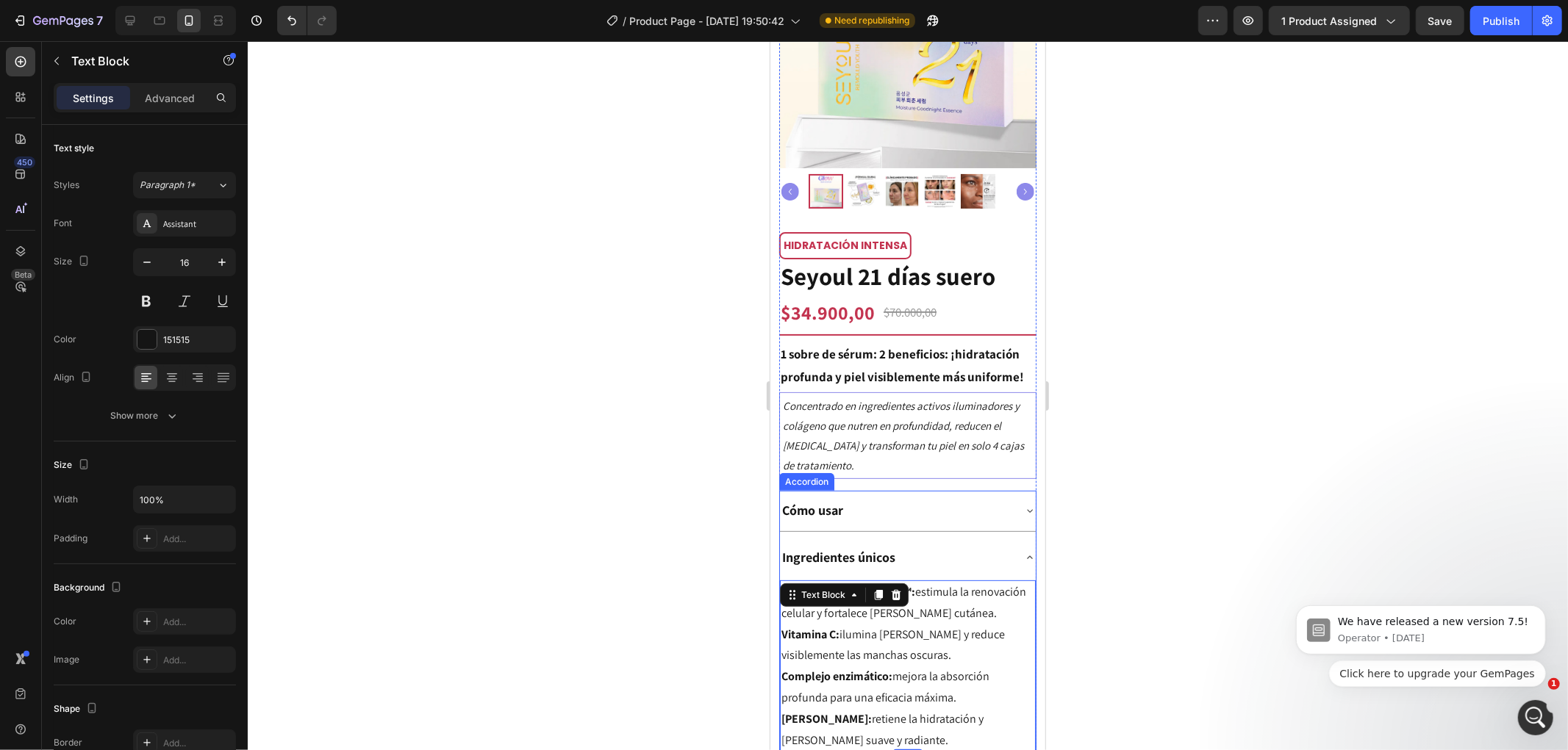
scroll to position [170, 0]
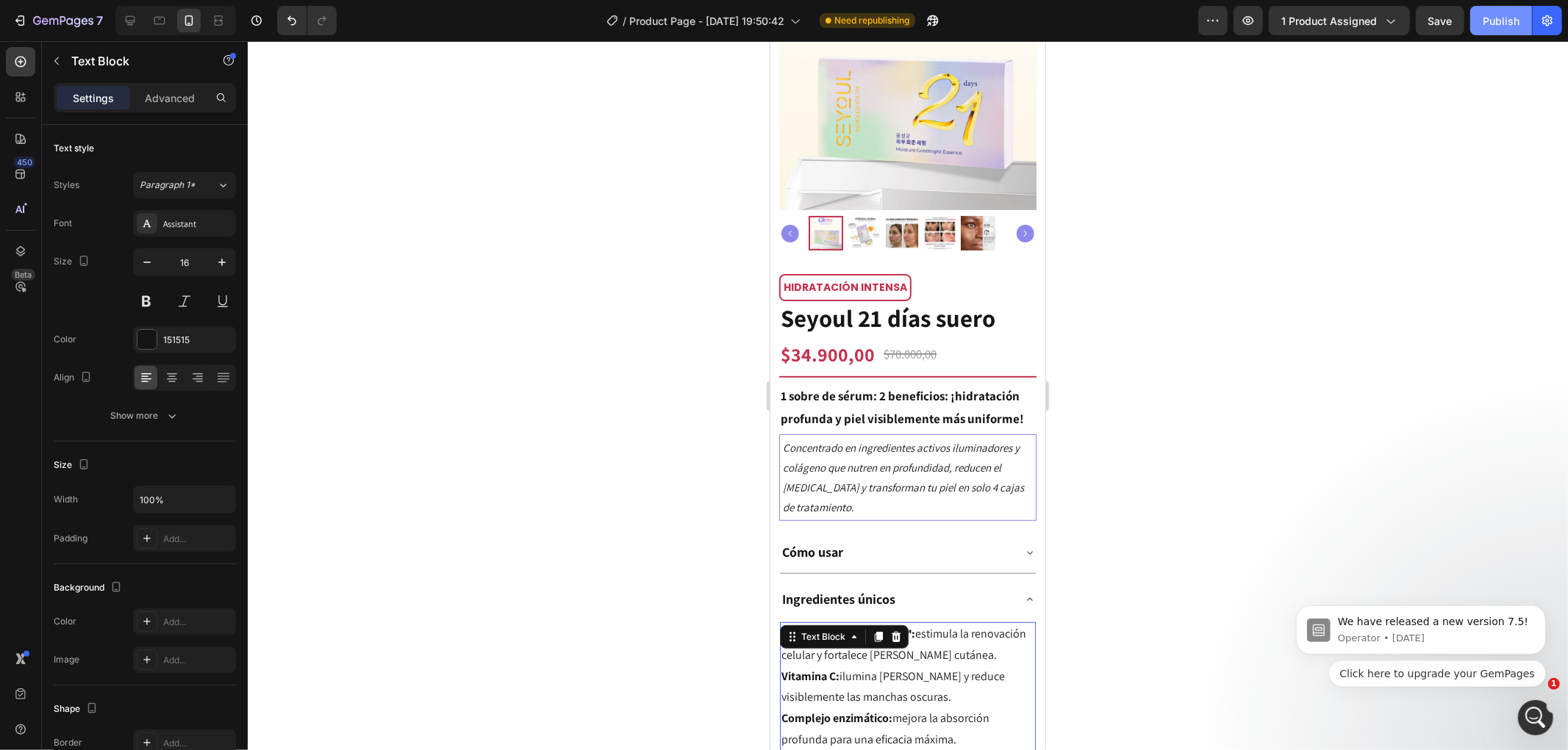
click at [1478, 25] on button "Publish" at bounding box center [1500, 20] width 62 height 30
click at [141, 25] on div at bounding box center [130, 20] width 24 height 24
type input "18"
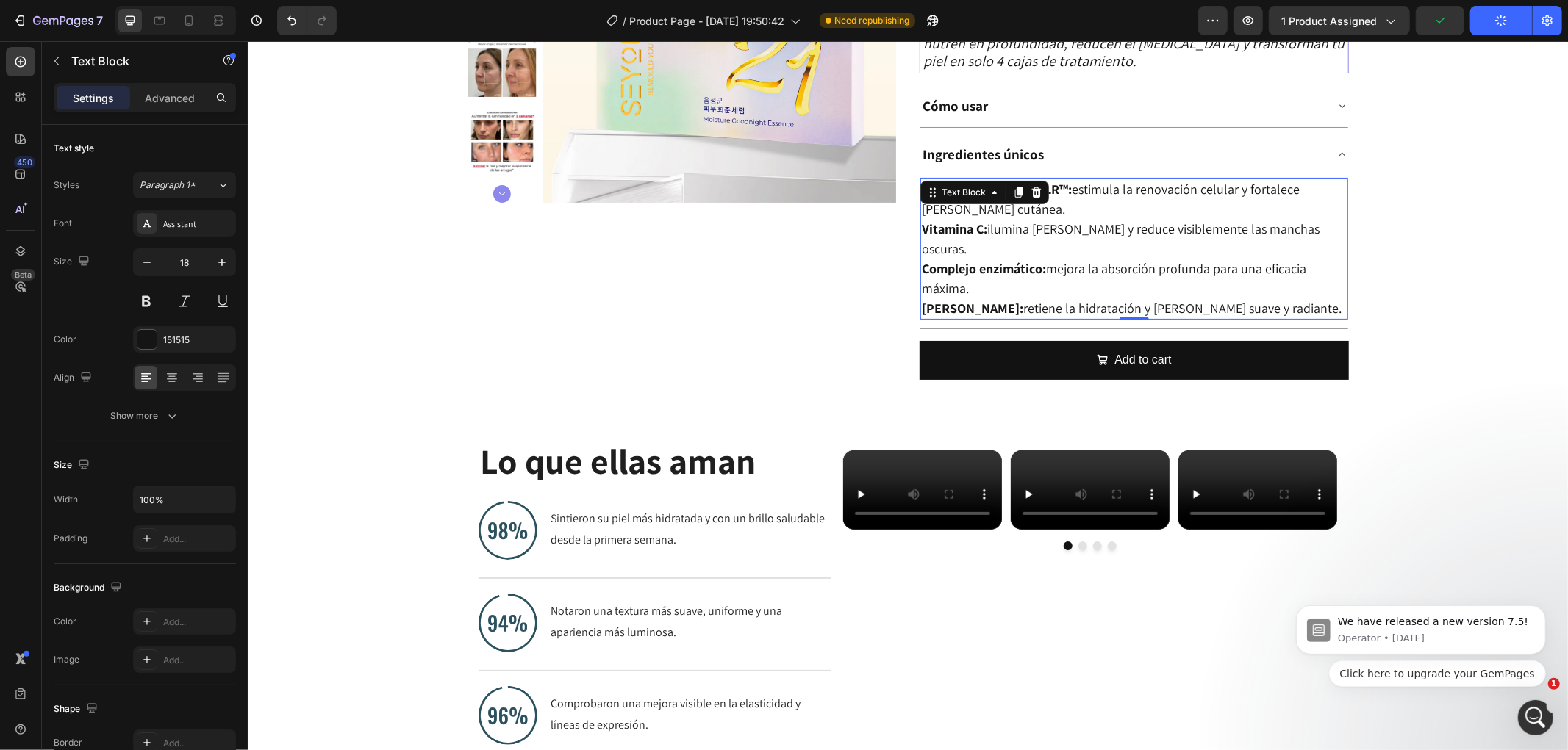
scroll to position [356, 0]
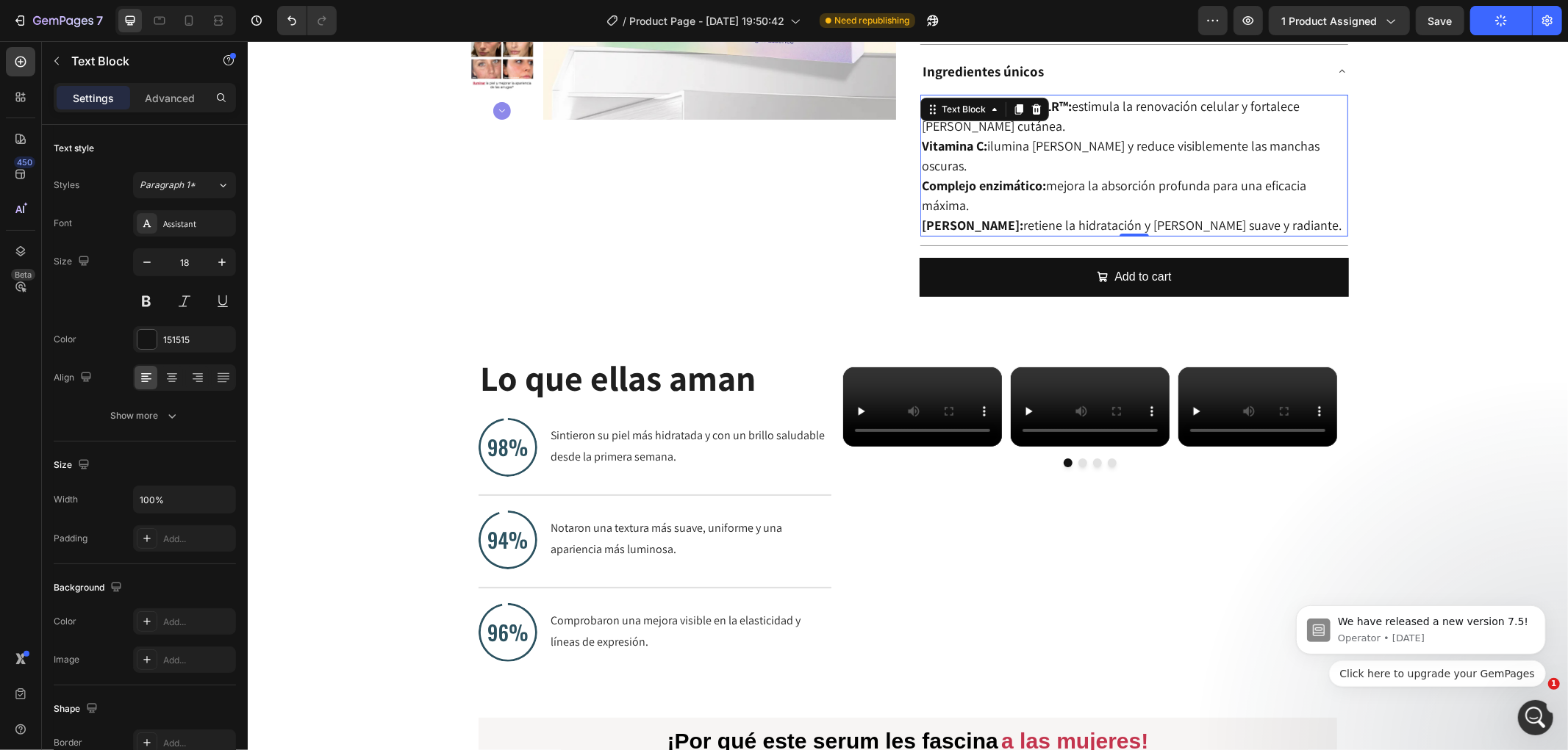
click at [1541, 689] on body "We have released a new version 7.5! Operator • [DATE] Click here to upgrade you…" at bounding box center [1419, 633] width 282 height 142
click at [1541, 693] on body "We have released a new version 7.5! Operator • [DATE] Click here to upgrade you…" at bounding box center [1419, 633] width 282 height 142
click at [1540, 708] on div "Open Intercom Messenger" at bounding box center [1532, 715] width 48 height 48
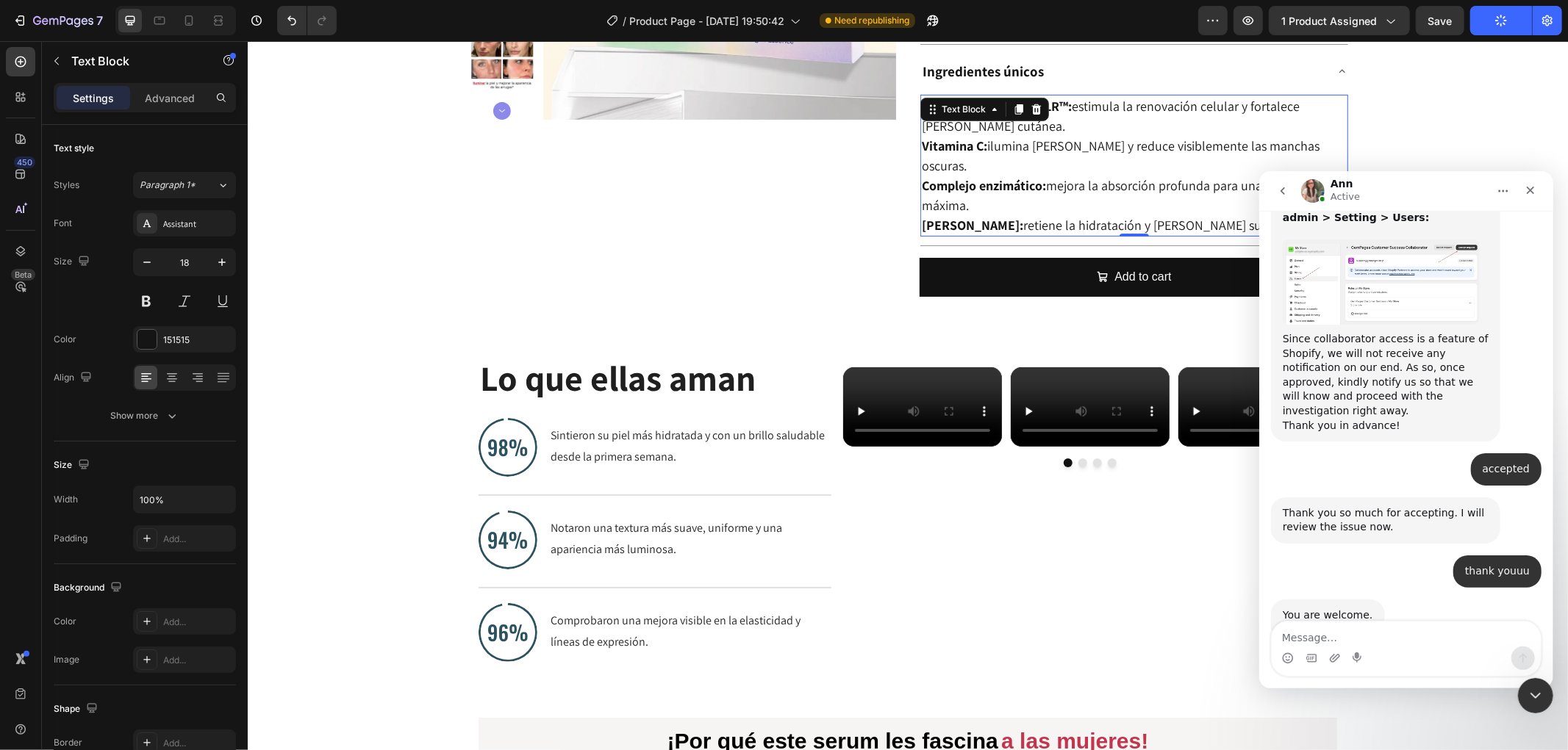
scroll to position [3326, 0]
click at [1415, 636] on textarea "Message…" at bounding box center [1405, 634] width 269 height 25
type textarea "all good noww. thank youu"
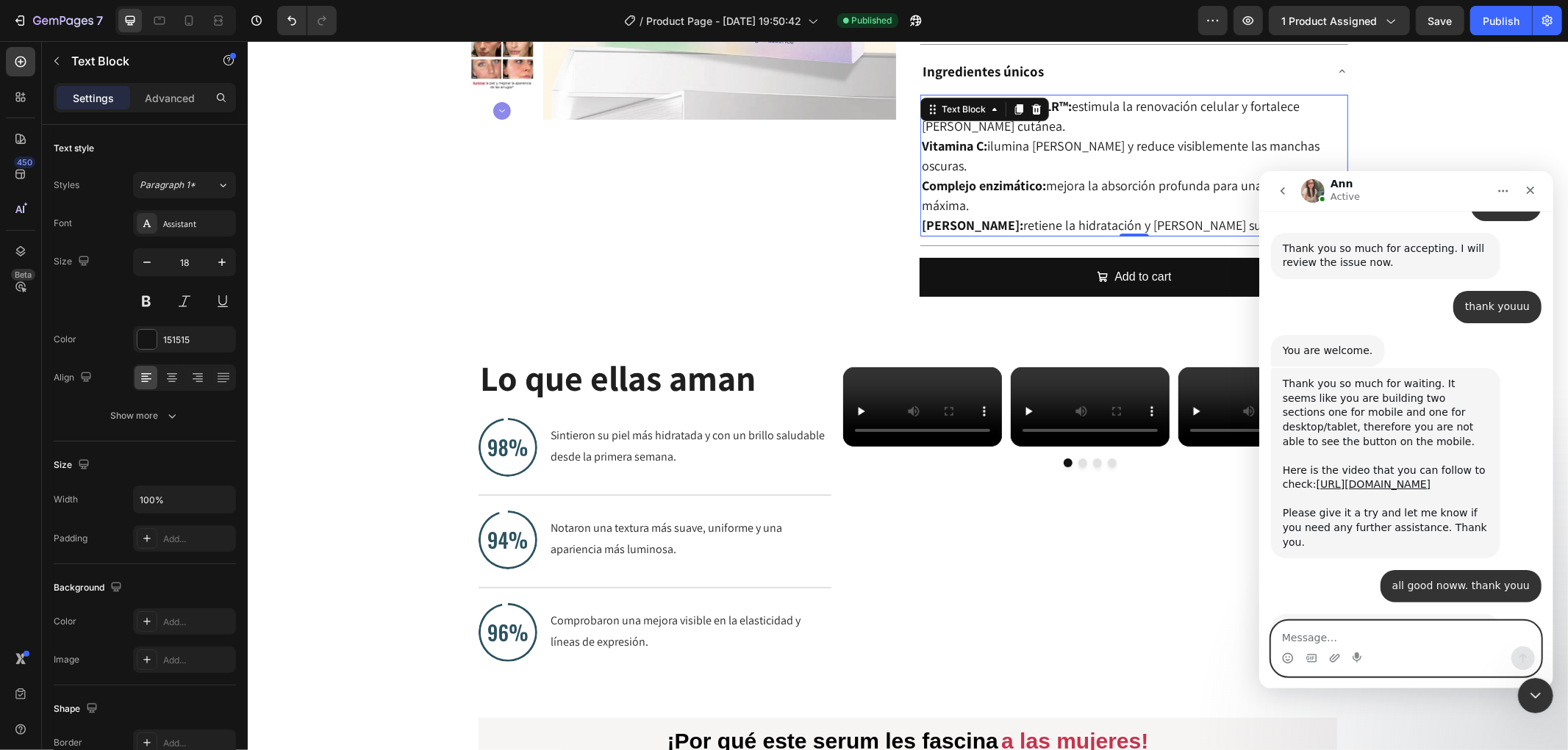
scroll to position [3601, 0]
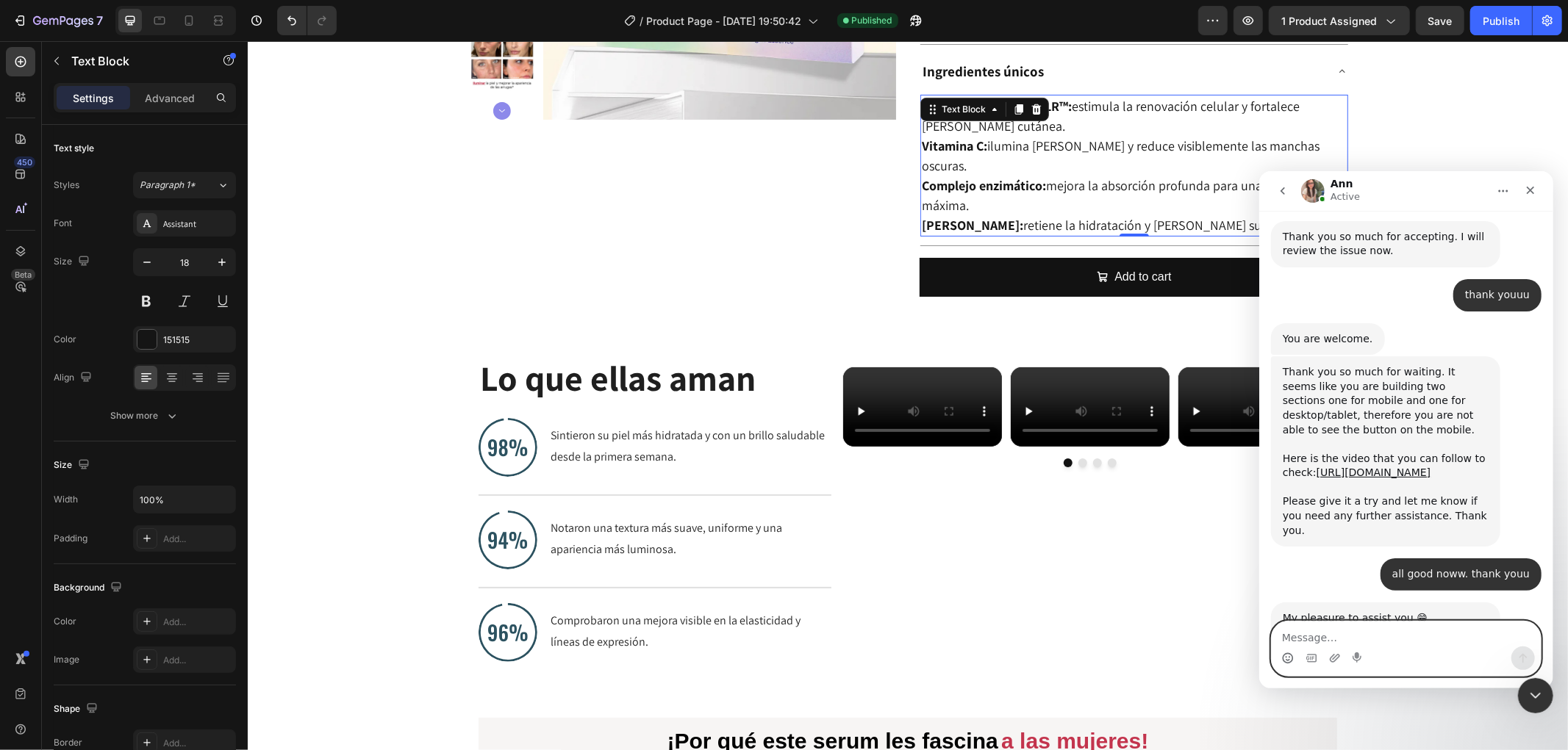
click at [1290, 660] on circle "Emoji picker" at bounding box center [1286, 657] width 9 height 9
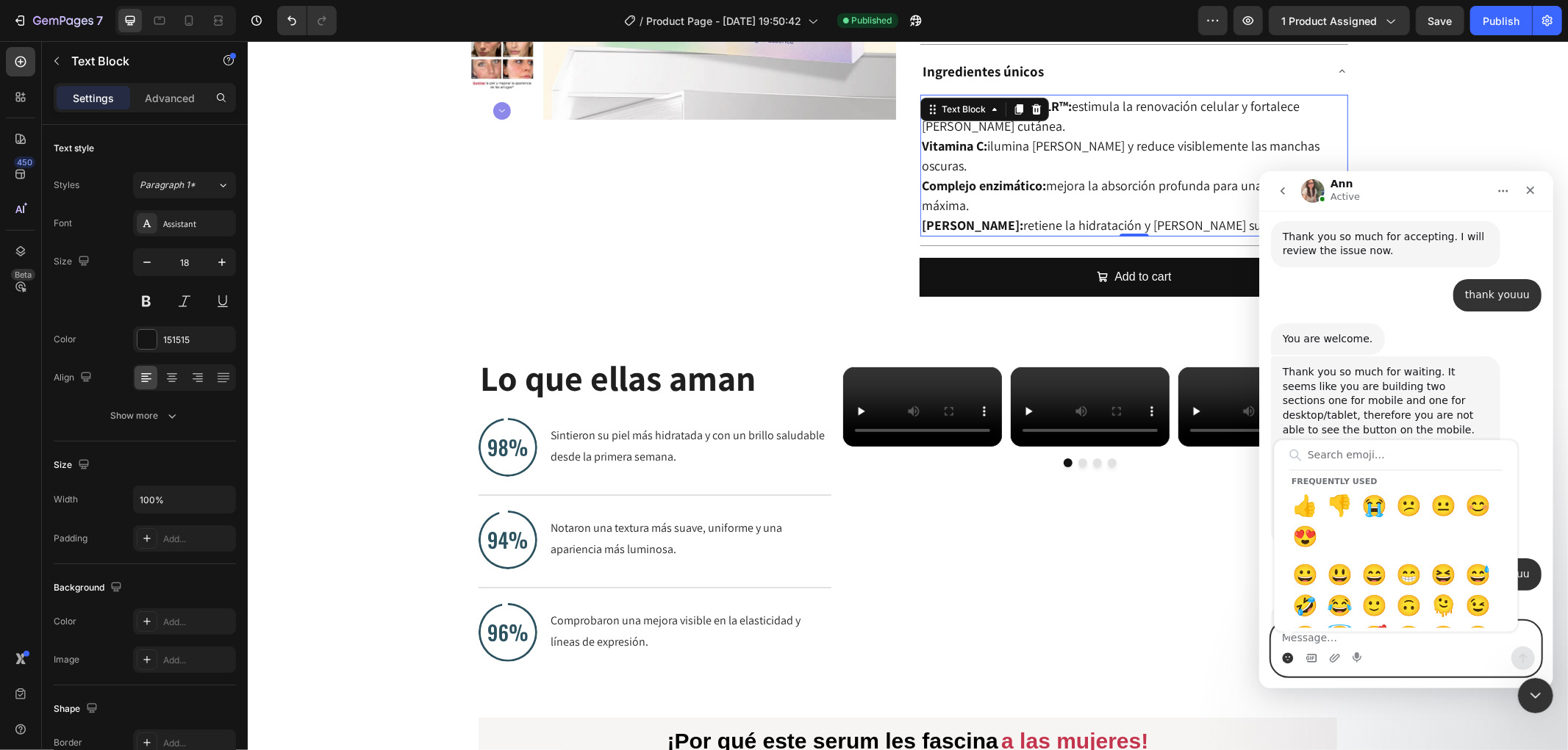
click at [1316, 660] on icon "Gif picker" at bounding box center [1311, 658] width 12 height 12
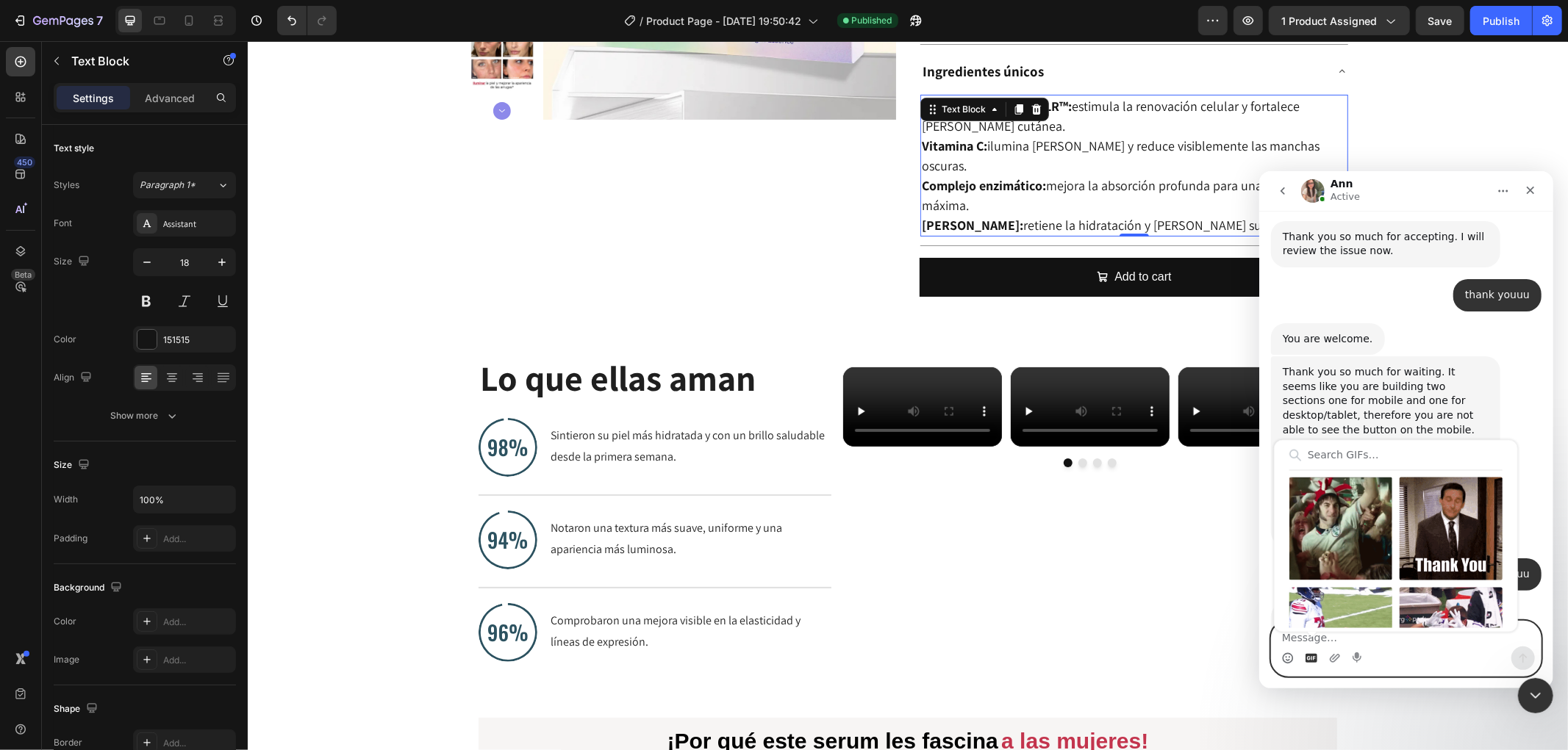
click at [1316, 660] on icon "Gif picker" at bounding box center [1311, 658] width 12 height 8
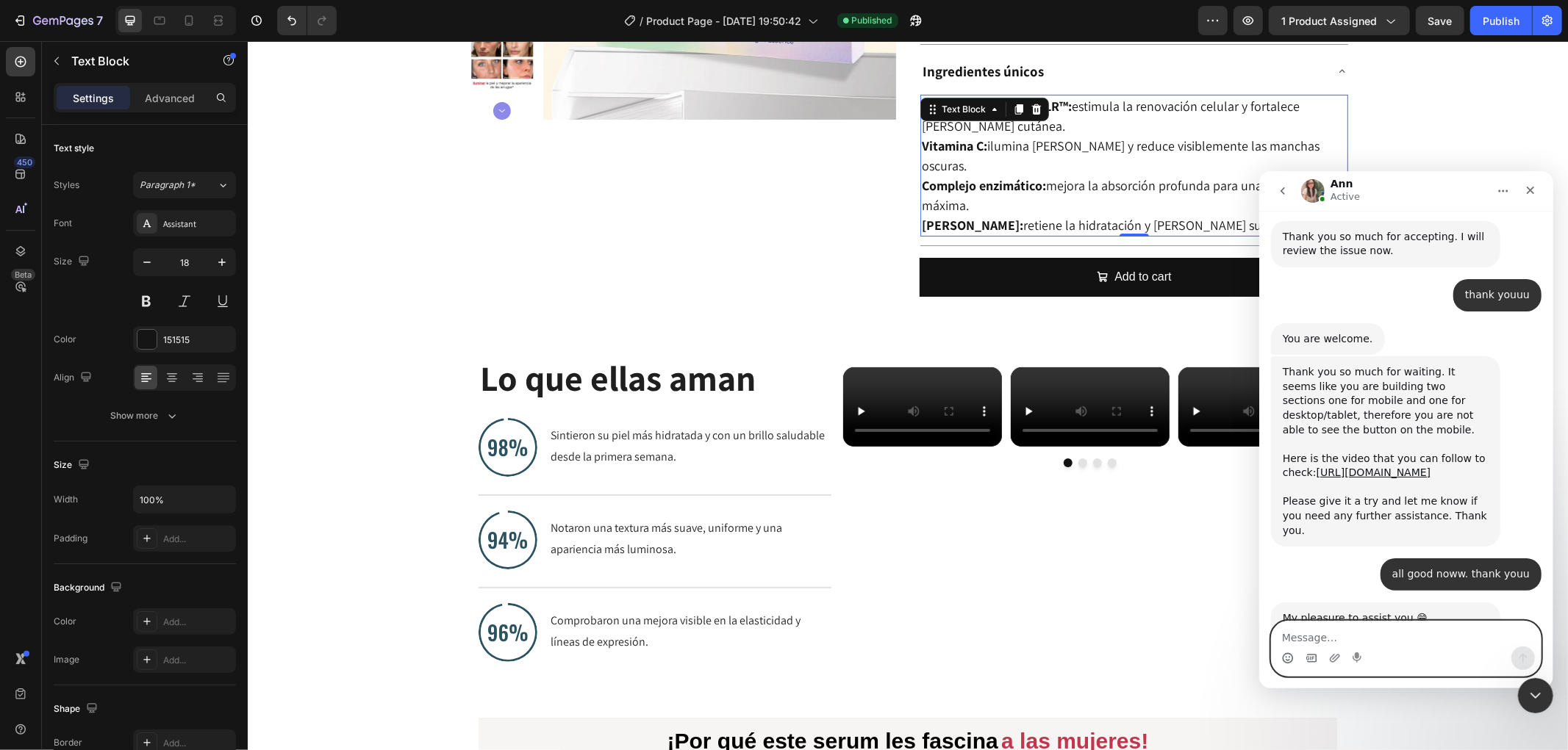
click at [1316, 660] on icon "Gif picker" at bounding box center [1311, 658] width 12 height 12
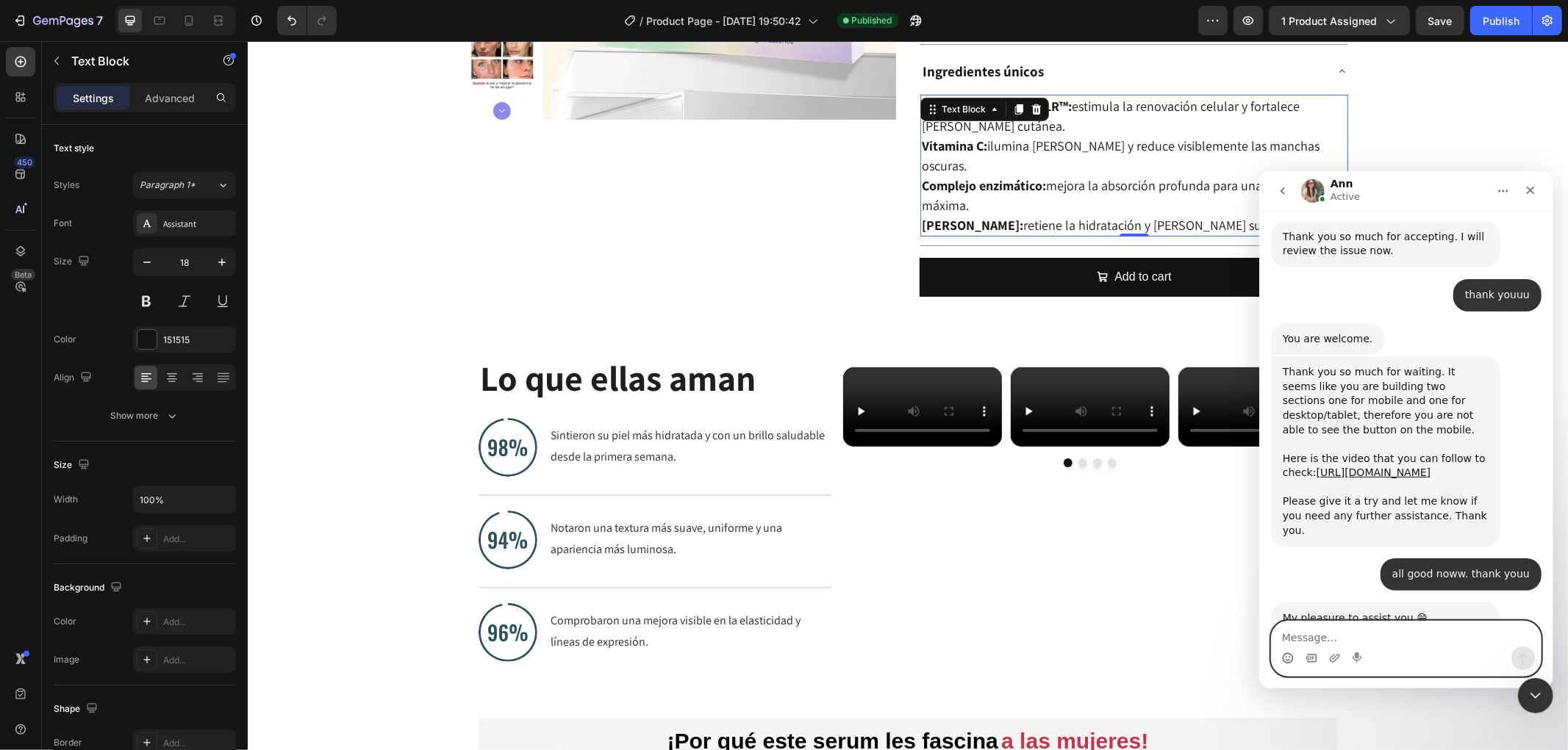
click at [1315, 660] on icon "Gif picker" at bounding box center [1311, 658] width 10 height 8
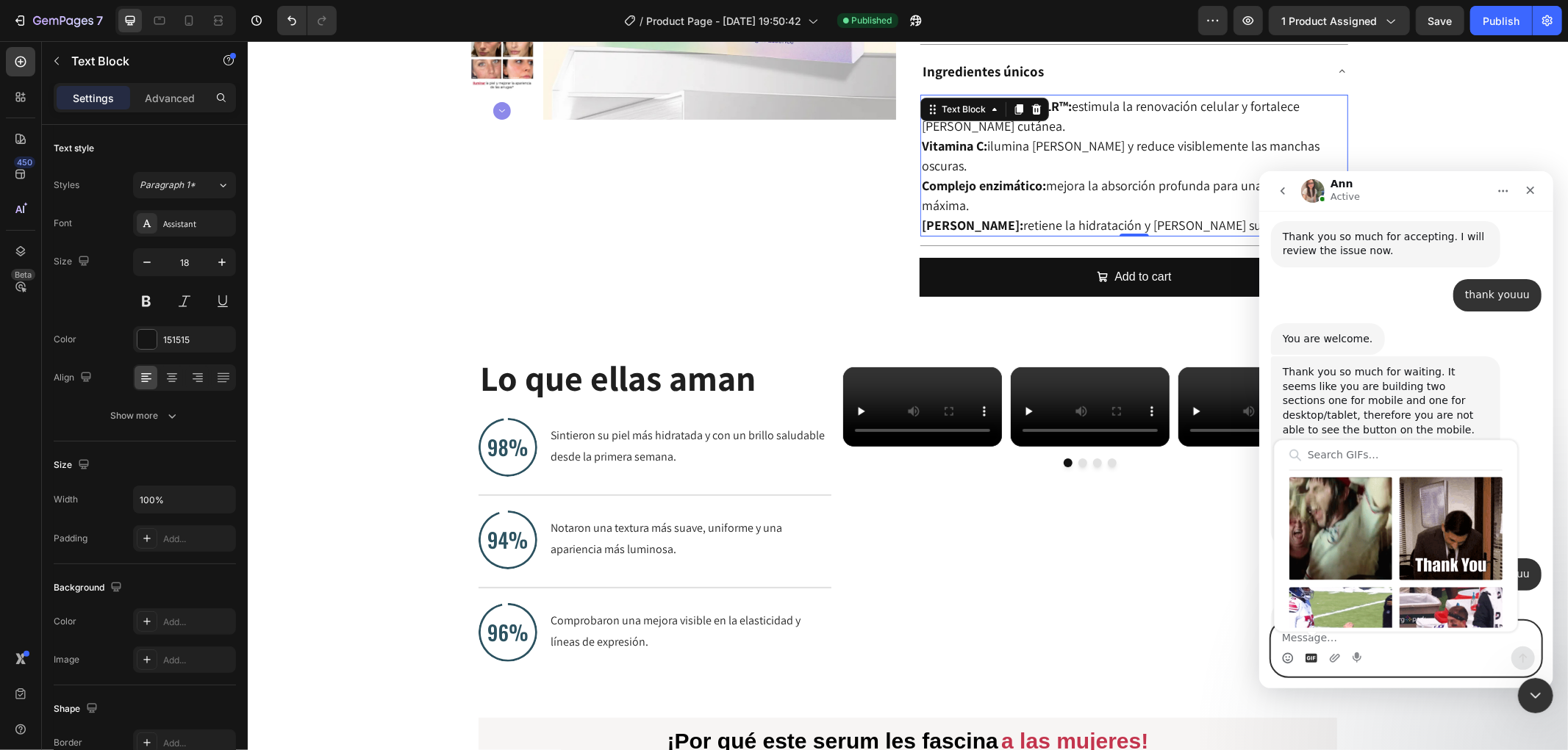
click at [1440, 516] on div "Send gif" at bounding box center [1450, 528] width 103 height 103
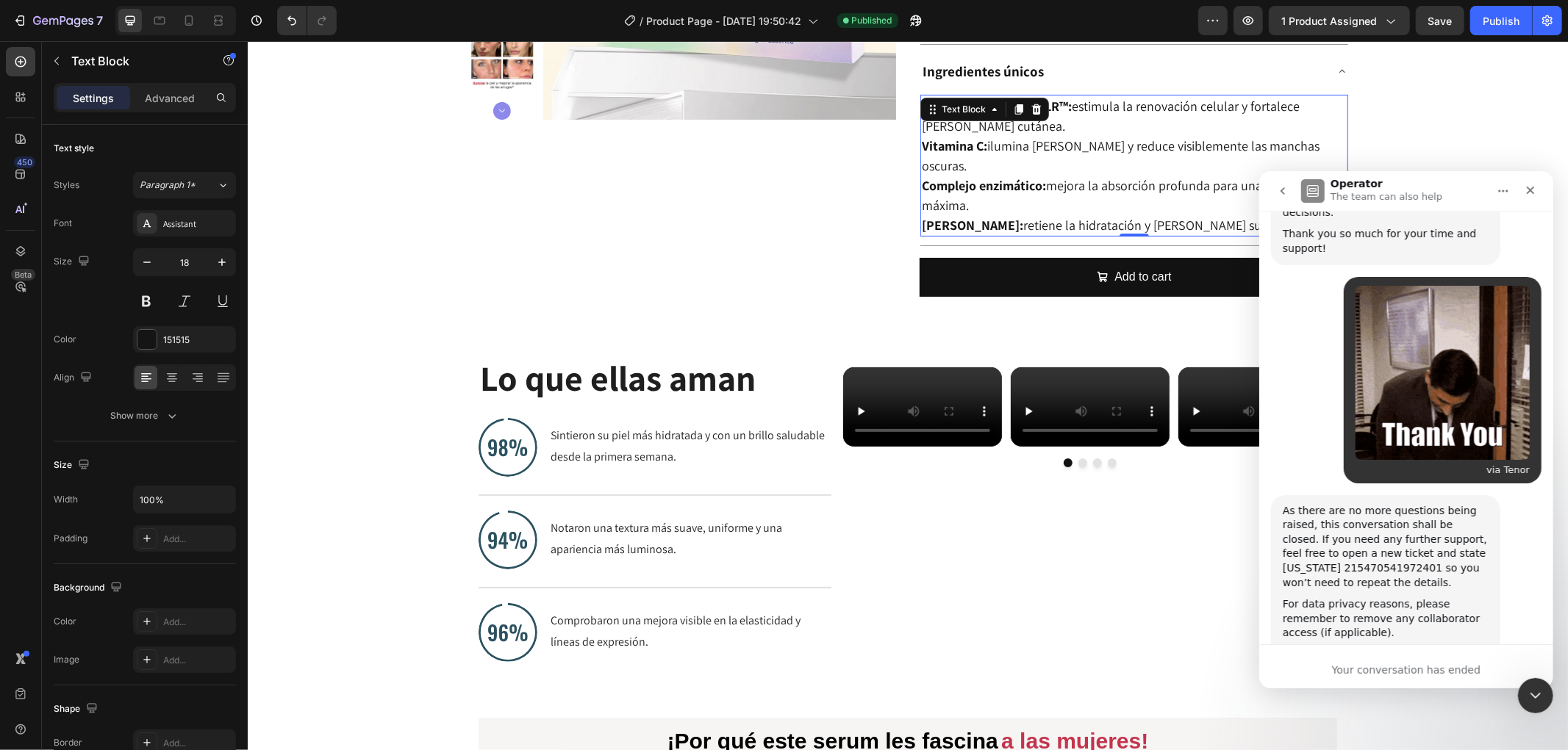
scroll to position [4192, 0]
